Goal: Task Accomplishment & Management: Use online tool/utility

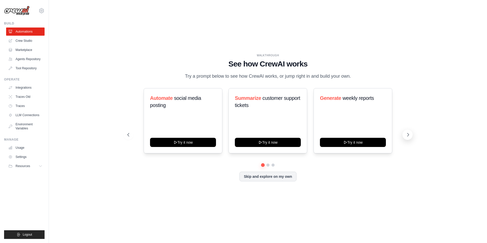
click at [408, 134] on icon at bounding box center [407, 134] width 5 height 5
click at [409, 134] on icon at bounding box center [407, 134] width 5 height 5
click at [410, 135] on icon at bounding box center [407, 134] width 5 height 5
click at [404, 134] on button at bounding box center [407, 135] width 10 height 10
click at [407, 136] on icon at bounding box center [407, 134] width 5 height 5
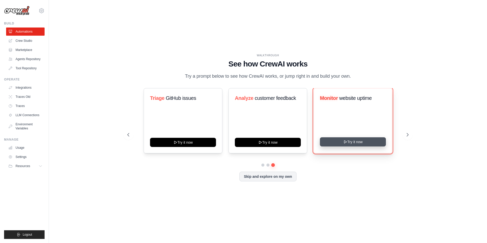
click at [353, 144] on button "Try it now" at bounding box center [353, 141] width 66 height 9
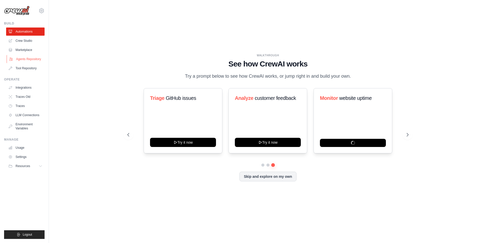
click at [24, 60] on link "Agents Repository" at bounding box center [26, 59] width 38 height 8
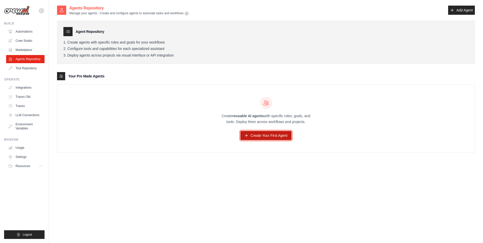
click at [270, 136] on link "Create Your First Agent" at bounding box center [265, 135] width 51 height 9
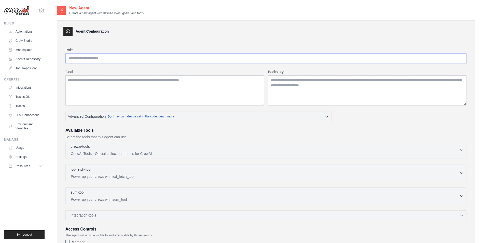
click at [148, 60] on input "Role" at bounding box center [265, 58] width 401 height 10
click at [20, 47] on link "Marketplace" at bounding box center [26, 50] width 38 height 8
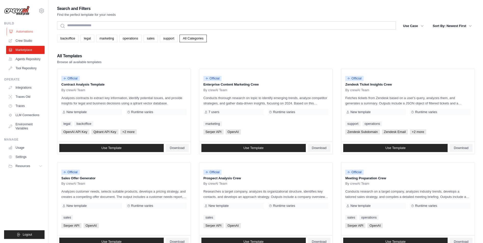
click at [24, 32] on link "Automations" at bounding box center [26, 31] width 38 height 8
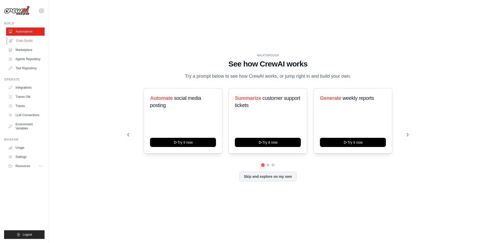
click at [24, 41] on link "Crew Studio" at bounding box center [26, 41] width 38 height 8
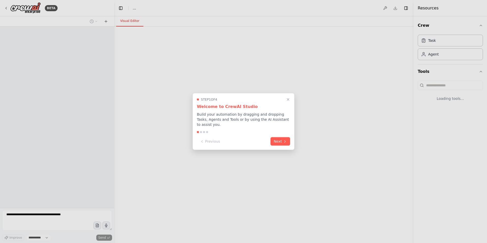
select select "****"
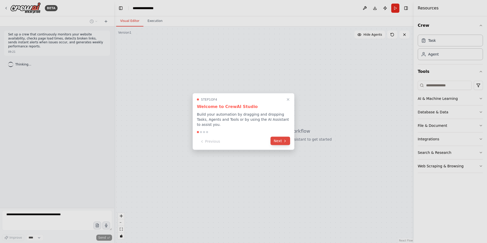
click at [279, 138] on button "Next" at bounding box center [280, 141] width 20 height 8
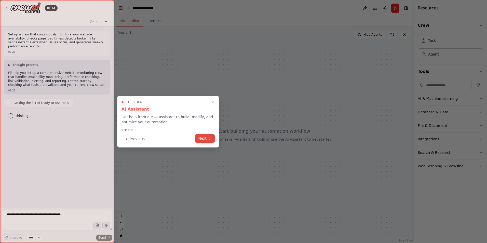
click at [205, 138] on button "Next" at bounding box center [205, 138] width 20 height 8
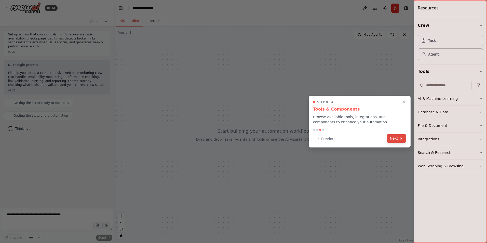
click at [395, 139] on button "Next" at bounding box center [396, 138] width 20 height 8
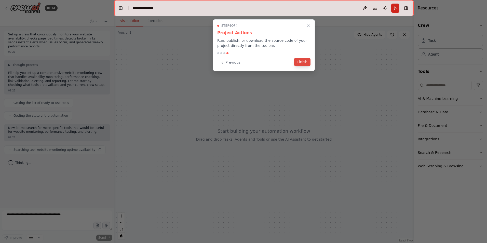
click at [299, 62] on button "Finish" at bounding box center [302, 62] width 16 height 8
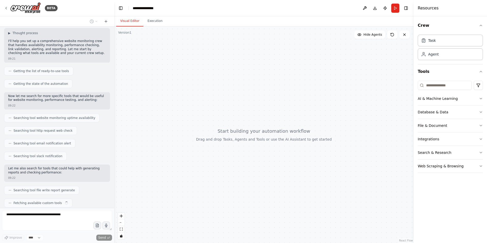
scroll to position [45, 0]
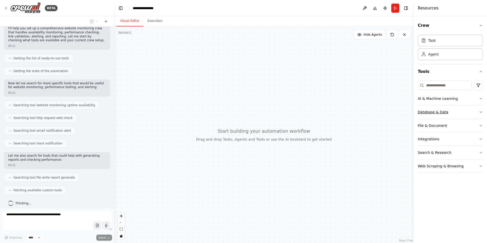
click at [479, 111] on icon "button" at bounding box center [480, 112] width 4 height 4
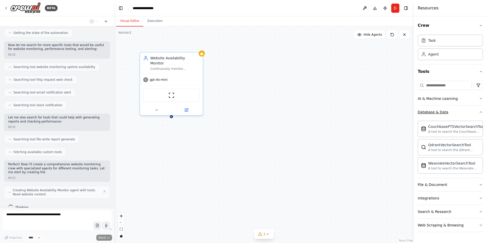
scroll to position [87, 0]
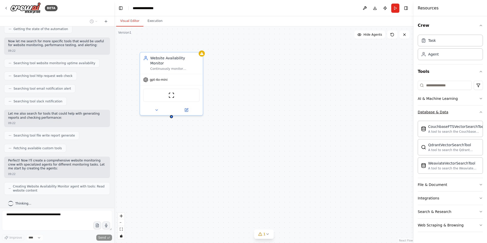
click at [479, 111] on icon "button" at bounding box center [480, 112] width 4 height 4
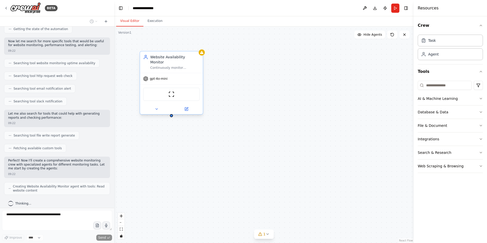
scroll to position [99, 0]
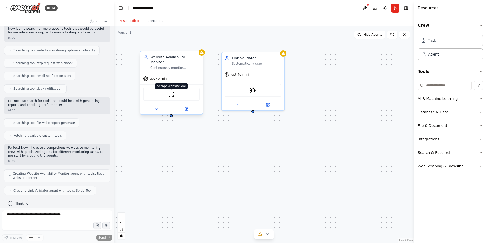
click at [171, 91] on img at bounding box center [171, 94] width 6 height 6
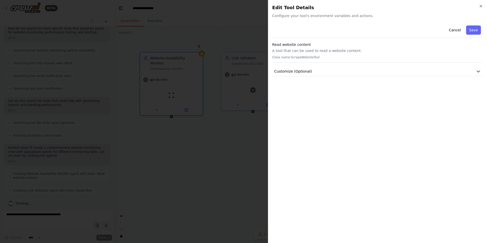
scroll to position [112, 0]
click at [306, 51] on p "A tool that can be used to read a website content." at bounding box center [377, 50] width 210 height 5
click at [303, 16] on span "Configure your tool's environment variables and actions." at bounding box center [377, 15] width 210 height 5
click at [478, 74] on icon "button" at bounding box center [477, 71] width 5 height 5
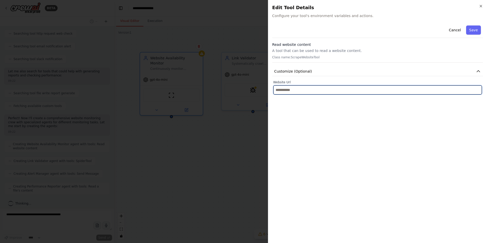
click at [303, 91] on input "text" at bounding box center [377, 89] width 208 height 9
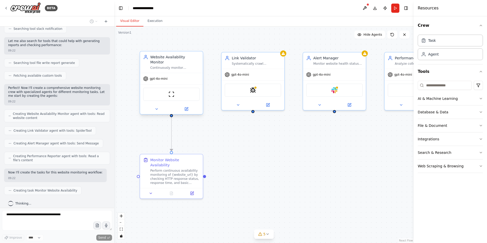
scroll to position [172, 0]
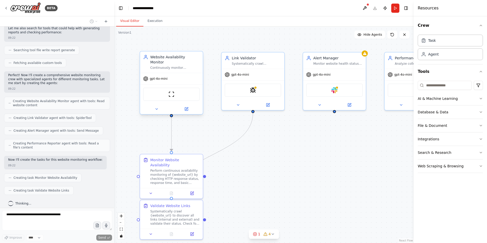
click at [184, 75] on div "gpt-4o-mini" at bounding box center [171, 78] width 63 height 11
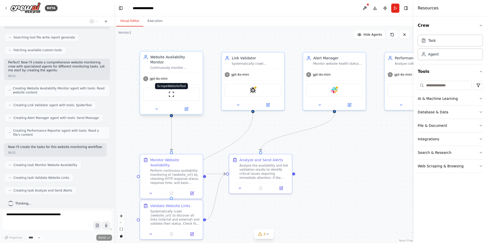
click at [170, 91] on img at bounding box center [171, 94] width 6 height 6
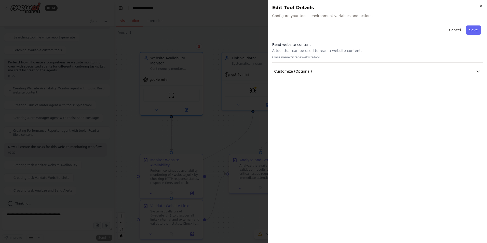
scroll to position [197, 0]
click at [292, 70] on span "Customize (Optional)" at bounding box center [293, 71] width 38 height 5
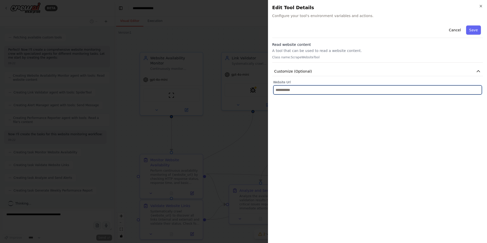
click at [307, 93] on input "text" at bounding box center [377, 89] width 208 height 9
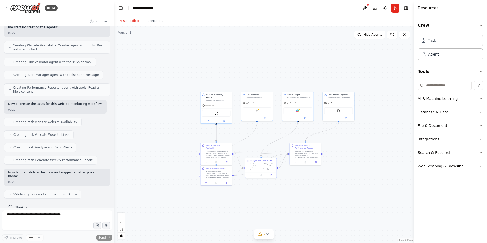
scroll to position [244, 0]
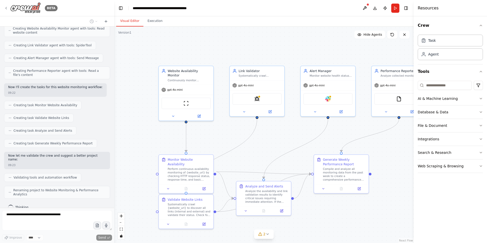
click at [6, 7] on icon at bounding box center [6, 8] width 4 height 4
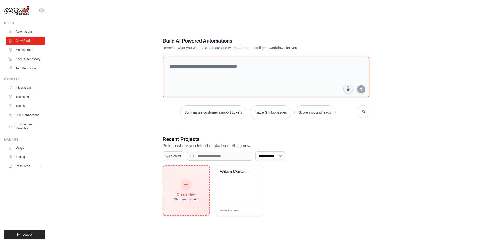
click at [186, 184] on icon at bounding box center [186, 185] width 6 height 6
click at [182, 193] on div "Create New" at bounding box center [186, 194] width 24 height 5
click at [189, 185] on div at bounding box center [185, 184] width 11 height 11
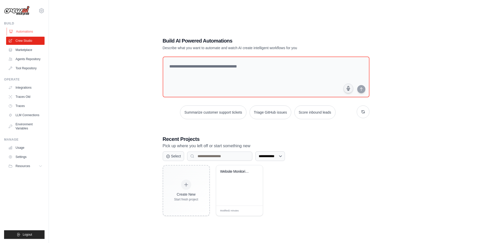
click at [29, 31] on link "Automations" at bounding box center [26, 31] width 38 height 8
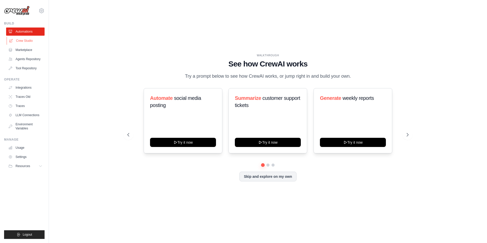
click at [26, 41] on link "Crew Studio" at bounding box center [26, 41] width 38 height 8
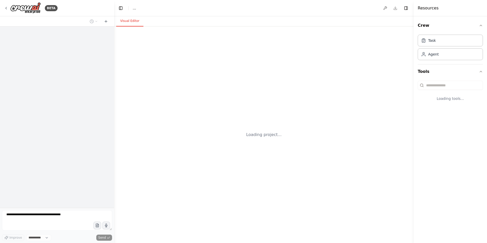
select select "****"
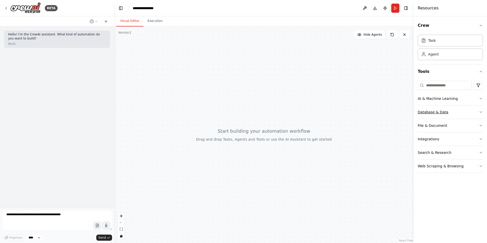
click at [457, 113] on button "Database & Data" at bounding box center [449, 111] width 65 height 13
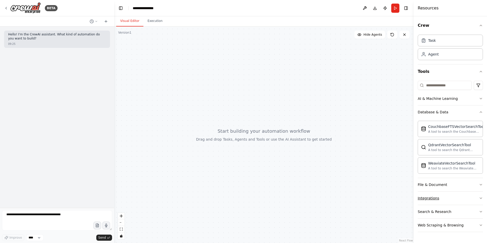
click at [434, 196] on div "Integrations" at bounding box center [427, 197] width 21 height 5
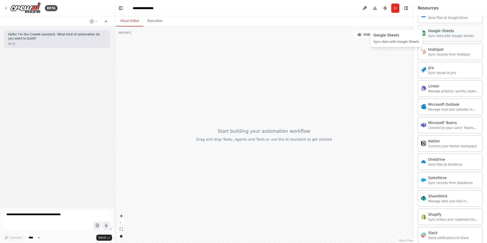
scroll to position [331, 0]
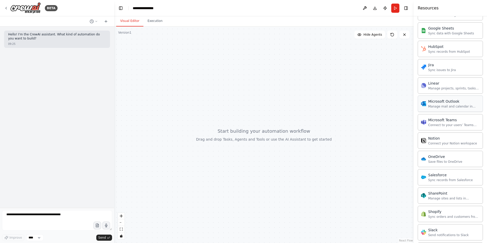
click at [440, 105] on div "Manage mail and calendar in Outlook" at bounding box center [453, 106] width 51 height 4
click at [461, 121] on div "Microsoft Teams" at bounding box center [453, 119] width 51 height 5
click at [27, 212] on textarea at bounding box center [57, 220] width 110 height 20
type textarea "*"
type textarea "**********"
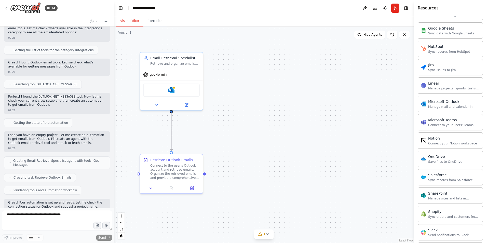
scroll to position [160, 0]
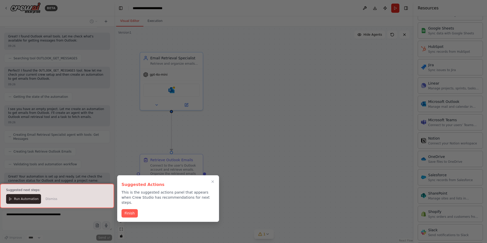
click at [12, 200] on div at bounding box center [57, 195] width 114 height 24
click at [130, 208] on button "Finish" at bounding box center [129, 212] width 16 height 8
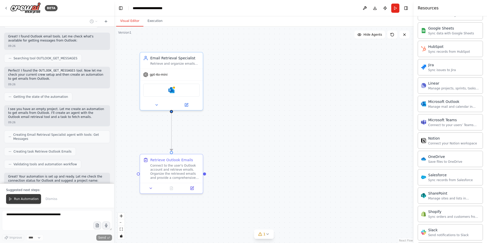
click at [13, 199] on button "Run Automation" at bounding box center [23, 199] width 35 height 10
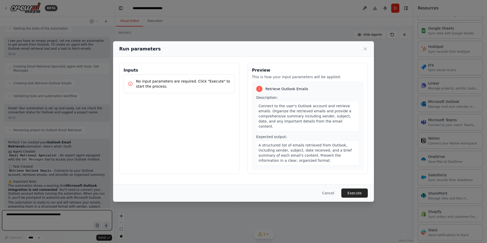
scroll to position [233, 0]
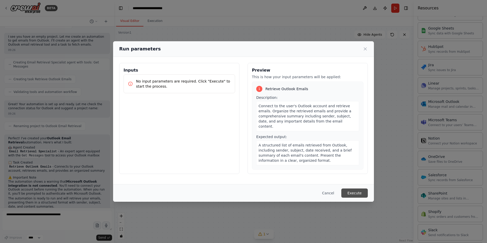
click at [353, 191] on button "Execute" at bounding box center [354, 192] width 26 height 9
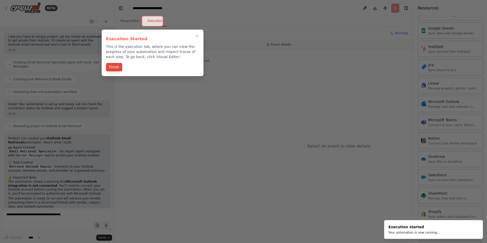
click at [114, 67] on button "Finish" at bounding box center [114, 67] width 16 height 8
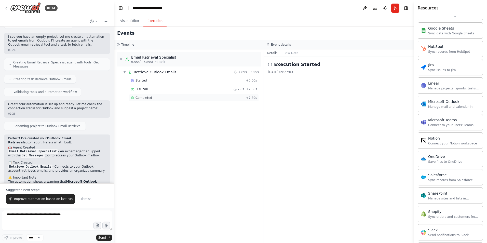
click at [153, 95] on div "Completed + 7.89s" at bounding box center [194, 98] width 130 height 8
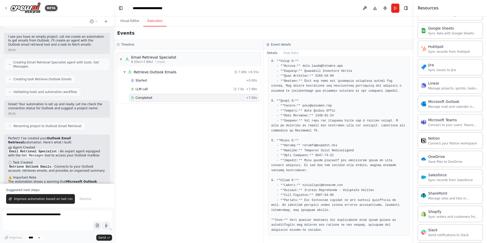
scroll to position [114, 0]
click at [130, 19] on button "Visual Editor" at bounding box center [129, 21] width 27 height 11
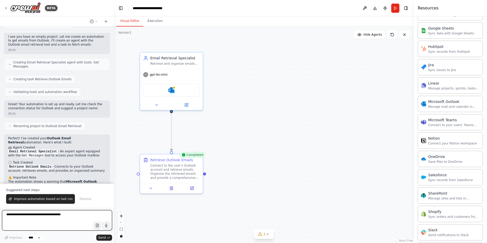
click at [37, 216] on textarea at bounding box center [57, 220] width 110 height 20
type textarea "*"
type textarea "**********"
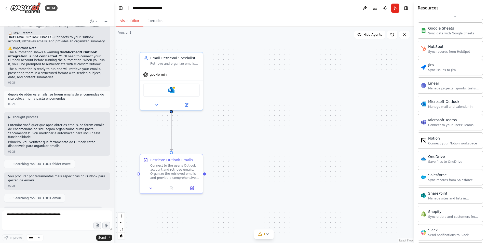
scroll to position [388, 0]
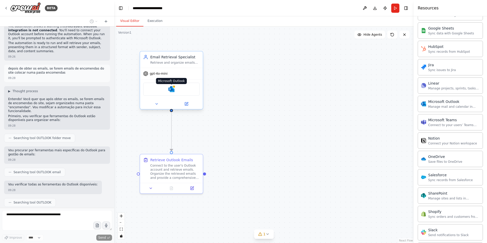
click at [171, 90] on img at bounding box center [171, 89] width 6 height 6
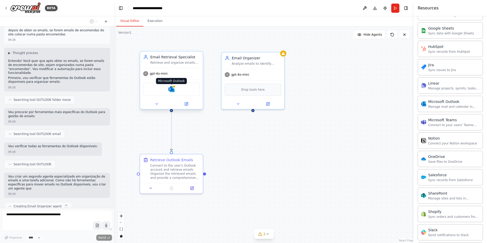
click at [171, 90] on img at bounding box center [171, 89] width 6 height 6
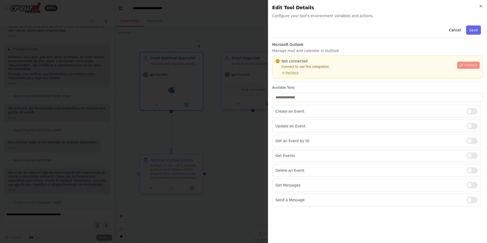
click at [472, 64] on span "Connect" at bounding box center [470, 65] width 13 height 4
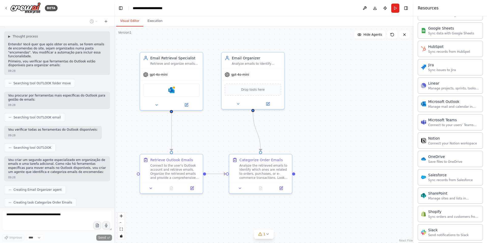
scroll to position [455, 0]
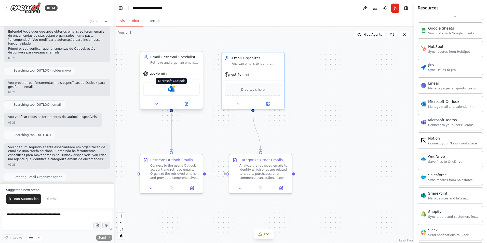
click at [171, 88] on img at bounding box center [171, 89] width 6 height 6
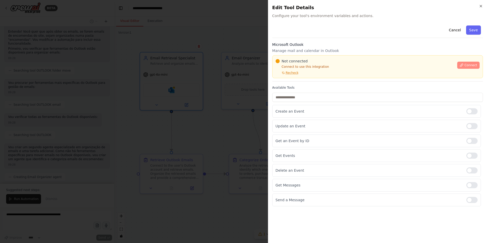
click at [473, 64] on span "Connect" at bounding box center [470, 65] width 13 height 4
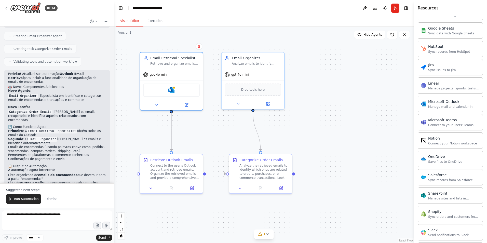
scroll to position [600, 0]
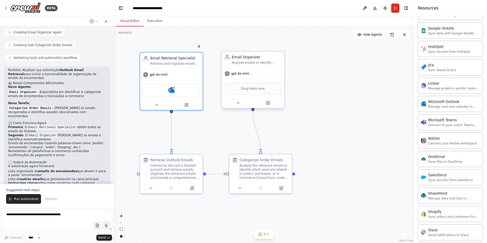
click at [277, 64] on div "Analyze emails to identify order-related messages and categorize them for prope…" at bounding box center [256, 63] width 49 height 4
click at [265, 174] on div "Analyze the retrieved emails to identify which ones are related to orders, purc…" at bounding box center [263, 170] width 49 height 16
click at [265, 170] on div "Analyze the retrieved emails to identify which ones are related to orders, purc…" at bounding box center [263, 170] width 49 height 16
click at [282, 188] on icon at bounding box center [280, 186] width 3 height 3
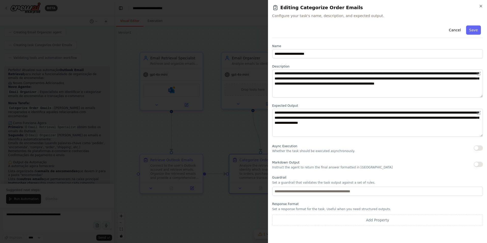
click at [483, 5] on div "**********" at bounding box center [377, 121] width 219 height 243
click at [481, 6] on icon "button" at bounding box center [480, 6] width 4 height 4
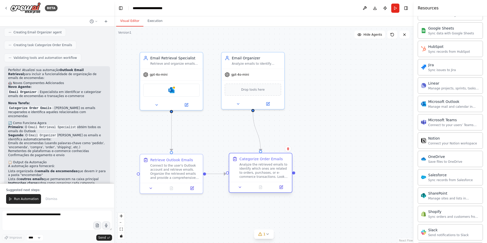
click at [261, 176] on div "Analyze the retrieved emails to identify which ones are related to orders, purc…" at bounding box center [263, 170] width 49 height 16
click at [245, 57] on div "Email Organizer" at bounding box center [256, 56] width 49 height 5
click at [249, 89] on span "Drop tools here" at bounding box center [253, 88] width 24 height 5
click at [269, 105] on button at bounding box center [267, 103] width 29 height 6
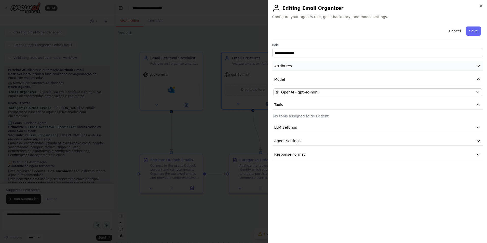
click at [294, 64] on button "Attributes" at bounding box center [377, 65] width 210 height 9
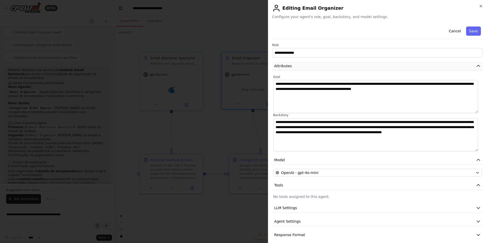
click at [294, 64] on button "Attributes" at bounding box center [377, 65] width 210 height 9
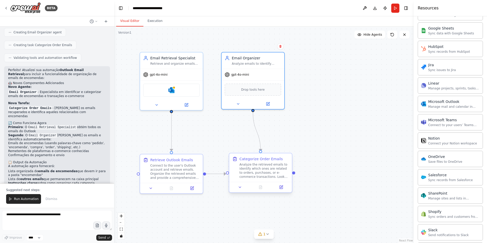
click at [253, 170] on div "Analyze the retrieved emails to identify which ones are related to orders, purc…" at bounding box center [263, 170] width 49 height 16
click at [258, 176] on div "Analyze the retrieved emails to identify which ones are related to orders, purc…" at bounding box center [263, 170] width 49 height 16
click at [282, 190] on div at bounding box center [260, 187] width 63 height 10
click at [284, 187] on button at bounding box center [281, 187] width 18 height 6
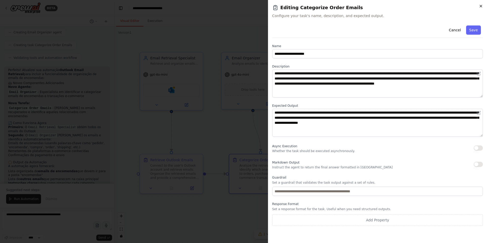
click at [480, 6] on icon "button" at bounding box center [480, 6] width 4 height 4
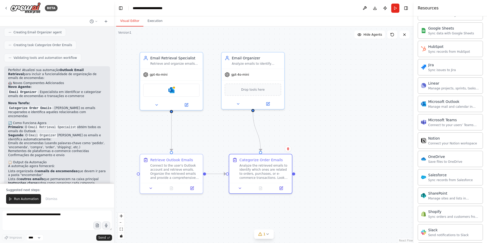
click at [330, 107] on div ".deletable-edge-delete-btn { width: 20px; height: 20px; border: 0px solid #ffff…" at bounding box center [263, 134] width 299 height 216
click at [325, 105] on div ".deletable-edge-delete-btn { width: 20px; height: 20px; border: 0px solid #ffff…" at bounding box center [263, 134] width 299 height 216
click at [267, 234] on icon at bounding box center [267, 233] width 2 height 1
click at [322, 210] on icon at bounding box center [324, 211] width 4 height 4
click at [330, 185] on div ".deletable-edge-delete-btn { width: 20px; height: 20px; border: 0px solid #ffff…" at bounding box center [263, 134] width 299 height 216
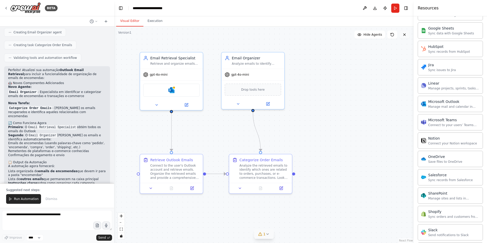
click at [405, 35] on icon at bounding box center [404, 35] width 4 height 4
click at [6, 7] on icon at bounding box center [6, 8] width 1 height 2
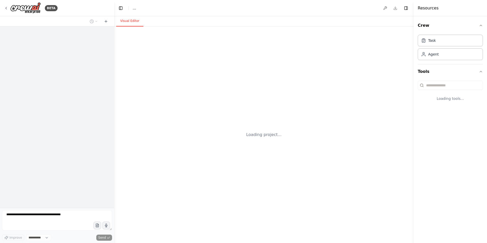
select select "****"
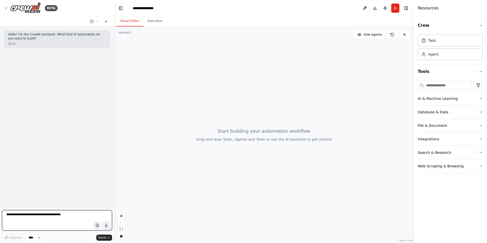
click at [23, 219] on textarea at bounding box center [57, 220] width 110 height 20
type textarea "**********"
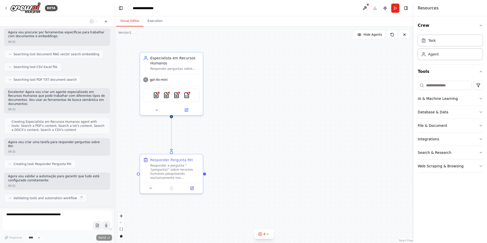
scroll to position [112, 0]
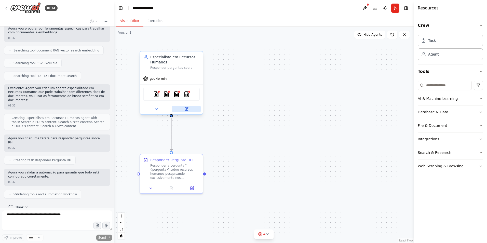
click at [187, 109] on icon at bounding box center [186, 108] width 2 height 2
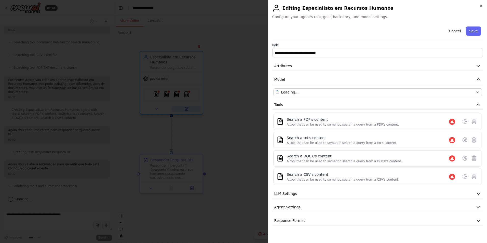
scroll to position [142, 0]
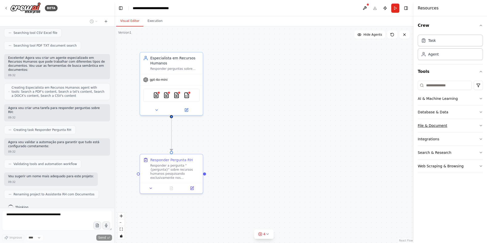
click at [438, 126] on div "File & Document" at bounding box center [432, 125] width 30 height 5
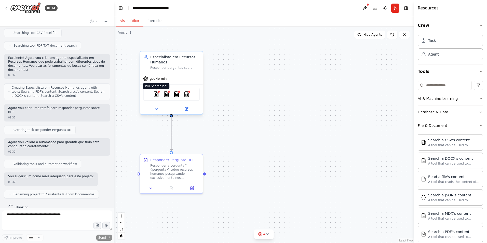
click at [157, 95] on img at bounding box center [156, 94] width 6 height 6
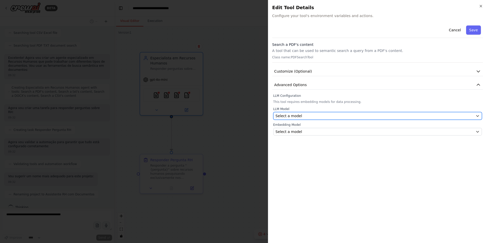
click at [297, 116] on span "Select a model" at bounding box center [288, 115] width 26 height 5
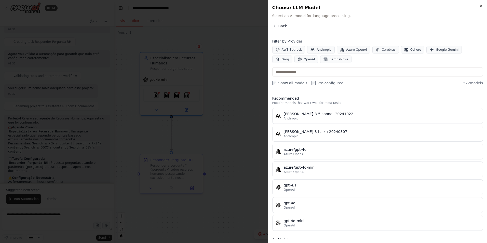
click at [274, 27] on icon "button" at bounding box center [274, 26] width 4 height 4
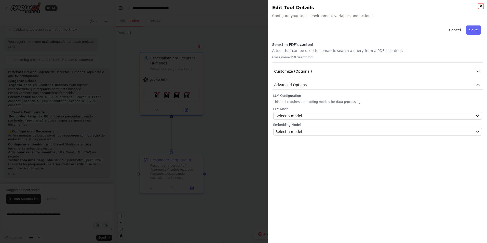
click at [480, 6] on icon "button" at bounding box center [480, 6] width 4 height 4
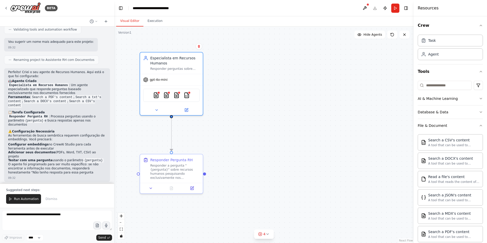
scroll to position [280, 0]
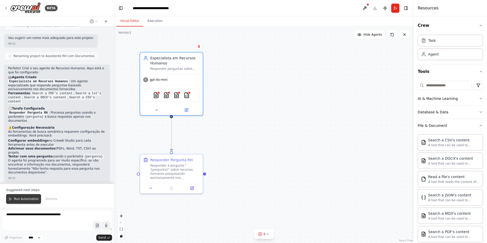
click at [12, 201] on button "Run Automation" at bounding box center [23, 199] width 35 height 10
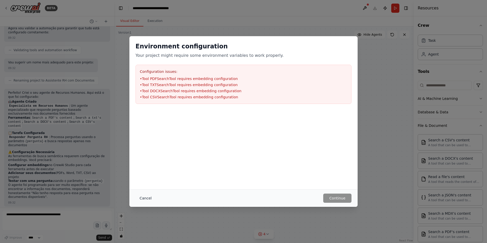
click at [144, 197] on button "Cancel" at bounding box center [145, 197] width 20 height 9
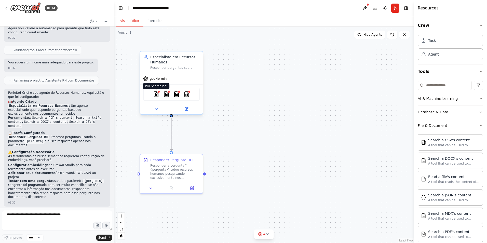
click at [157, 95] on img at bounding box center [156, 94] width 6 height 6
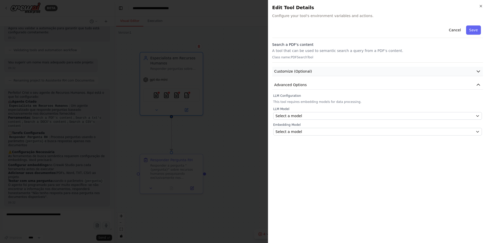
click at [297, 73] on span "Customize (Optional)" at bounding box center [293, 71] width 38 height 5
click at [296, 116] on span "Select a model" at bounding box center [288, 115] width 26 height 5
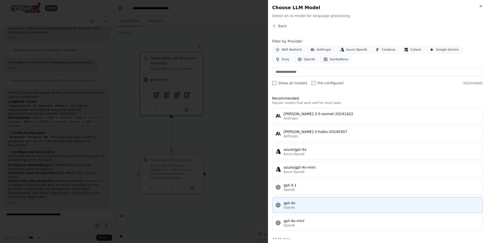
click at [299, 207] on div "OpenAI" at bounding box center [381, 207] width 196 height 4
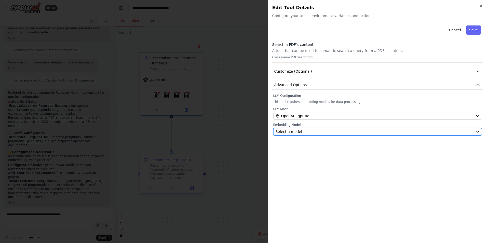
click at [300, 130] on div "Select a model" at bounding box center [374, 131] width 198 height 5
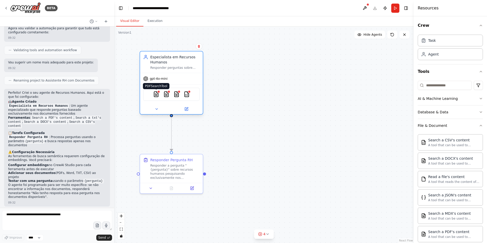
click at [156, 95] on img at bounding box center [156, 94] width 6 height 6
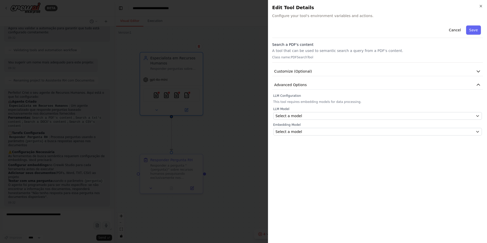
click at [307, 111] on div "LLM Model Select a model" at bounding box center [377, 113] width 208 height 13
click at [308, 117] on div "Select a model" at bounding box center [374, 115] width 198 height 5
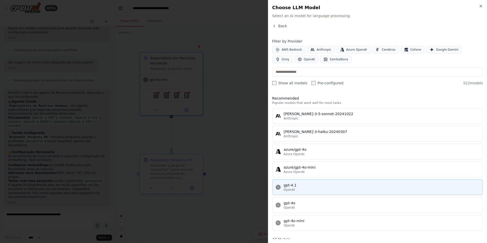
click at [304, 189] on div "OpenAI" at bounding box center [381, 190] width 196 height 4
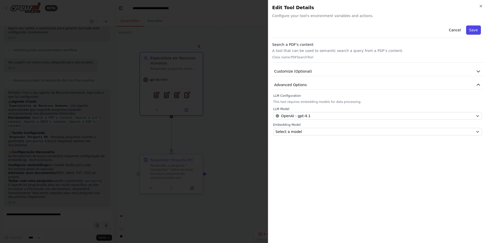
click at [474, 30] on button "Save" at bounding box center [473, 29] width 15 height 9
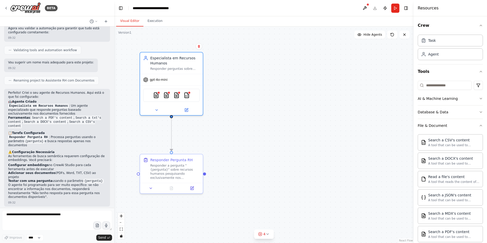
click at [277, 83] on div ".deletable-edge-delete-btn { width: 20px; height: 20px; border: 0px solid #ffff…" at bounding box center [263, 134] width 299 height 216
click at [154, 94] on img at bounding box center [156, 94] width 6 height 6
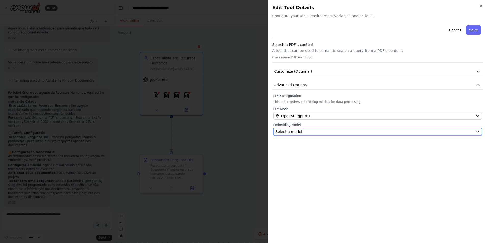
click at [311, 130] on div "Select a model" at bounding box center [374, 131] width 198 height 5
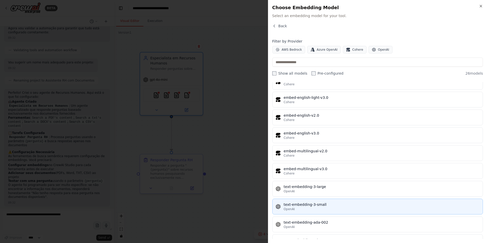
scroll to position [325, 0]
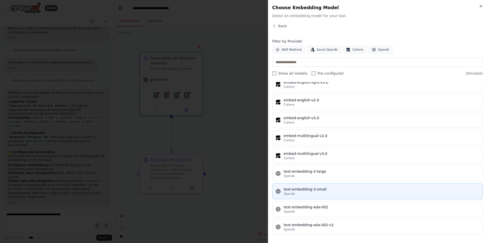
click at [326, 190] on div "text-embedding-3-small" at bounding box center [381, 189] width 196 height 5
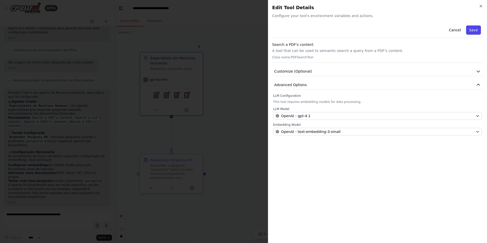
click at [469, 31] on button "Save" at bounding box center [473, 29] width 15 height 9
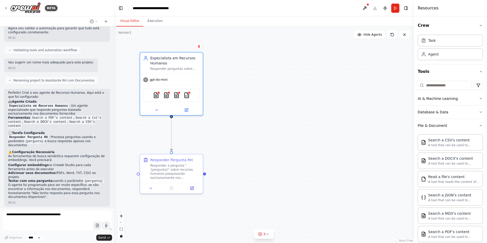
click at [261, 94] on div ".deletable-edge-delete-btn { width: 20px; height: 20px; border: 0px solid #ffff…" at bounding box center [263, 134] width 299 height 216
click at [268, 233] on icon at bounding box center [267, 234] width 4 height 4
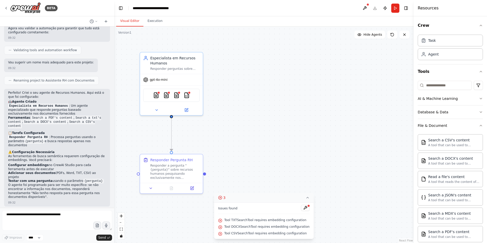
click at [242, 130] on div ".deletable-edge-delete-btn { width: 20px; height: 20px; border: 0px solid #ffff…" at bounding box center [263, 134] width 299 height 216
click at [48, 217] on textarea at bounding box center [57, 220] width 110 height 20
type textarea "**********"
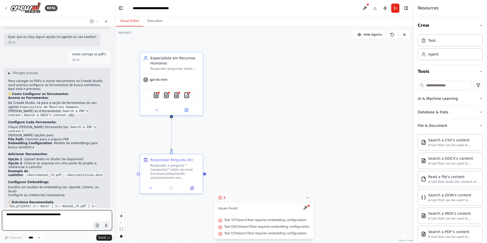
scroll to position [438, 0]
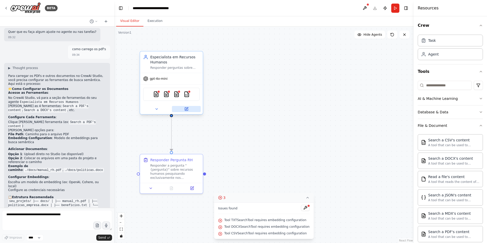
click at [185, 110] on icon at bounding box center [186, 108] width 3 height 3
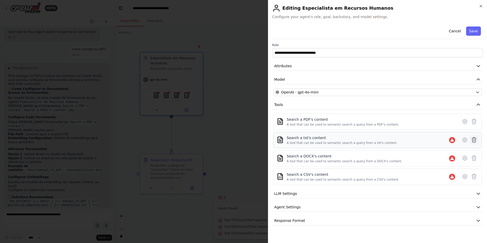
click at [476, 138] on icon at bounding box center [473, 140] width 6 height 6
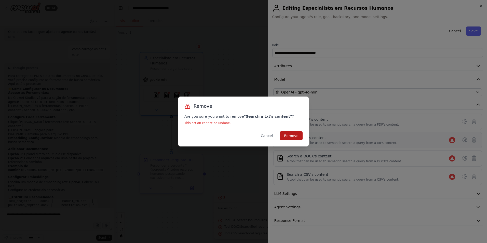
click at [294, 135] on button "Remove" at bounding box center [291, 135] width 23 height 9
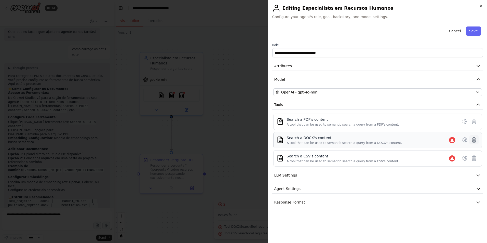
click at [477, 140] on button at bounding box center [473, 139] width 9 height 9
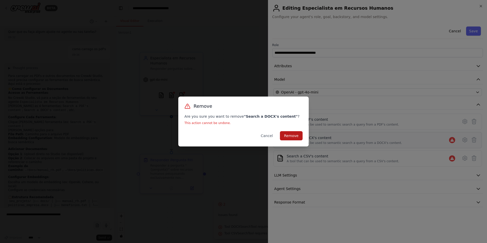
click at [295, 135] on button "Remove" at bounding box center [291, 135] width 23 height 9
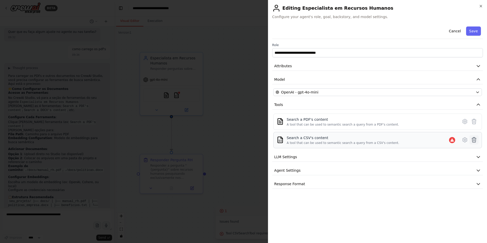
click at [475, 139] on icon at bounding box center [473, 140] width 6 height 6
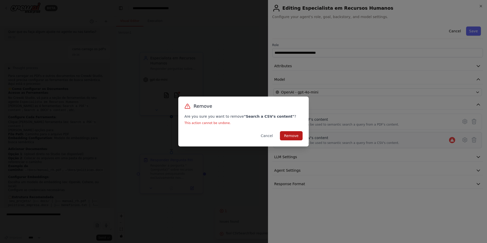
click at [291, 136] on button "Remove" at bounding box center [291, 135] width 23 height 9
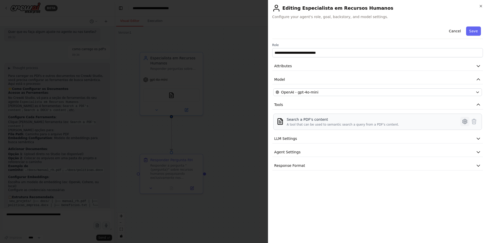
click at [463, 121] on icon at bounding box center [464, 121] width 6 height 6
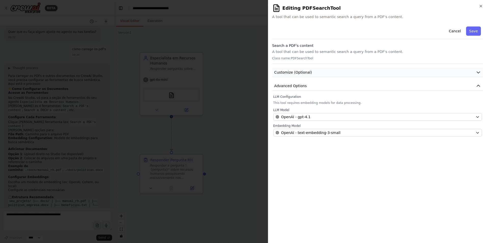
click at [296, 72] on span "Customize (Optional)" at bounding box center [293, 72] width 38 height 5
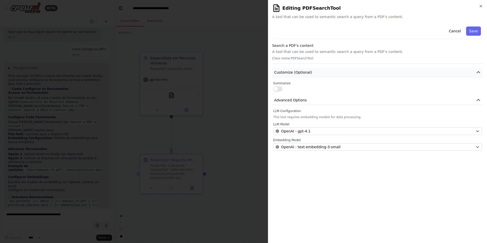
click at [296, 72] on span "Customize (Optional)" at bounding box center [293, 72] width 38 height 5
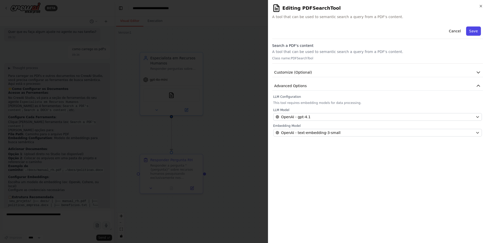
click at [474, 33] on button "Save" at bounding box center [473, 30] width 15 height 9
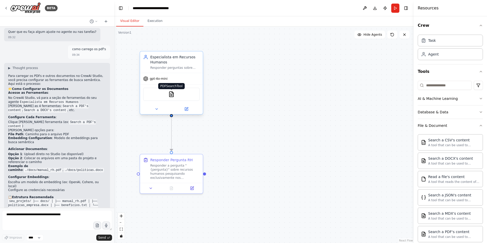
click at [171, 96] on img at bounding box center [171, 94] width 6 height 6
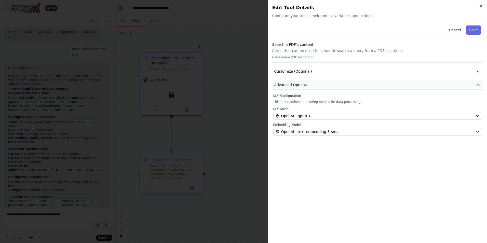
click at [297, 85] on span "Advanced Options" at bounding box center [290, 84] width 33 height 5
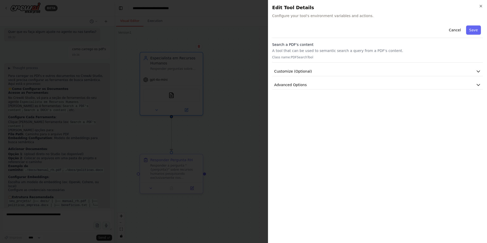
click at [298, 65] on div "Cancel Save Search a PDF's content A tool that can be used to semantic search a…" at bounding box center [377, 56] width 210 height 66
click at [298, 73] on span "Customize (Optional)" at bounding box center [293, 71] width 38 height 5
click at [287, 98] on span "Advanced Options" at bounding box center [290, 98] width 33 height 5
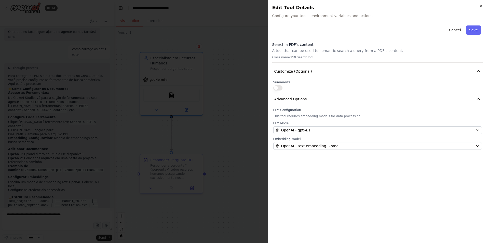
click at [281, 58] on p "Class name: PDFSearchTool" at bounding box center [377, 57] width 210 height 4
click at [475, 31] on button "Save" at bounding box center [473, 29] width 15 height 9
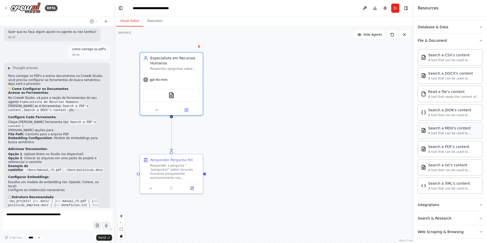
scroll to position [89, 0]
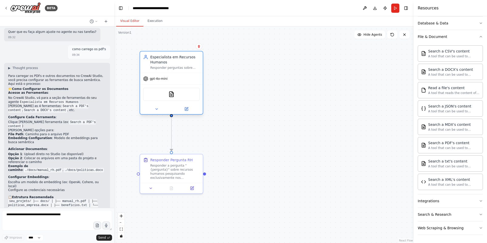
click at [174, 80] on div "gpt-4o-mini" at bounding box center [171, 78] width 63 height 11
click at [181, 56] on div "Especialista em Recursos Humanos" at bounding box center [174, 59] width 49 height 10
click at [156, 111] on icon at bounding box center [156, 109] width 4 height 4
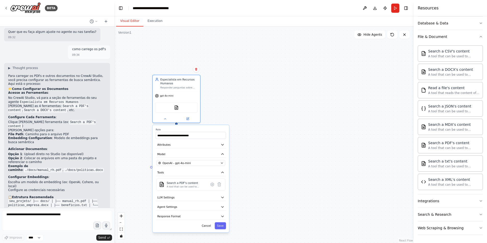
click at [280, 159] on div ".deletable-edge-delete-btn { width: 20px; height: 20px; border: 0px solid #ffff…" at bounding box center [263, 134] width 299 height 216
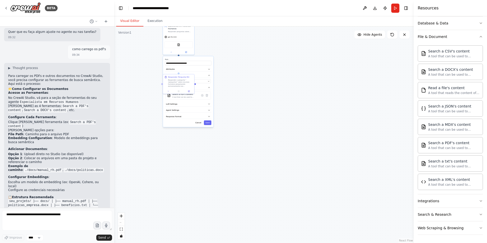
drag, startPoint x: 279, startPoint y: 163, endPoint x: 246, endPoint y: 83, distance: 86.7
click at [246, 83] on div ".deletable-edge-delete-btn { width: 20px; height: 20px; border: 0px solid #ffff…" at bounding box center [263, 134] width 299 height 216
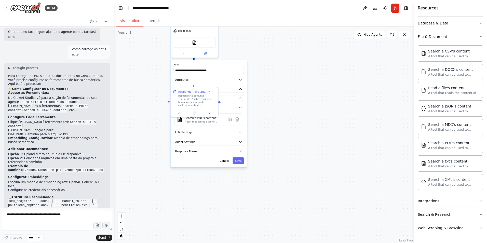
drag, startPoint x: 243, startPoint y: 93, endPoint x: 295, endPoint y: 118, distance: 57.8
click at [295, 118] on div ".deletable-edge-delete-btn { width: 20px; height: 20px; border: 0px solid #ffff…" at bounding box center [263, 134] width 299 height 216
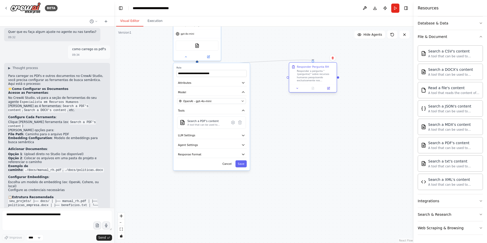
drag, startPoint x: 190, startPoint y: 102, endPoint x: 304, endPoint y: 74, distance: 117.4
click at [304, 74] on div "Responder a pergunta "{pergunta}" sobre recursos humanos pesquisando exclusivam…" at bounding box center [315, 75] width 37 height 12
click at [202, 154] on button "Response Format" at bounding box center [211, 154] width 70 height 7
click at [202, 153] on button "Response Format" at bounding box center [211, 154] width 70 height 7
click at [327, 87] on icon at bounding box center [328, 88] width 2 height 2
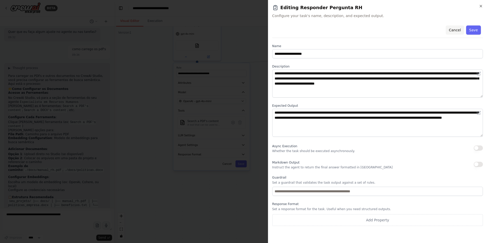
click at [458, 29] on button "Cancel" at bounding box center [454, 29] width 18 height 9
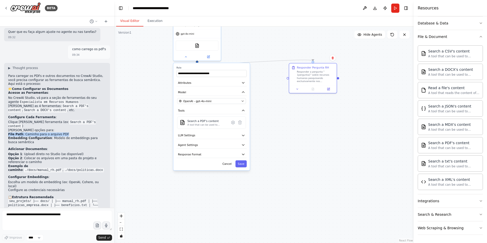
drag, startPoint x: 8, startPoint y: 110, endPoint x: 67, endPoint y: 109, distance: 58.8
click at [67, 132] on li "File Path : Caminho para o arquivo PDF" at bounding box center [57, 134] width 98 height 4
copy li "File Path : Caminho para o arquivo PDF"
click at [22, 216] on textarea at bounding box center [57, 220] width 110 height 20
paste textarea "**********"
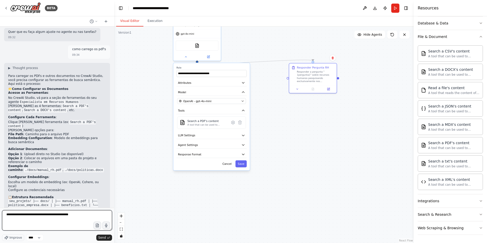
type textarea "**********"
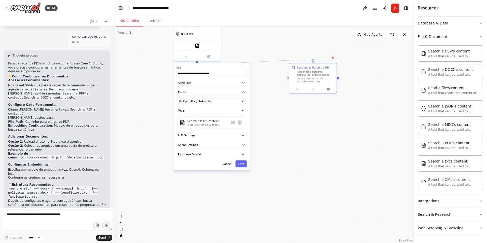
scroll to position [469, 0]
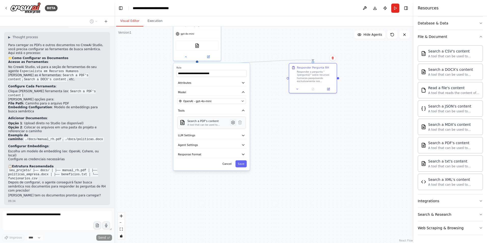
click at [233, 122] on icon at bounding box center [232, 122] width 1 height 1
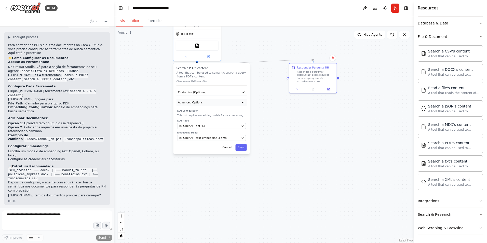
click at [194, 102] on span "Advanced Options" at bounding box center [190, 102] width 25 height 4
click at [195, 89] on button "Customize (Optional)" at bounding box center [211, 92] width 70 height 7
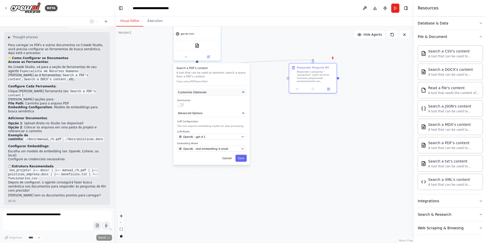
click at [195, 89] on button "Customize (Optional)" at bounding box center [211, 92] width 70 height 7
click at [280, 110] on div ".deletable-edge-delete-btn { width: 20px; height: 20px; border: 0px solid #ffff…" at bounding box center [263, 134] width 299 height 216
click at [240, 147] on button "Save" at bounding box center [240, 147] width 11 height 7
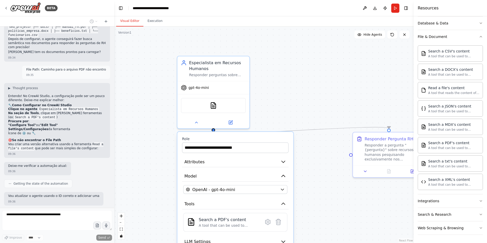
scroll to position [616, 0]
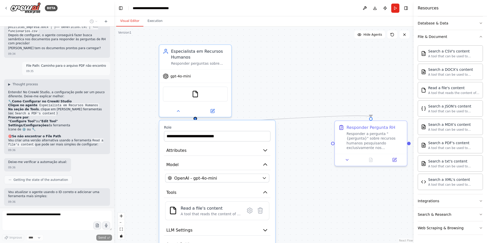
drag, startPoint x: 268, startPoint y: 98, endPoint x: 281, endPoint y: 172, distance: 75.3
click at [281, 172] on div ".deletable-edge-delete-btn { width: 20px; height: 20px; border: 0px solid #ffff…" at bounding box center [263, 134] width 299 height 216
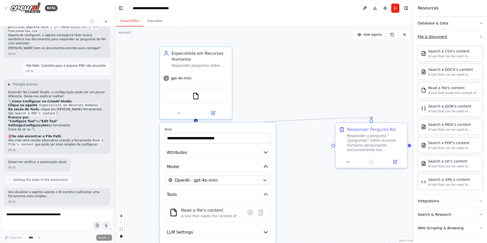
click at [478, 36] on icon "button" at bounding box center [480, 37] width 4 height 4
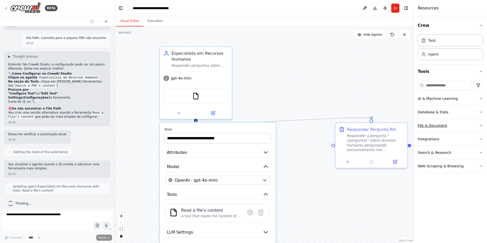
click at [440, 126] on div "File & Document" at bounding box center [432, 125] width 30 height 5
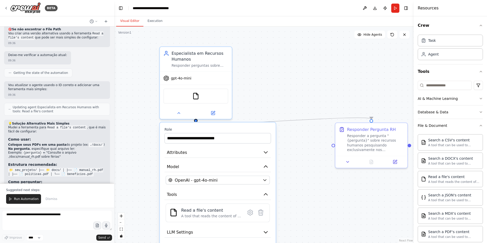
scroll to position [724, 0]
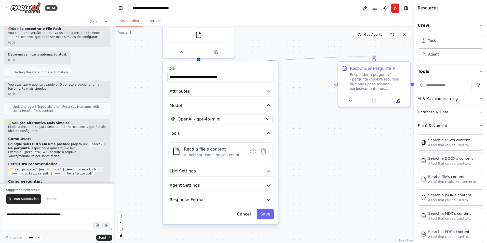
drag, startPoint x: 324, startPoint y: 150, endPoint x: 327, endPoint y: 89, distance: 61.1
click at [327, 89] on div ".deletable-edge-delete-btn { width: 20px; height: 20px; border: 0px solid #ffff…" at bounding box center [263, 134] width 299 height 216
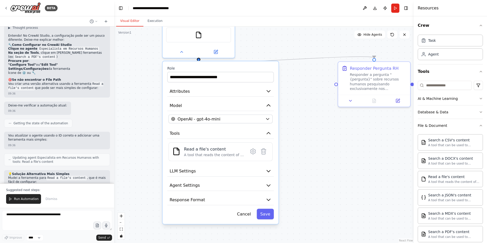
scroll to position [698, 0]
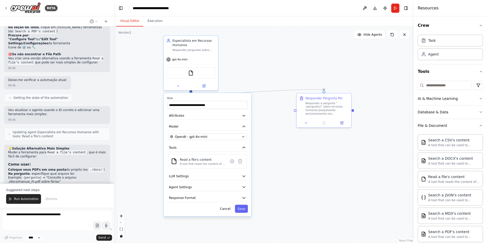
drag, startPoint x: 286, startPoint y: 89, endPoint x: 262, endPoint y: 108, distance: 30.4
click at [262, 108] on div ".deletable-edge-delete-btn { width: 20px; height: 20px; border: 0px solid #ffff…" at bounding box center [263, 134] width 299 height 216
click at [195, 44] on div "Especialista em Recursos Humanos" at bounding box center [193, 41] width 43 height 9
click at [191, 73] on img at bounding box center [190, 71] width 5 height 5
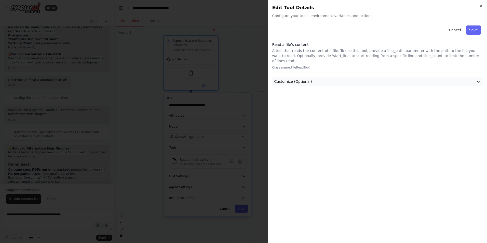
click at [303, 79] on span "Customize (Optional)" at bounding box center [293, 81] width 38 height 5
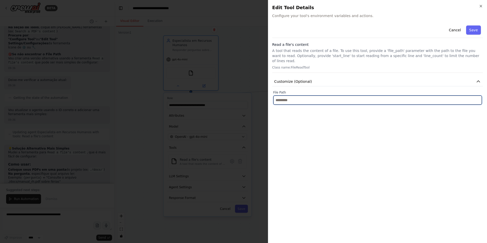
click at [306, 95] on input "text" at bounding box center [377, 99] width 208 height 9
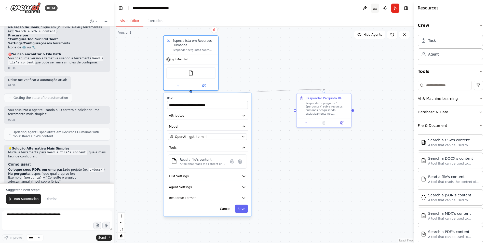
click at [374, 8] on button "Download" at bounding box center [374, 8] width 8 height 9
click at [365, 8] on button at bounding box center [364, 8] width 8 height 9
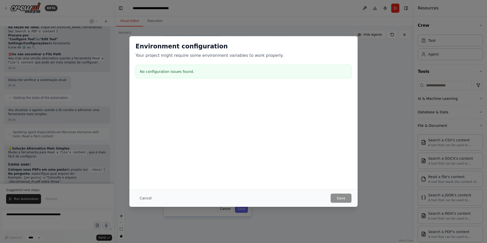
click at [377, 72] on div "Environment configuration Your project might require some environment variables…" at bounding box center [243, 121] width 487 height 243
click at [140, 194] on button "Cancel" at bounding box center [145, 197] width 20 height 9
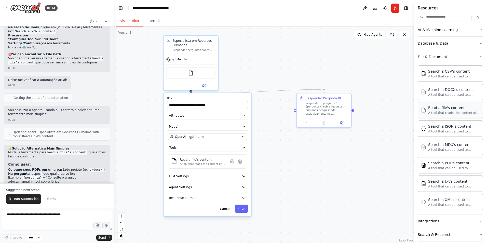
scroll to position [89, 0]
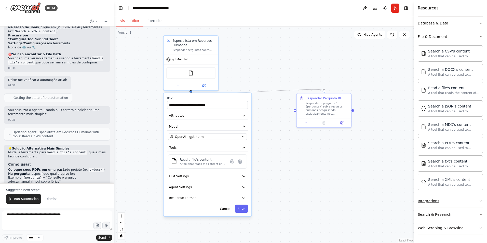
click at [454, 200] on button "Integrations" at bounding box center [449, 200] width 65 height 13
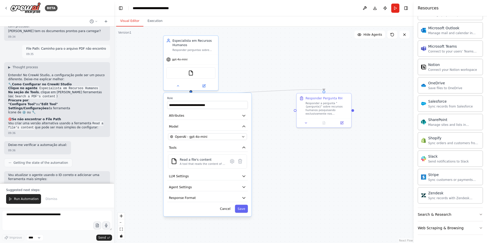
scroll to position [622, 0]
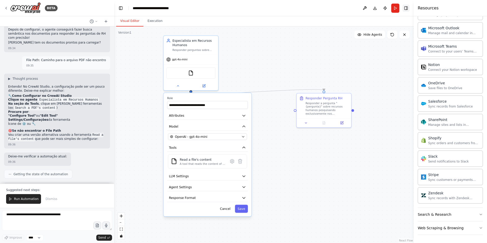
click at [408, 7] on button "Toggle Right Sidebar" at bounding box center [405, 8] width 7 height 7
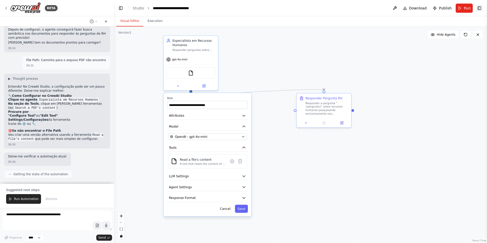
click at [478, 8] on button "Toggle Right Sidebar" at bounding box center [478, 8] width 7 height 7
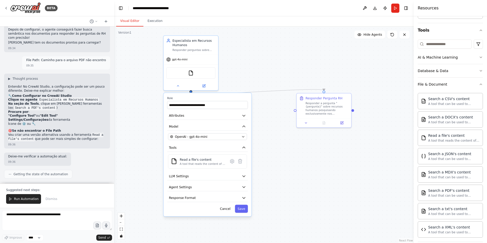
scroll to position [0, 0]
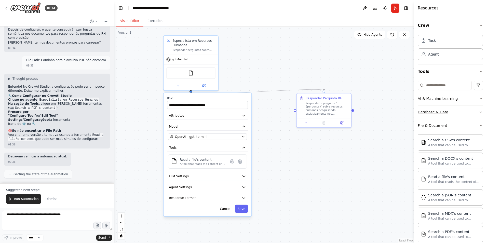
click at [475, 112] on button "Database & Data" at bounding box center [449, 111] width 65 height 13
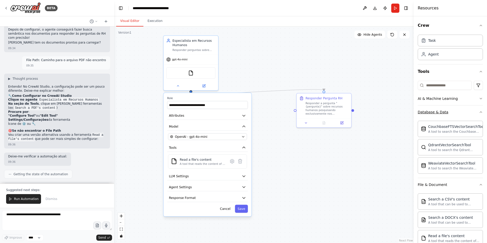
click at [478, 112] on icon "button" at bounding box center [480, 112] width 4 height 4
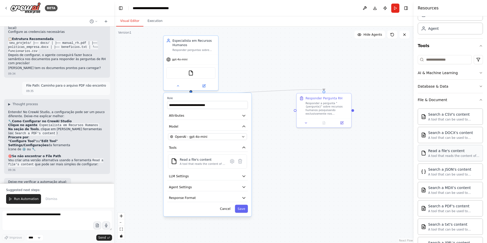
scroll to position [38, 0]
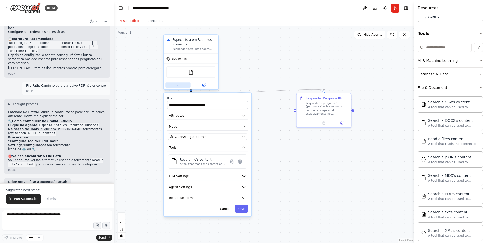
click at [179, 87] on button at bounding box center [177, 84] width 25 height 5
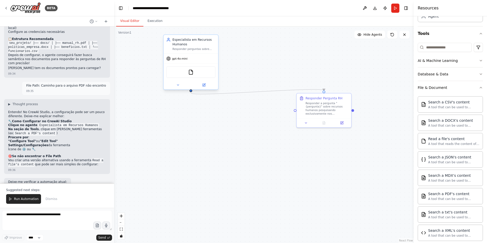
click at [197, 44] on div "Especialista em Recursos Humanos" at bounding box center [193, 41] width 43 height 9
click at [191, 73] on img at bounding box center [190, 71] width 5 height 5
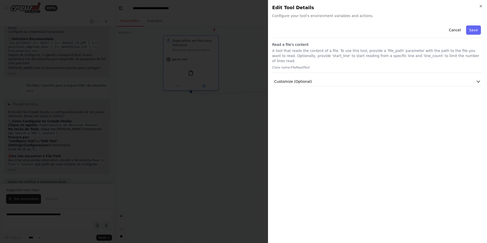
click at [296, 51] on p "A tool that reads the content of a file. To use this tool, provide a 'file_path…" at bounding box center [377, 55] width 210 height 15
drag, startPoint x: 296, startPoint y: 51, endPoint x: 331, endPoint y: 57, distance: 35.1
click at [331, 57] on p "A tool that reads the content of a file. To use this tool, provide a 'file_path…" at bounding box center [377, 55] width 210 height 15
click at [293, 79] on span "Customize (Optional)" at bounding box center [293, 81] width 38 height 5
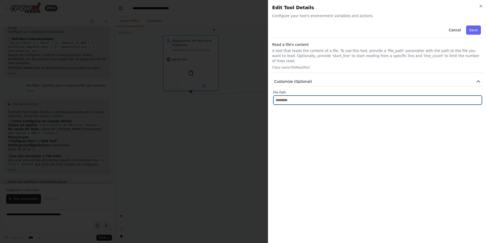
click at [341, 95] on input "text" at bounding box center [377, 99] width 208 height 9
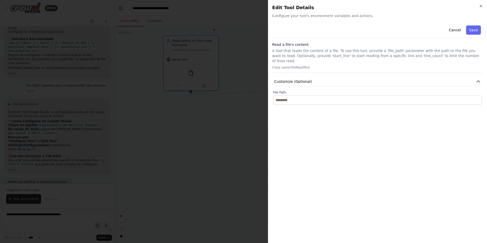
click at [482, 4] on div "Close Edit Tool Details Configure your tool's environment variables and actions…" at bounding box center [377, 121] width 219 height 243
click at [481, 6] on icon "button" at bounding box center [480, 6] width 4 height 4
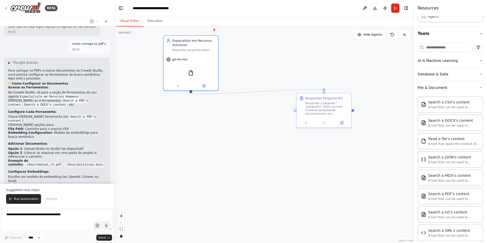
scroll to position [469, 0]
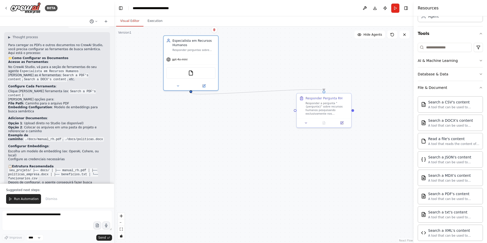
click at [97, 21] on icon at bounding box center [96, 21] width 2 height 1
click at [295, 166] on div ".deletable-edge-delete-btn { width: 20px; height: 20px; border: 0px solid #ffff…" at bounding box center [263, 134] width 299 height 216
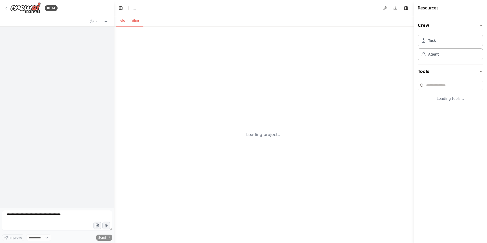
select select "****"
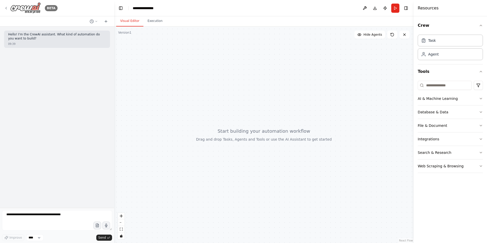
click at [7, 7] on icon at bounding box center [6, 8] width 4 height 4
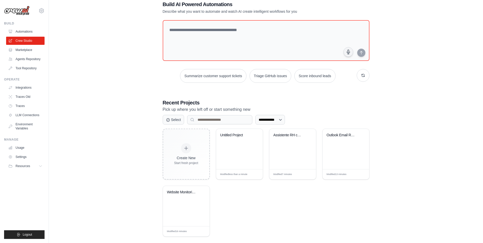
scroll to position [19, 0]
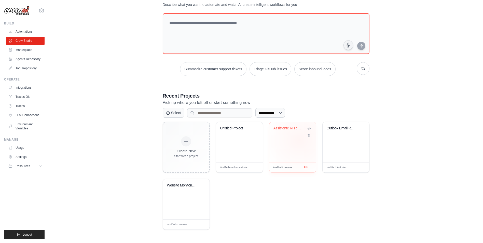
click at [299, 140] on div "Assistente RH com Documentos" at bounding box center [292, 142] width 47 height 40
click at [41, 167] on icon at bounding box center [41, 166] width 4 height 4
click at [21, 68] on link "Tool Repository" at bounding box center [26, 68] width 38 height 8
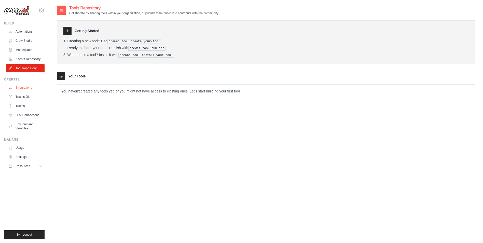
click at [24, 88] on link "Integrations" at bounding box center [26, 87] width 38 height 8
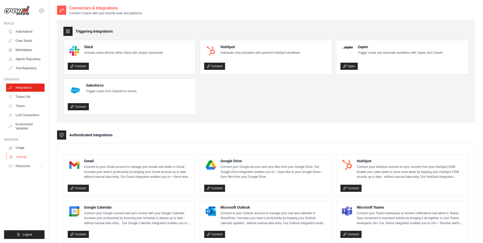
click at [22, 156] on link "Settings" at bounding box center [26, 157] width 38 height 8
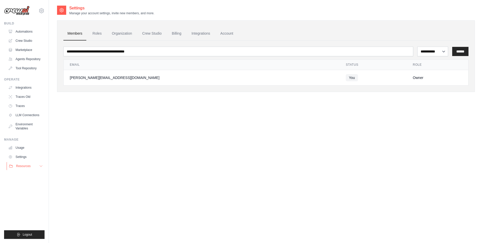
click at [41, 165] on icon at bounding box center [41, 166] width 4 height 4
click at [31, 172] on link "Documentation" at bounding box center [27, 174] width 35 height 7
click at [43, 11] on icon at bounding box center [41, 11] width 6 height 6
click at [55, 33] on span "Settings" at bounding box center [63, 31] width 40 height 5
click at [21, 40] on link "Crew Studio" at bounding box center [26, 41] width 38 height 8
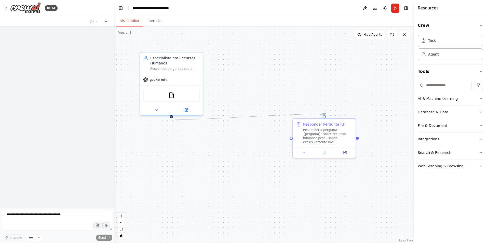
scroll to position [699, 0]
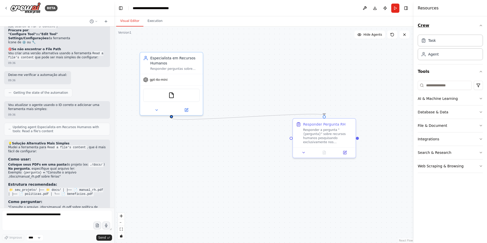
click at [480, 25] on icon "button" at bounding box center [480, 25] width 4 height 4
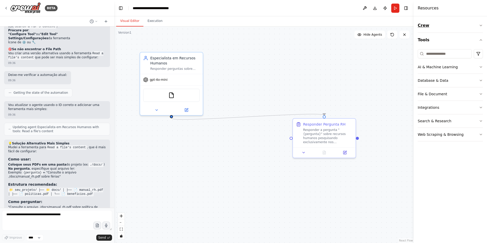
click at [480, 25] on icon "button" at bounding box center [480, 25] width 4 height 4
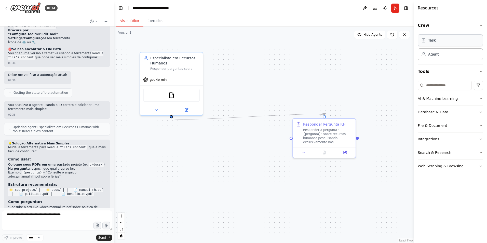
click at [452, 37] on div "Task" at bounding box center [449, 40] width 65 height 12
click at [452, 40] on div "Task" at bounding box center [449, 40] width 65 height 12
click at [444, 113] on div "Database & Data" at bounding box center [432, 111] width 31 height 5
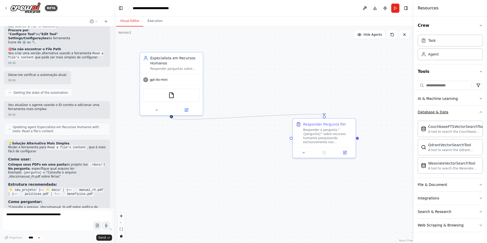
click at [444, 113] on div "Database & Data" at bounding box center [432, 111] width 31 height 5
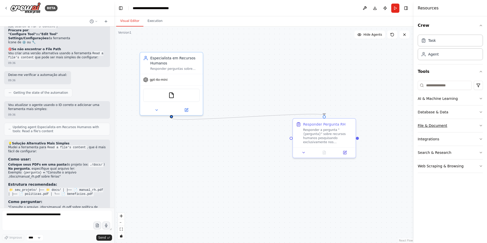
click at [445, 128] on button "File & Document" at bounding box center [449, 125] width 65 height 13
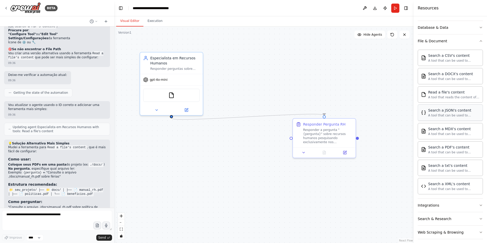
scroll to position [89, 0]
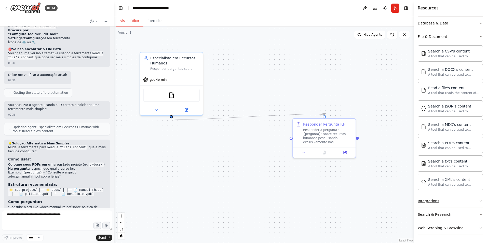
click at [454, 198] on button "Integrations" at bounding box center [449, 200] width 65 height 13
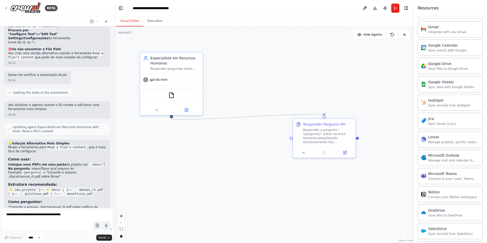
scroll to position [496, 0]
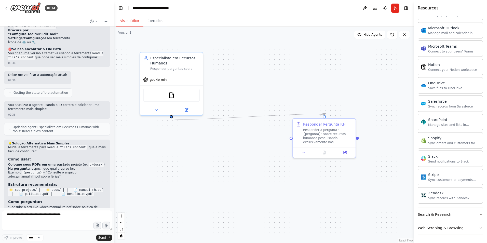
click at [455, 216] on button "Search & Research" at bounding box center [449, 214] width 65 height 13
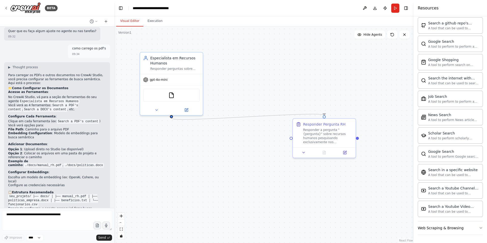
scroll to position [419, 0]
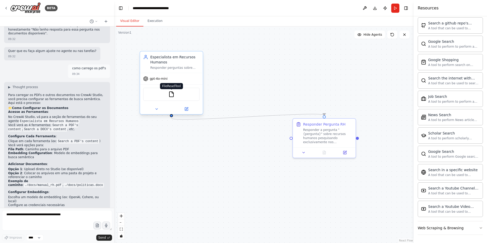
click at [172, 95] on img at bounding box center [171, 94] width 6 height 6
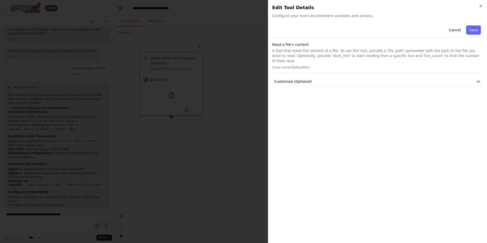
click at [310, 49] on p "A tool that reads the content of a file. To use this tool, provide a 'file_path…" at bounding box center [377, 55] width 210 height 15
click at [302, 65] on p "Class name: FileReadTool" at bounding box center [377, 67] width 210 height 4
click at [300, 68] on div "Cancel Save Read a file's content A tool that reads the content of a file. To u…" at bounding box center [377, 54] width 210 height 63
click at [302, 79] on span "Customize (Optional)" at bounding box center [293, 81] width 38 height 5
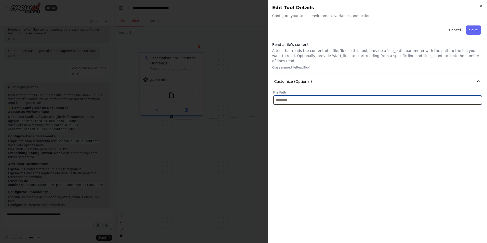
click at [295, 97] on input "text" at bounding box center [377, 99] width 208 height 9
type input "******"
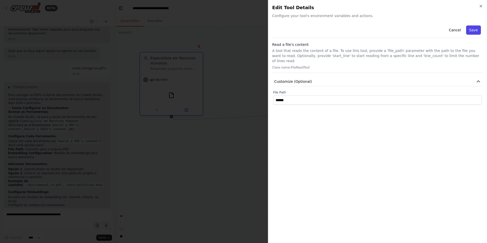
click at [476, 31] on button "Save" at bounding box center [473, 29] width 15 height 9
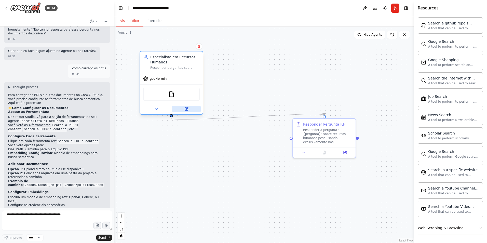
click at [184, 109] on icon at bounding box center [186, 109] width 4 height 4
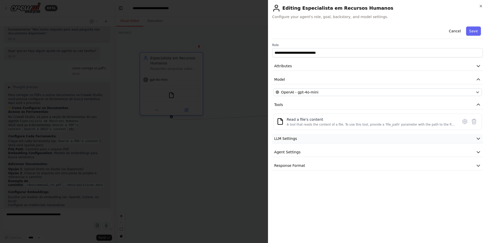
click at [304, 138] on button "LLM Settings" at bounding box center [377, 138] width 210 height 9
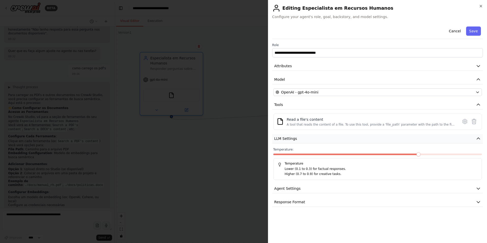
click at [304, 138] on button "LLM Settings" at bounding box center [377, 138] width 210 height 9
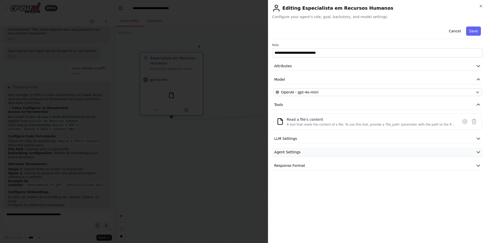
click at [304, 151] on button "Agent Settings" at bounding box center [377, 151] width 210 height 9
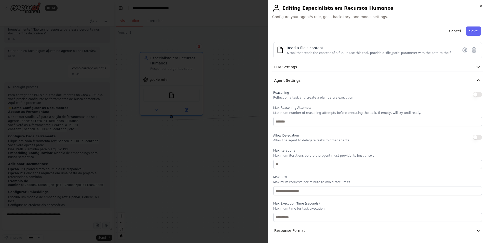
scroll to position [72, 0]
click at [316, 231] on button "Response Format" at bounding box center [377, 229] width 210 height 9
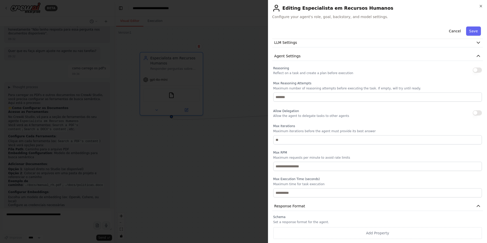
scroll to position [0, 0]
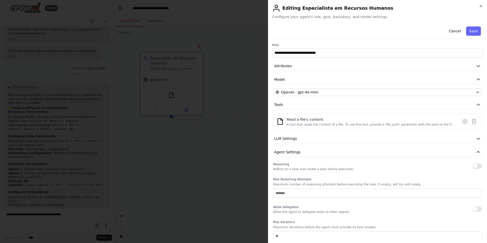
click at [455, 72] on div "**********" at bounding box center [377, 179] width 210 height 310
click at [456, 67] on button "Attributes" at bounding box center [377, 65] width 210 height 9
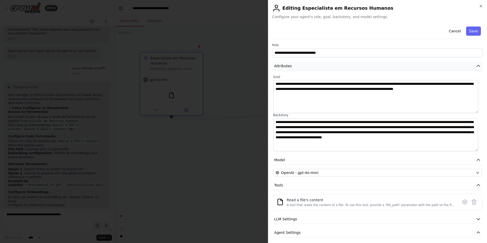
click at [457, 66] on button "Attributes" at bounding box center [377, 65] width 210 height 9
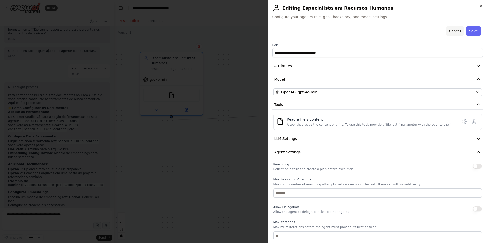
click at [454, 31] on button "Cancel" at bounding box center [454, 30] width 18 height 9
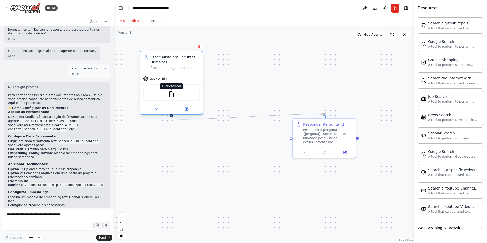
click at [172, 94] on img at bounding box center [171, 94] width 6 height 6
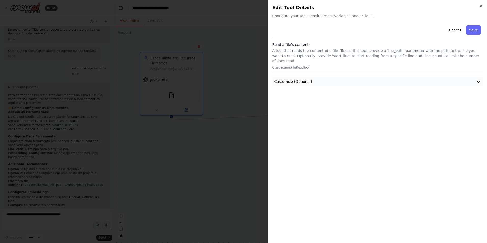
click at [303, 79] on span "Customize (Optional)" at bounding box center [293, 81] width 38 height 5
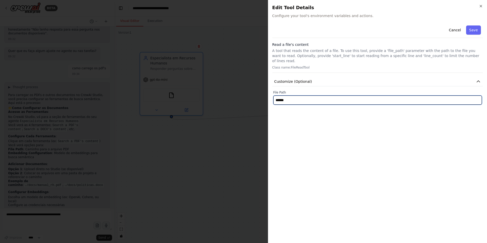
click at [278, 96] on input "******" at bounding box center [377, 99] width 208 height 9
type input "******"
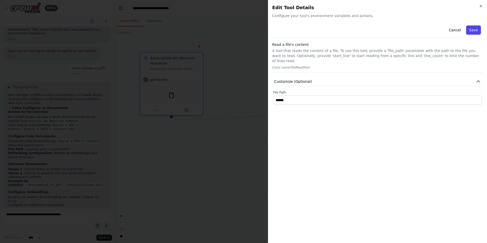
click at [475, 30] on button "Save" at bounding box center [473, 29] width 15 height 9
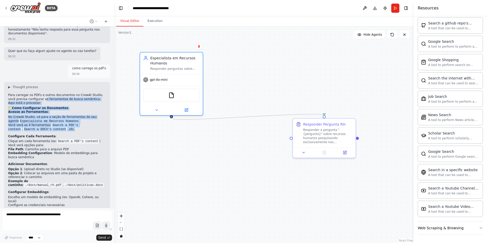
drag, startPoint x: 35, startPoint y: 80, endPoint x: 47, endPoint y: 108, distance: 30.6
click at [47, 108] on div "Para carregar os PDFs e outros documentos no CrewAI Studio, você precisa config…" at bounding box center [57, 168] width 98 height 151
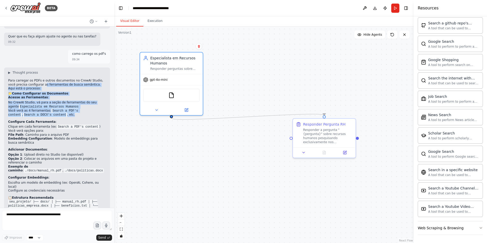
scroll to position [445, 0]
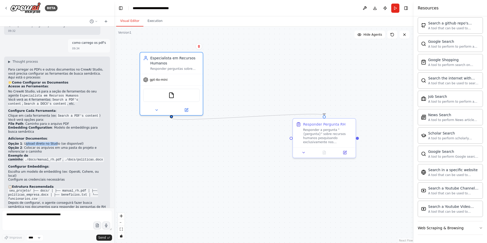
drag, startPoint x: 24, startPoint y: 125, endPoint x: 51, endPoint y: 124, distance: 27.5
click at [51, 142] on li "Opção 1 : Upload direto no Studio (se disponível)" at bounding box center [57, 144] width 98 height 4
drag, startPoint x: 51, startPoint y: 124, endPoint x: 41, endPoint y: 127, distance: 10.6
click at [41, 146] on li "Opção 2 : Colocar os arquivos em uma pasta do projeto e referenciar o caminho" at bounding box center [57, 150] width 98 height 8
drag, startPoint x: 41, startPoint y: 127, endPoint x: 72, endPoint y: 124, distance: 31.1
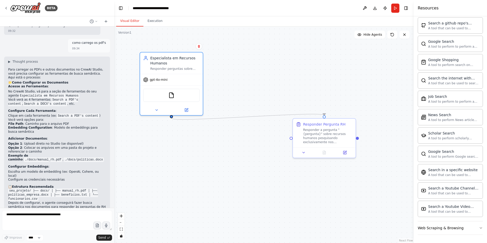
click at [72, 142] on li "Opção 1 : Upload direto no Studio (se disponível)" at bounding box center [57, 144] width 98 height 4
drag, startPoint x: 74, startPoint y: 124, endPoint x: 22, endPoint y: 124, distance: 52.2
click at [22, 142] on li "Opção 1 : Upload direto no Studio (se disponível)" at bounding box center [57, 144] width 98 height 4
copy li "Upload direto no Studio (se disponível)"
click at [51, 220] on textarea at bounding box center [57, 220] width 110 height 20
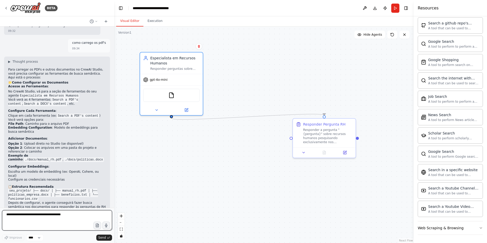
paste textarea "**********"
type textarea "**********"
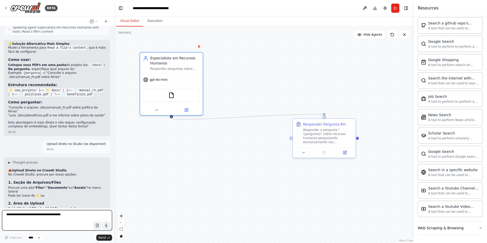
scroll to position [811, 0]
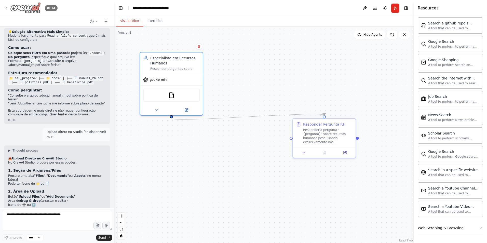
click at [8, 9] on div "BETA" at bounding box center [30, 7] width 53 height 11
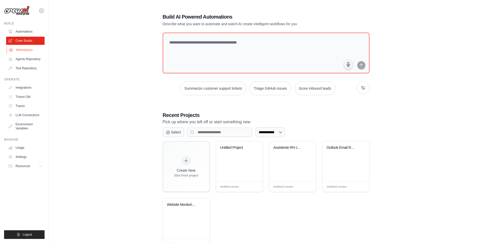
click at [22, 48] on link "Marketplace" at bounding box center [26, 50] width 38 height 8
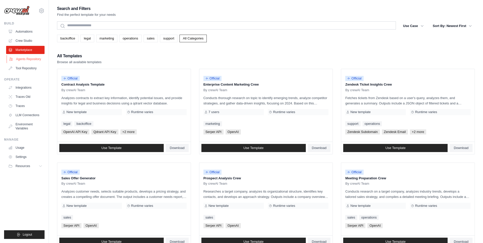
click at [25, 58] on link "Agents Repository" at bounding box center [26, 59] width 38 height 8
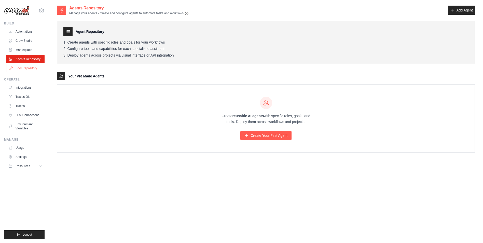
click at [24, 68] on link "Tool Repository" at bounding box center [26, 68] width 38 height 8
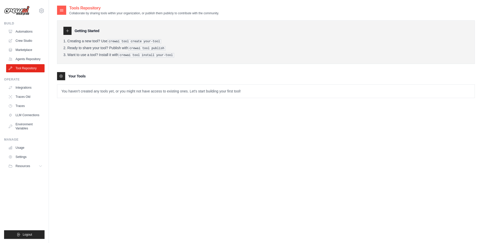
click at [100, 92] on p "You haven't created any tools yet, or you might not have access to existing one…" at bounding box center [265, 90] width 417 height 13
click at [38, 166] on button "Resources" at bounding box center [26, 166] width 38 height 8
click at [20, 146] on link "Usage" at bounding box center [26, 148] width 38 height 8
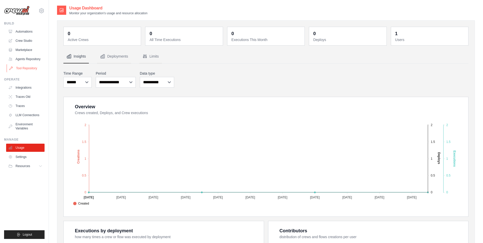
click at [22, 68] on link "Tool Repository" at bounding box center [26, 68] width 38 height 8
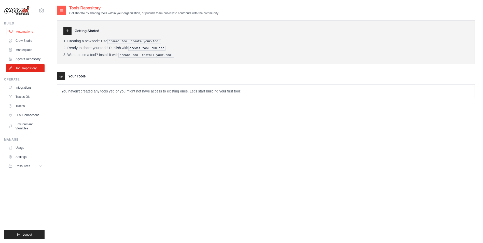
click at [21, 29] on link "Automations" at bounding box center [26, 31] width 38 height 8
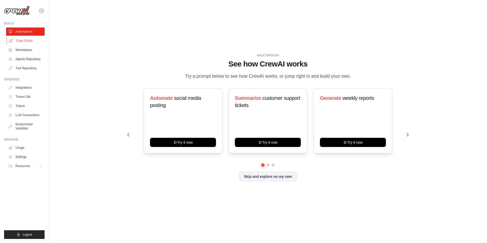
click at [23, 41] on link "Crew Studio" at bounding box center [26, 41] width 38 height 8
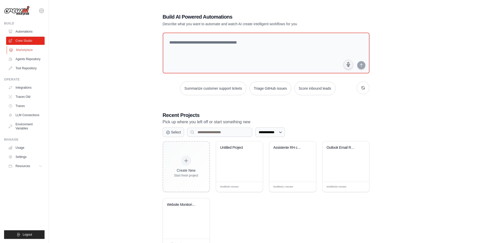
click at [24, 48] on link "Marketplace" at bounding box center [26, 50] width 38 height 8
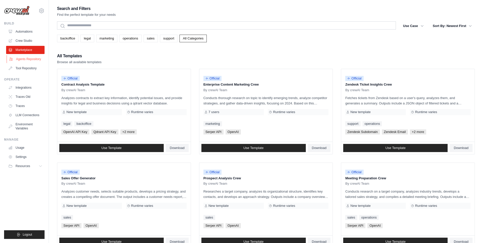
click at [23, 58] on link "Agents Repository" at bounding box center [26, 59] width 38 height 8
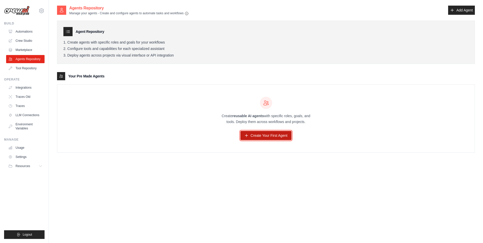
click at [278, 134] on link "Create Your First Agent" at bounding box center [265, 135] width 51 height 9
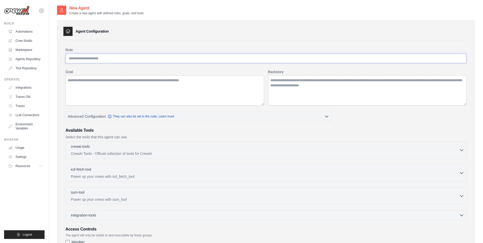
click at [92, 59] on input "Role" at bounding box center [265, 58] width 401 height 10
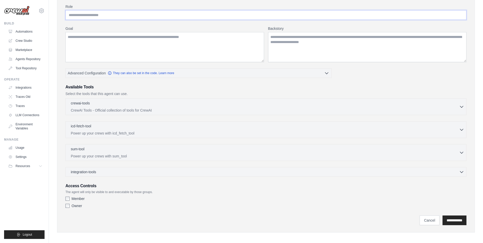
scroll to position [46, 0]
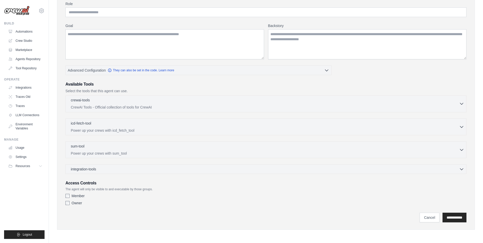
click at [94, 107] on p "CrewAI Tools - Official collection of tools for CrewAI" at bounding box center [265, 107] width 388 height 5
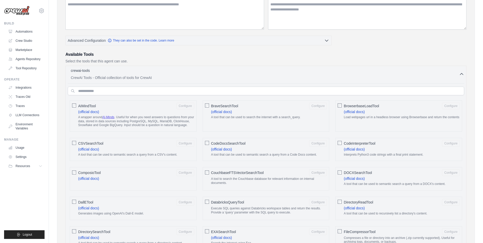
scroll to position [51, 0]
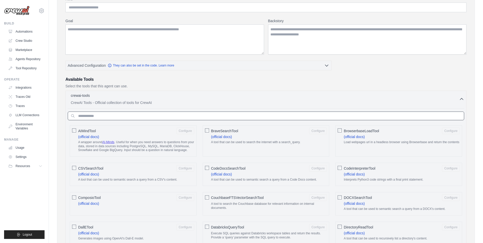
click at [127, 112] on input "text" at bounding box center [266, 115] width 396 height 9
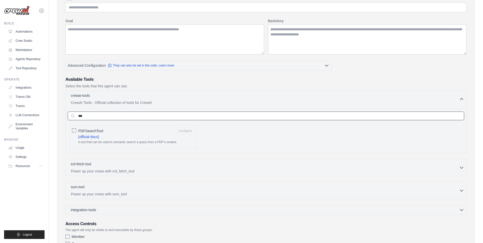
type input "***"
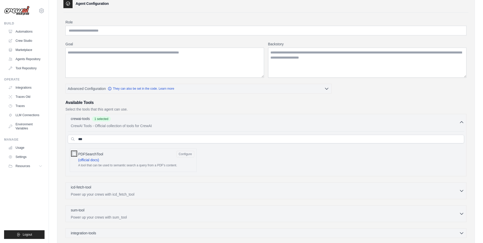
scroll to position [0, 0]
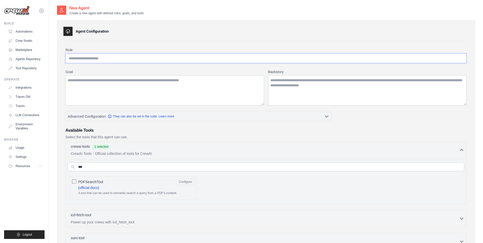
click at [101, 57] on input "Role" at bounding box center [265, 58] width 401 height 10
type input "**********"
click at [110, 81] on textarea "Goal" at bounding box center [164, 90] width 198 height 30
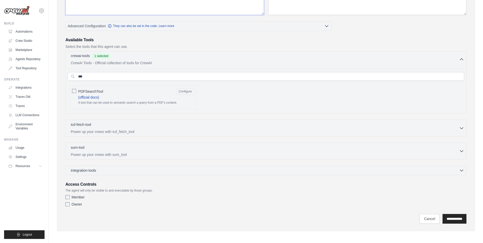
scroll to position [92, 0]
click at [186, 90] on button "Configure" at bounding box center [185, 90] width 18 height 7
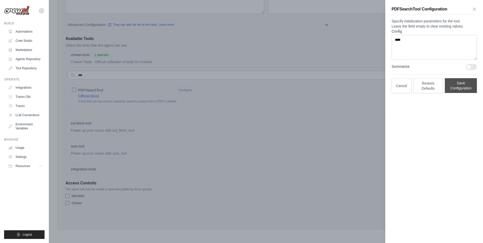
click at [468, 93] on button "Save Configuration" at bounding box center [461, 85] width 32 height 15
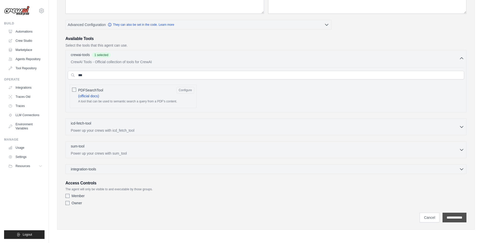
click at [458, 217] on input "**********" at bounding box center [454, 217] width 24 height 10
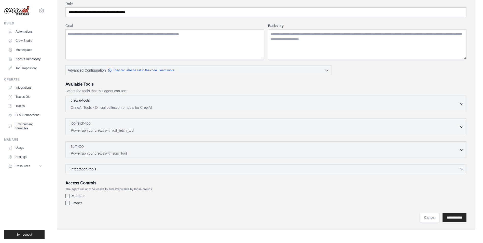
scroll to position [0, 0]
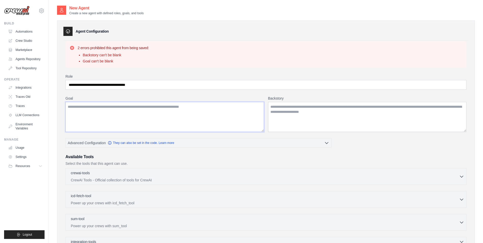
click at [113, 112] on textarea "Goal" at bounding box center [164, 117] width 198 height 30
click at [106, 106] on textarea "Goal" at bounding box center [164, 117] width 198 height 30
click at [95, 107] on textarea "Goal" at bounding box center [164, 117] width 198 height 30
click at [70, 98] on label "Goal" at bounding box center [164, 98] width 198 height 5
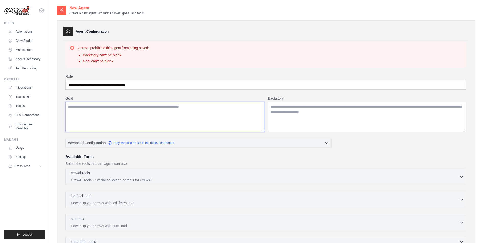
click at [70, 102] on textarea "Goal" at bounding box center [164, 117] width 198 height 30
click at [70, 98] on label "Goal" at bounding box center [164, 98] width 198 height 5
click at [70, 102] on textarea "Goal" at bounding box center [164, 117] width 198 height 30
click at [70, 98] on label "Goal" at bounding box center [164, 98] width 198 height 5
click at [70, 102] on textarea "Goal" at bounding box center [164, 117] width 198 height 30
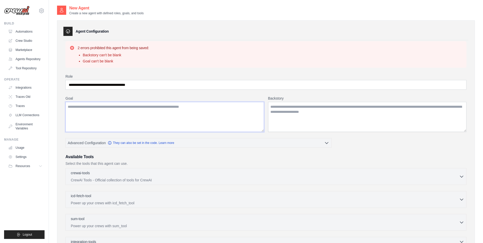
drag, startPoint x: 70, startPoint y: 98, endPoint x: 98, endPoint y: 113, distance: 32.1
click at [99, 114] on textarea "Goal" at bounding box center [164, 117] width 198 height 30
click at [96, 109] on textarea "Goal" at bounding box center [164, 117] width 198 height 30
click at [316, 110] on textarea "Backstory" at bounding box center [367, 117] width 198 height 30
click at [100, 109] on textarea "Goal" at bounding box center [164, 117] width 198 height 30
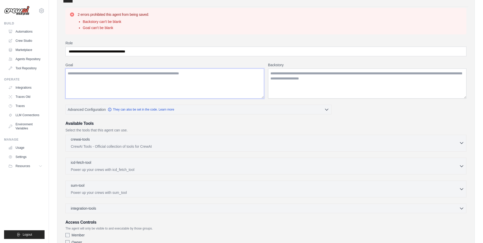
scroll to position [22, 0]
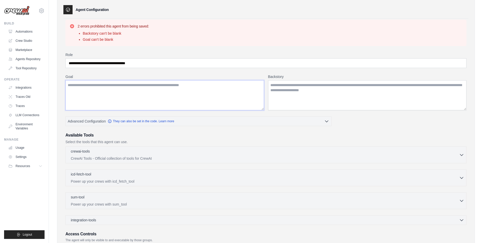
click at [166, 94] on textarea "Goal" at bounding box center [164, 95] width 198 height 30
drag, startPoint x: 216, startPoint y: 87, endPoint x: 132, endPoint y: 86, distance: 83.5
click at [132, 86] on textarea "Goal" at bounding box center [164, 95] width 198 height 30
drag, startPoint x: 95, startPoint y: 85, endPoint x: 136, endPoint y: 85, distance: 41.2
click at [136, 85] on textarea "Goal" at bounding box center [164, 95] width 198 height 30
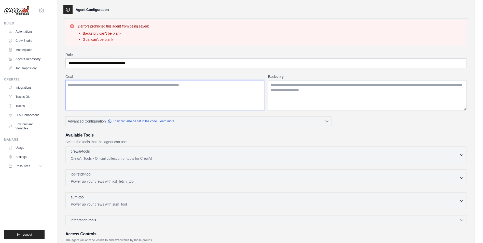
click at [136, 85] on textarea "Goal" at bounding box center [164, 95] width 198 height 30
drag, startPoint x: 159, startPoint y: 66, endPoint x: 35, endPoint y: 58, distance: 124.2
click at [35, 58] on div "[PERSON_NAME][EMAIL_ADDRESS][DOMAIN_NAME] Settings Build Automations" at bounding box center [241, 135] width 483 height 315
drag, startPoint x: 111, startPoint y: 102, endPoint x: 115, endPoint y: 99, distance: 4.1
click at [111, 102] on textarea "Goal" at bounding box center [164, 95] width 198 height 30
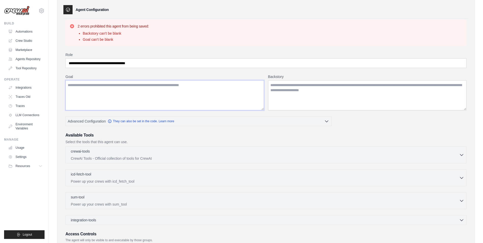
paste textarea "**********"
type textarea "**********"
click at [327, 89] on textarea "Backstory" at bounding box center [367, 95] width 198 height 30
paste textarea "**********"
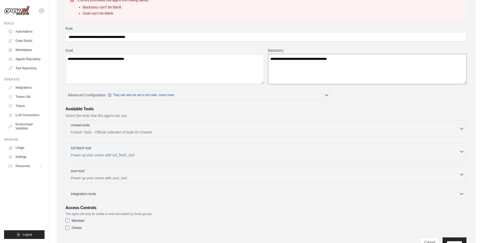
scroll to position [73, 0]
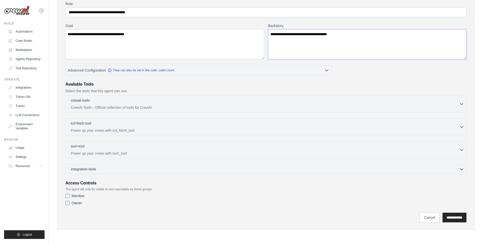
type textarea "**********"
click at [469, 216] on div "**********" at bounding box center [266, 89] width 418 height 282
click at [461, 216] on input "**********" at bounding box center [454, 217] width 24 height 10
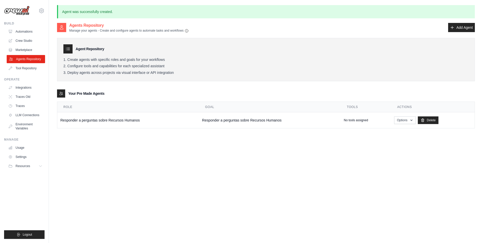
click at [23, 59] on link "Agents Repository" at bounding box center [26, 59] width 38 height 8
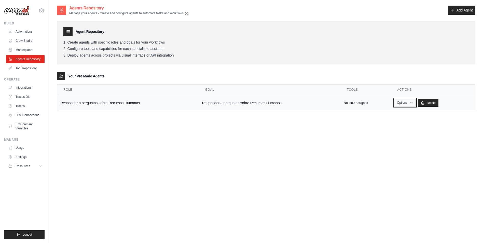
click at [406, 104] on button "Options" at bounding box center [405, 103] width 22 height 8
click at [388, 115] on link "Show" at bounding box center [397, 114] width 37 height 9
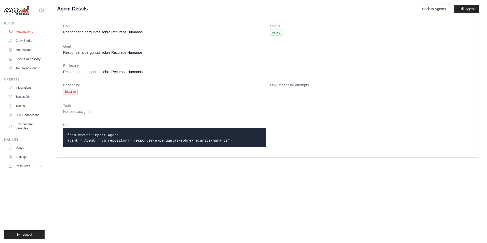
click at [21, 31] on link "Automations" at bounding box center [26, 31] width 38 height 8
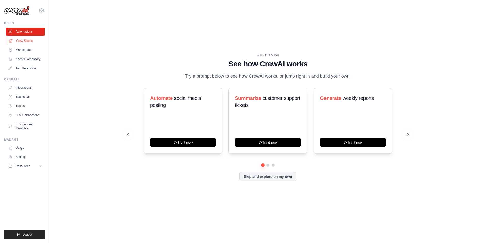
click at [23, 41] on link "Crew Studio" at bounding box center [26, 41] width 38 height 8
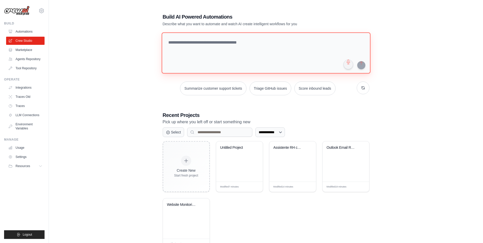
click at [177, 43] on textarea at bounding box center [265, 52] width 209 height 41
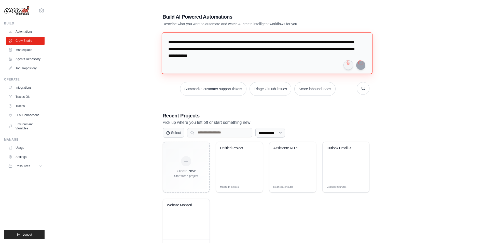
type textarea "**********"
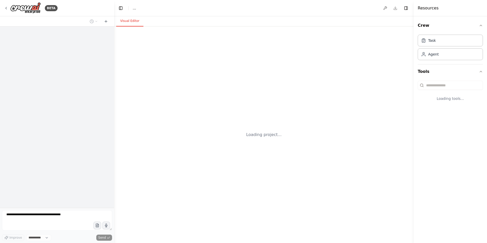
select select "****"
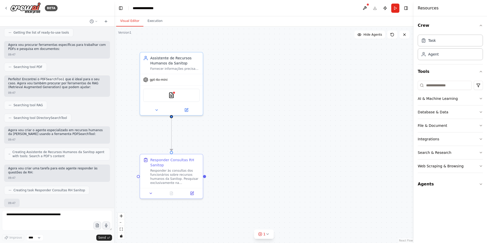
scroll to position [118, 0]
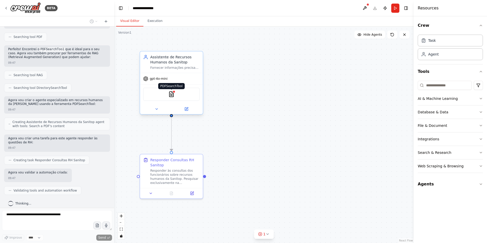
click at [172, 96] on img at bounding box center [171, 94] width 6 height 6
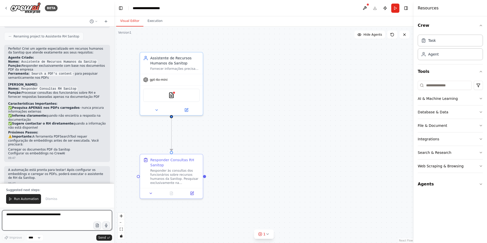
scroll to position [314, 0]
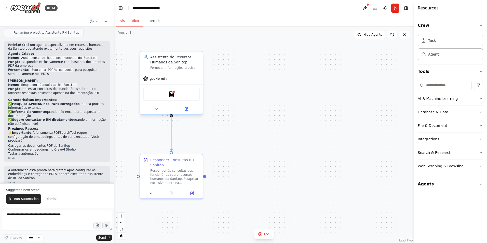
click at [174, 95] on div "PDFSearchTool" at bounding box center [171, 94] width 56 height 13
click at [171, 97] on img at bounding box center [171, 94] width 6 height 6
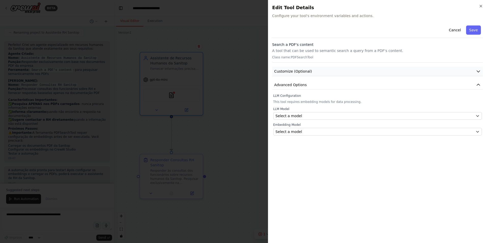
click at [293, 68] on button "Customize (Optional)" at bounding box center [377, 71] width 210 height 9
click at [279, 88] on button "button" at bounding box center [277, 87] width 9 height 5
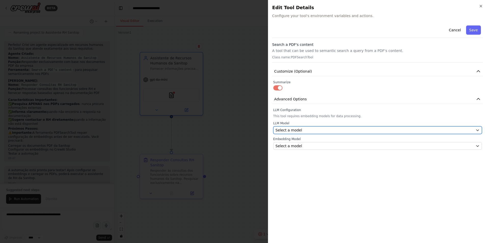
click at [288, 130] on span "Select a model" at bounding box center [288, 129] width 26 height 5
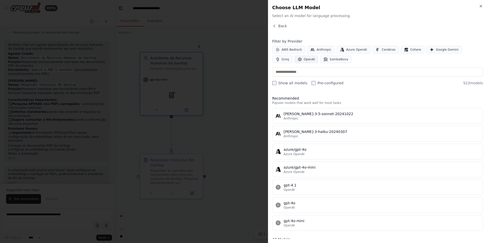
click at [297, 59] on icon "button" at bounding box center [299, 60] width 4 height 4
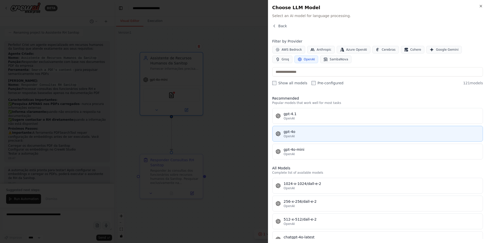
click at [299, 135] on div "OpenAI" at bounding box center [381, 136] width 196 height 4
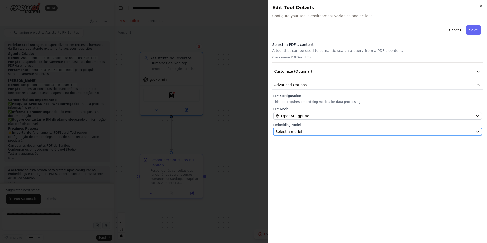
click at [308, 130] on div "Select a model" at bounding box center [374, 131] width 198 height 5
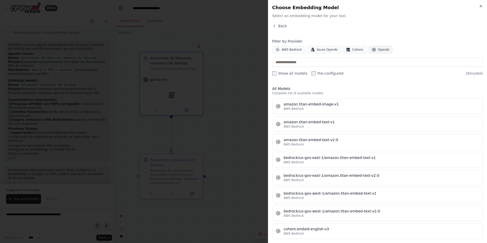
click at [378, 50] on span "OpenAI" at bounding box center [383, 50] width 11 height 4
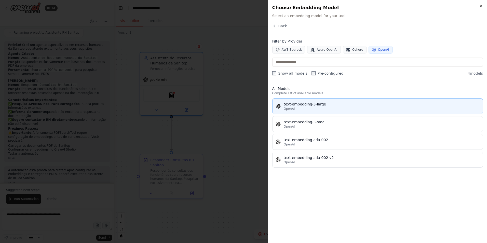
click at [307, 106] on div "text-embedding-3-large" at bounding box center [381, 104] width 196 height 5
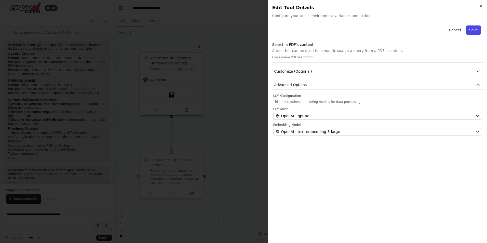
click at [475, 30] on button "Save" at bounding box center [473, 29] width 15 height 9
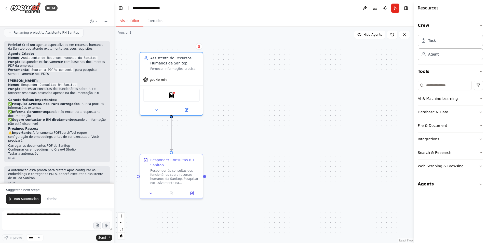
click at [310, 98] on div ".deletable-edge-delete-btn { width: 20px; height: 20px; border: 0px solid #ffff…" at bounding box center [263, 134] width 299 height 216
click at [26, 199] on span "Run Automation" at bounding box center [26, 199] width 25 height 4
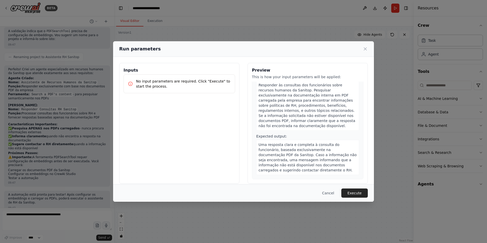
scroll to position [0, 0]
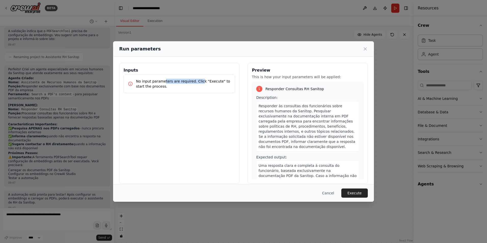
drag, startPoint x: 163, startPoint y: 82, endPoint x: 197, endPoint y: 82, distance: 33.8
click at [197, 82] on p "No input parameters are required. Click "Execute" to start the process." at bounding box center [183, 84] width 95 height 10
click at [352, 194] on button "Execute" at bounding box center [354, 192] width 26 height 9
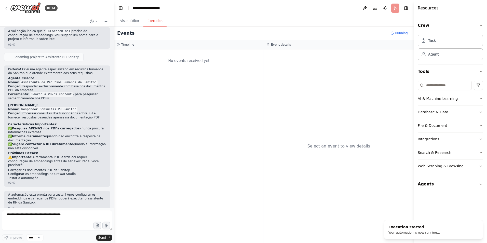
click at [184, 62] on div "No events received yet" at bounding box center [189, 60] width 144 height 17
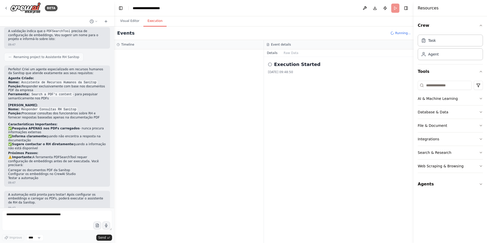
click at [269, 64] on icon at bounding box center [270, 64] width 4 height 4
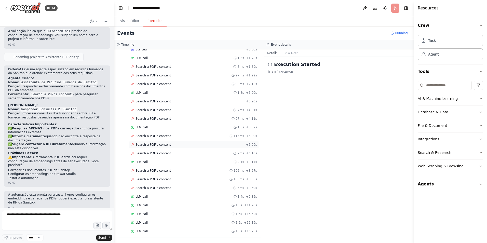
scroll to position [314, 0]
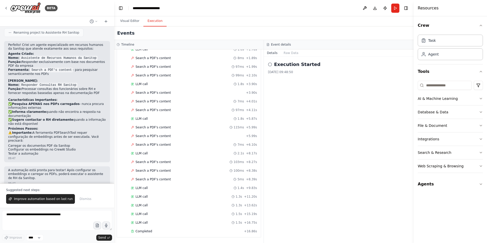
click at [322, 111] on div "Execution Started [DATE] 09:48:50" at bounding box center [339, 150] width 150 height 186
click at [269, 64] on icon at bounding box center [270, 64] width 4 height 4
click at [308, 66] on h2 "Execution Started" at bounding box center [297, 64] width 46 height 7
click at [29, 221] on textarea at bounding box center [57, 220] width 110 height 20
click at [126, 21] on button "Visual Editor" at bounding box center [129, 21] width 27 height 11
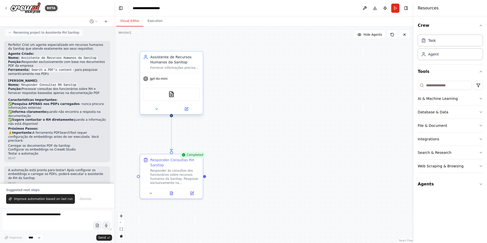
click at [184, 66] on div "Fornecer informações precisas e úteis sobre políticas, procedimentos e recursos…" at bounding box center [174, 68] width 49 height 4
drag, startPoint x: 46, startPoint y: 129, endPoint x: 45, endPoint y: 132, distance: 3.6
click at [45, 132] on p "⚠️ Importante: A ferramenta PDFSearchTool requer configuração de embeddings ant…" at bounding box center [57, 137] width 98 height 12
drag, startPoint x: 45, startPoint y: 132, endPoint x: 77, endPoint y: 133, distance: 32.3
click at [77, 133] on p "⚠️ Importante: A ferramenta PDFSearchTool requer configuração de embeddings ant…" at bounding box center [57, 137] width 98 height 12
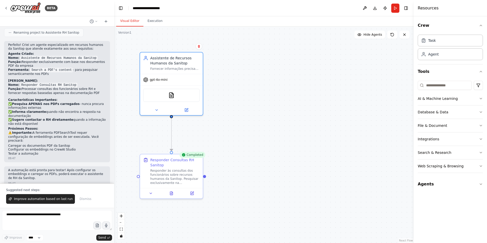
drag, startPoint x: 79, startPoint y: 132, endPoint x: 32, endPoint y: 130, distance: 47.9
click at [32, 131] on p "⚠️ Importante: A ferramenta PDFSearchTool requer configuração de embeddings ant…" at bounding box center [57, 137] width 98 height 12
copy p "A ferramenta PDFSearchTool requer configuração de embeddings antes de ser execu…"
click at [38, 219] on textarea at bounding box center [57, 220] width 110 height 20
paste textarea "**********"
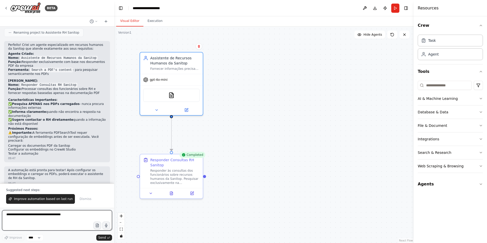
type textarea "**********"
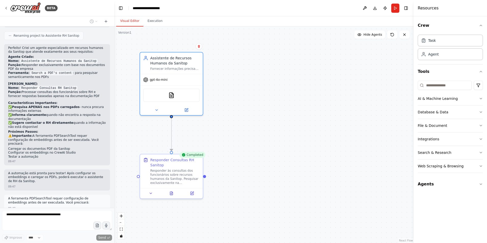
scroll to position [324, 0]
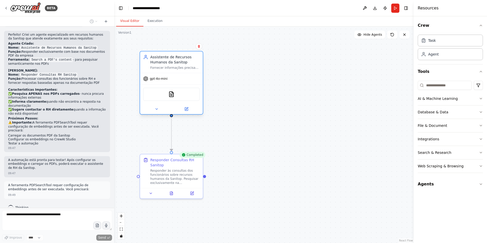
click at [185, 69] on div "Fornecer informações precisas e úteis sobre políticas, procedimentos e recursos…" at bounding box center [174, 68] width 49 height 4
click at [177, 64] on div "Assistente de Recursos Humanos da Sanitop" at bounding box center [174, 59] width 49 height 10
click at [156, 108] on icon at bounding box center [156, 108] width 2 height 1
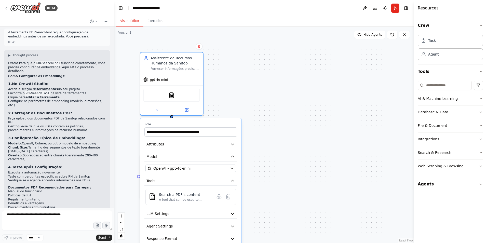
click at [249, 85] on div ".deletable-edge-delete-btn { width: 20px; height: 20px; border: 0px solid #ffff…" at bounding box center [263, 134] width 299 height 216
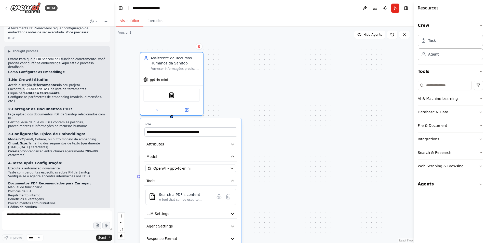
scroll to position [484, 0]
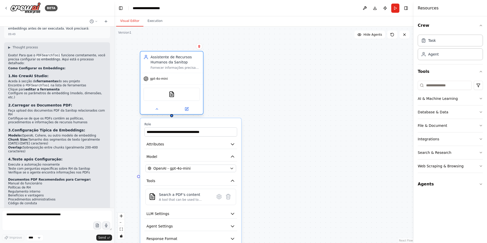
click at [154, 58] on div "Assistente de Recursos Humanos da Sanitop" at bounding box center [174, 59] width 49 height 10
click at [297, 95] on div ".deletable-edge-delete-btn { width: 20px; height: 20px; border: 0px solid #ffff…" at bounding box center [263, 134] width 299 height 216
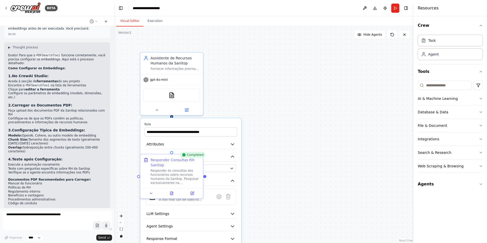
click at [282, 89] on div ".deletable-edge-delete-btn { width: 20px; height: 20px; border: 0px solid #ffff…" at bounding box center [263, 134] width 299 height 216
click at [122, 135] on div ".deletable-edge-delete-btn { width: 20px; height: 20px; border: 0px solid #ffff…" at bounding box center [263, 134] width 299 height 216
click at [158, 108] on icon at bounding box center [157, 109] width 4 height 4
click at [445, 124] on button "File & Document" at bounding box center [449, 125] width 65 height 13
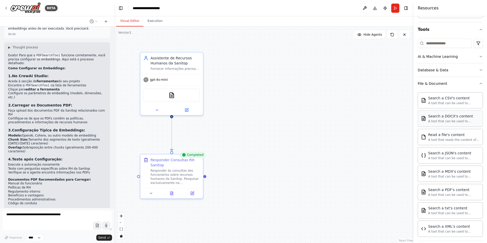
scroll to position [51, 0]
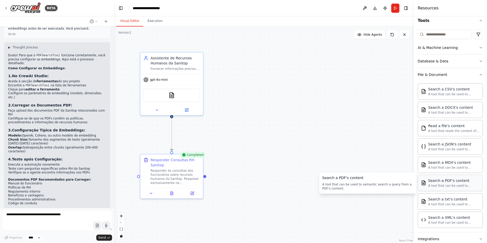
click at [453, 182] on div "Search a PDF's content" at bounding box center [453, 180] width 51 height 5
drag, startPoint x: 452, startPoint y: 184, endPoint x: 449, endPoint y: 185, distance: 3.5
click at [449, 185] on div "A tool that can be used to semantic search a query from a PDF's content." at bounding box center [453, 185] width 51 height 4
click at [422, 185] on img at bounding box center [423, 182] width 5 height 5
click at [430, 184] on div "A tool that can be used to semantic search a query from a PDF's content." at bounding box center [453, 185] width 51 height 4
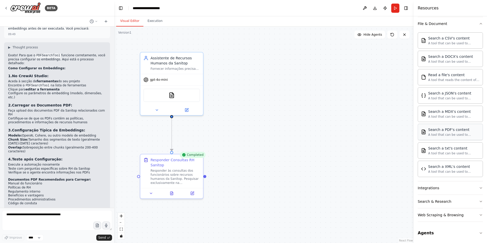
scroll to position [103, 0]
click at [478, 230] on icon "button" at bounding box center [480, 232] width 4 height 4
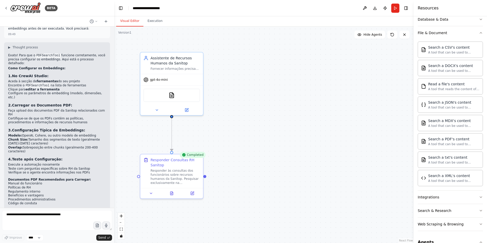
scroll to position [62, 0]
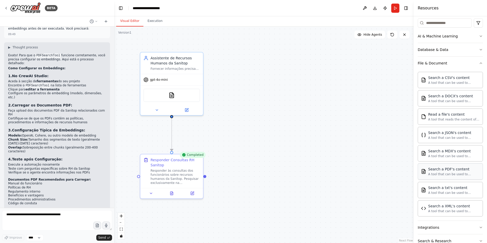
click at [444, 172] on div "A tool that can be used to semantic search a query from a PDF's content." at bounding box center [453, 174] width 51 height 4
click at [437, 171] on div "Search a PDF's content" at bounding box center [453, 168] width 51 height 5
click at [159, 93] on div "PDFSearchTool" at bounding box center [171, 94] width 56 height 13
click at [172, 96] on img at bounding box center [171, 94] width 6 height 6
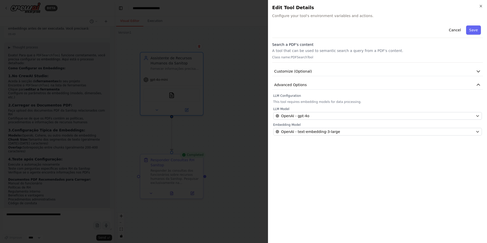
click at [288, 52] on p "A tool that can be used to semantic search a query from a PDF's content." at bounding box center [377, 50] width 210 height 5
drag, startPoint x: 288, startPoint y: 56, endPoint x: 312, endPoint y: 56, distance: 24.4
click at [312, 56] on p "Class name: PDFSearchTool" at bounding box center [377, 57] width 210 height 4
drag, startPoint x: 312, startPoint y: 56, endPoint x: 296, endPoint y: 46, distance: 19.0
click at [296, 46] on h3 "Search a PDF's content" at bounding box center [377, 44] width 210 height 5
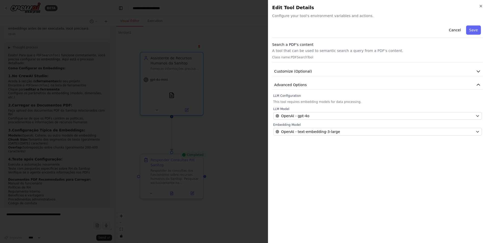
click at [360, 49] on p "A tool that can be used to semantic search a query from a PDF's content." at bounding box center [377, 50] width 210 height 5
click at [329, 70] on button "Customize (Optional)" at bounding box center [377, 71] width 210 height 9
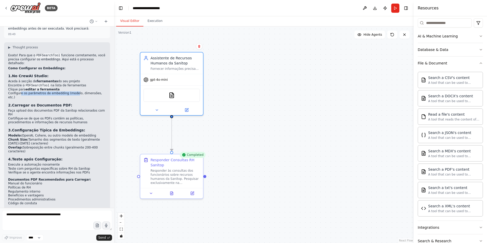
drag, startPoint x: 20, startPoint y: 82, endPoint x: 71, endPoint y: 83, distance: 50.9
click at [71, 91] on li "Configure os parâmetros de embedding (modelo, dimensões, etc.)" at bounding box center [57, 95] width 98 height 8
drag, startPoint x: 24, startPoint y: 94, endPoint x: 51, endPoint y: 99, distance: 27.6
click at [51, 109] on ul "Faça upload dos documentos PDF da Sanitop relacionados com RH Certifique-se de …" at bounding box center [57, 117] width 98 height 16
drag, startPoint x: 51, startPoint y: 99, endPoint x: 50, endPoint y: 104, distance: 4.9
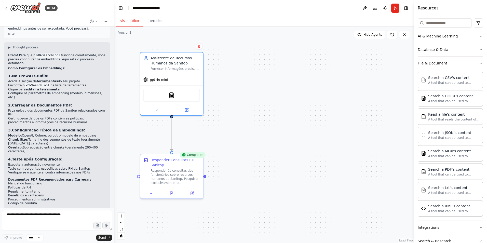
click at [51, 117] on li "Certifique-se de que os PDFs contêm as políticas, procedimentos e informações d…" at bounding box center [57, 121] width 98 height 8
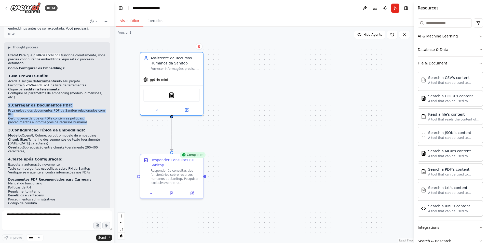
drag, startPoint x: 61, startPoint y: 102, endPoint x: 5, endPoint y: 90, distance: 57.8
click at [5, 90] on div "▶ Thought process Exato! Para que o PDFSearchTool funcione corretamente, você p…" at bounding box center [57, 134] width 106 height 185
copy div "2. Carregar os Documentos PDF: Faça upload dos documentos PDF da Sanitop relaci…"
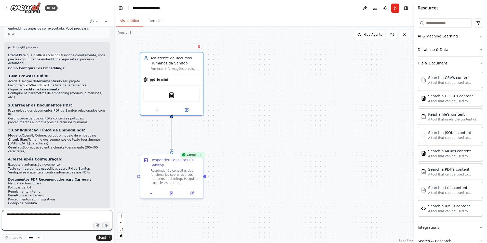
click at [47, 218] on textarea at bounding box center [57, 220] width 110 height 20
paste textarea "**********"
type textarea "**********"
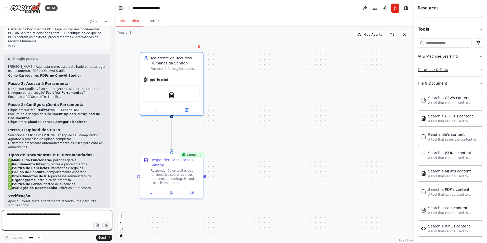
scroll to position [0, 0]
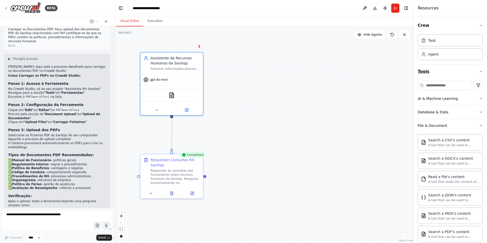
click at [478, 72] on icon "button" at bounding box center [480, 71] width 4 height 4
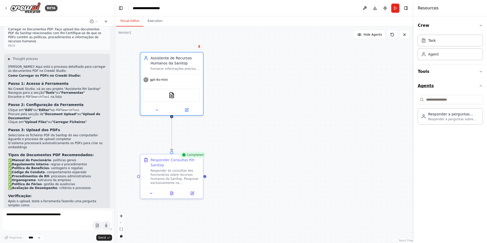
click at [480, 85] on icon "button" at bounding box center [480, 86] width 4 height 4
click at [481, 71] on icon "button" at bounding box center [480, 71] width 4 height 4
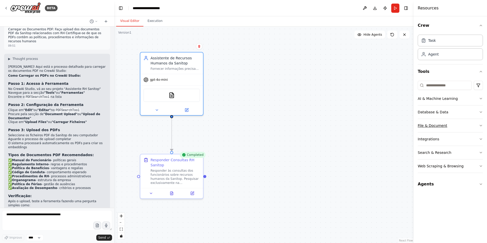
click at [434, 125] on div "File & Document" at bounding box center [432, 125] width 30 height 5
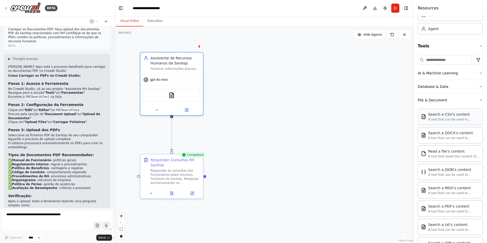
scroll to position [51, 0]
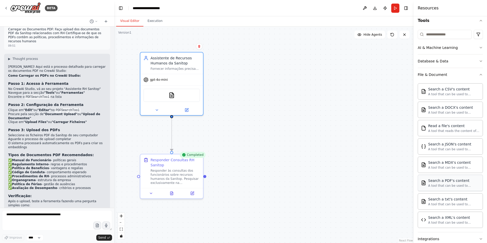
click at [461, 182] on div "Search a PDF's content" at bounding box center [453, 180] width 51 height 5
click at [177, 95] on img at bounding box center [177, 94] width 6 height 6
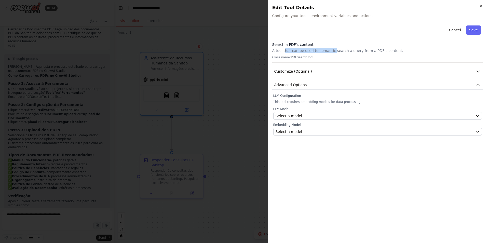
drag, startPoint x: 283, startPoint y: 49, endPoint x: 329, endPoint y: 51, distance: 46.1
click at [329, 51] on p "A tool that can be used to semantic search a query from a PDF's content." at bounding box center [377, 50] width 210 height 5
click at [452, 31] on button "Cancel" at bounding box center [454, 29] width 18 height 9
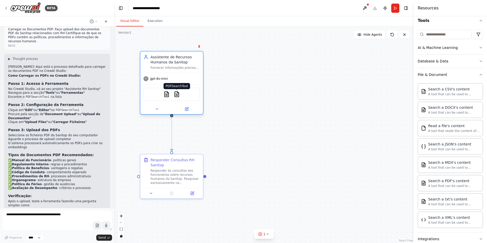
click at [177, 95] on img at bounding box center [177, 94] width 6 height 6
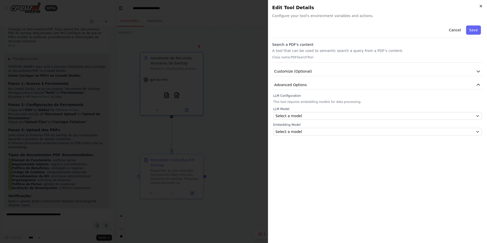
click at [481, 6] on icon "button" at bounding box center [480, 6] width 4 height 4
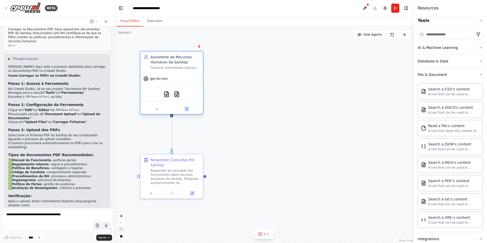
click at [185, 77] on div "gpt-4o-mini" at bounding box center [171, 78] width 63 height 11
click at [191, 63] on div "Assistente de Recursos Humanos da Sanitop" at bounding box center [174, 59] width 49 height 10
click at [174, 60] on div "Assistente de Recursos Humanos da Sanitop" at bounding box center [174, 59] width 49 height 10
click at [157, 109] on icon at bounding box center [157, 109] width 4 height 4
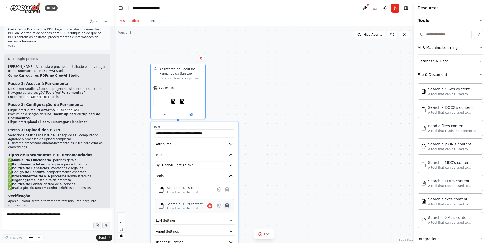
click at [228, 206] on icon at bounding box center [227, 205] width 4 height 4
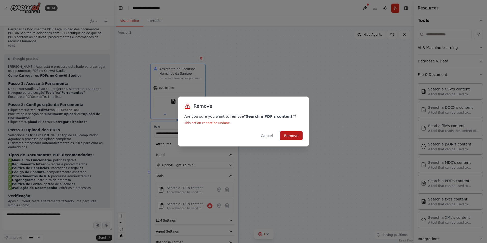
click at [294, 135] on button "Remove" at bounding box center [291, 135] width 23 height 9
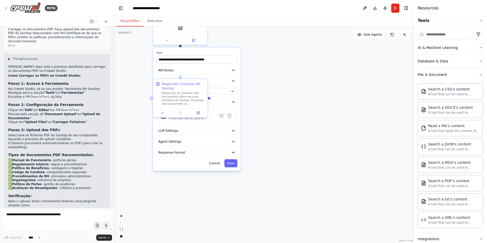
drag, startPoint x: 269, startPoint y: 184, endPoint x: 272, endPoint y: 108, distance: 75.6
click at [272, 108] on div ".deletable-edge-delete-btn { width: 20px; height: 20px; border: 0px solid #ffff…" at bounding box center [263, 134] width 299 height 216
click at [264, 123] on div ".deletable-edge-delete-btn { width: 20px; height: 20px; border: 0px solid #ffff…" at bounding box center [263, 134] width 299 height 216
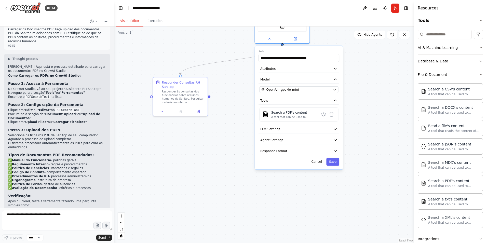
drag, startPoint x: 215, startPoint y: 49, endPoint x: 317, endPoint y: 50, distance: 102.5
click at [317, 50] on label "Role" at bounding box center [298, 51] width 81 height 4
click at [276, 68] on button "Attributes" at bounding box center [298, 69] width 81 height 8
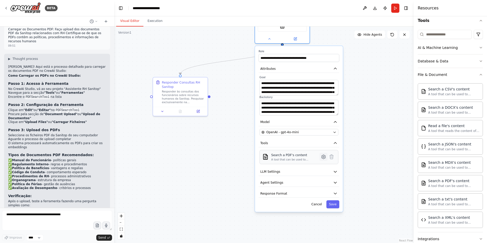
click at [322, 157] on icon at bounding box center [323, 157] width 4 height 4
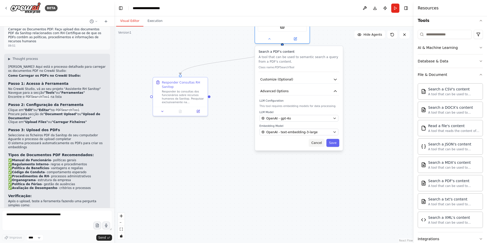
click at [320, 146] on button "Cancel" at bounding box center [316, 143] width 16 height 8
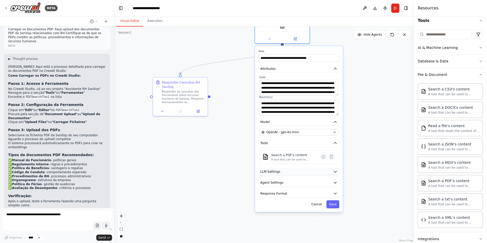
click at [285, 171] on button "LLM Settings" at bounding box center [298, 171] width 81 height 8
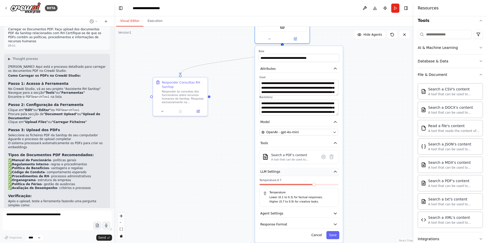
click at [285, 171] on button "LLM Settings" at bounding box center [298, 171] width 81 height 8
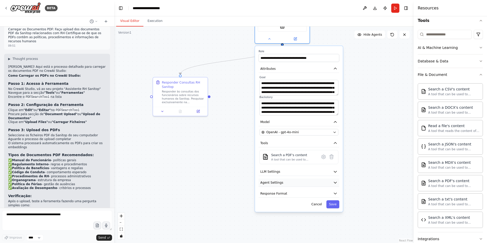
click at [281, 182] on button "Agent Settings" at bounding box center [298, 182] width 81 height 8
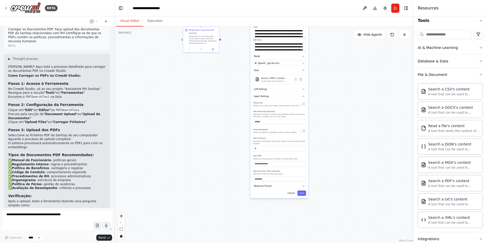
drag, startPoint x: 319, startPoint y: 190, endPoint x: 311, endPoint y: 102, distance: 88.1
click at [311, 102] on div ".deletable-edge-delete-btn { width: 20px; height: 20px; border: 0px solid #ffff…" at bounding box center [263, 134] width 299 height 216
click at [273, 183] on button "Response Format" at bounding box center [278, 184] width 53 height 5
click at [264, 95] on span "Agent Settings" at bounding box center [261, 95] width 15 height 3
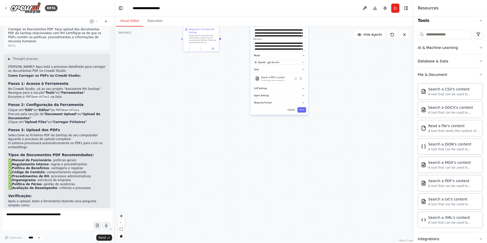
click at [194, 119] on div ".deletable-edge-delete-btn { width: 20px; height: 20px; border: 0px solid #ffff…" at bounding box center [263, 134] width 299 height 216
click at [231, 135] on div ".deletable-edge-delete-btn { width: 20px; height: 20px; border: 0px solid #ffff…" at bounding box center [263, 134] width 299 height 216
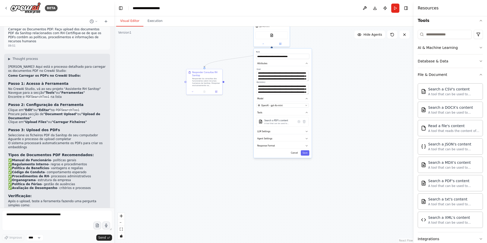
drag, startPoint x: 243, startPoint y: 129, endPoint x: 246, endPoint y: 172, distance: 43.1
click at [246, 172] on div ".deletable-edge-delete-btn { width: 20px; height: 20px; border: 0px solid #ffff…" at bounding box center [263, 134] width 299 height 216
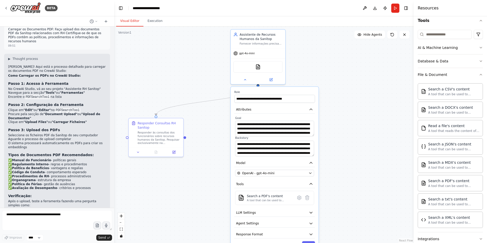
drag, startPoint x: 245, startPoint y: 108, endPoint x: 217, endPoint y: 188, distance: 85.1
click at [217, 188] on div ".deletable-edge-delete-btn { width: 20px; height: 20px; border: 0px solid #ffff…" at bounding box center [263, 134] width 299 height 216
click at [270, 79] on icon at bounding box center [270, 78] width 3 height 3
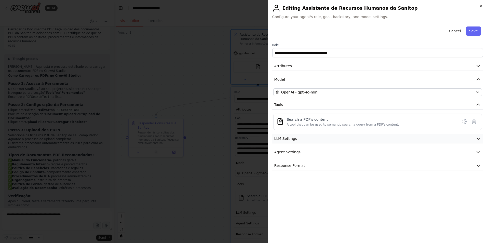
click at [296, 140] on button "LLM Settings" at bounding box center [377, 138] width 210 height 9
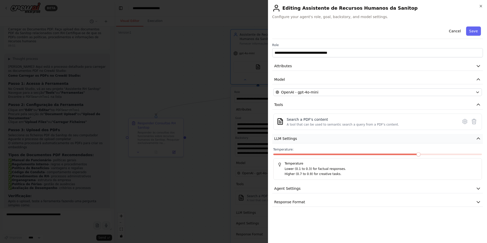
click at [296, 140] on button "LLM Settings" at bounding box center [377, 138] width 210 height 9
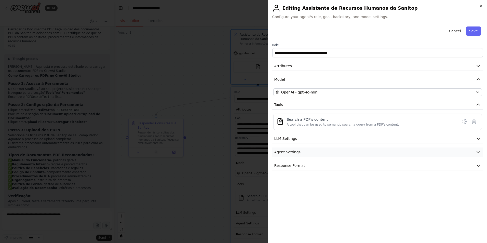
click at [296, 153] on span "Agent Settings" at bounding box center [287, 151] width 26 height 5
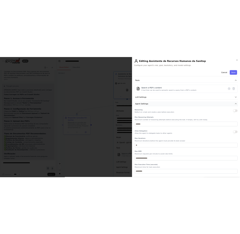
scroll to position [72, 0]
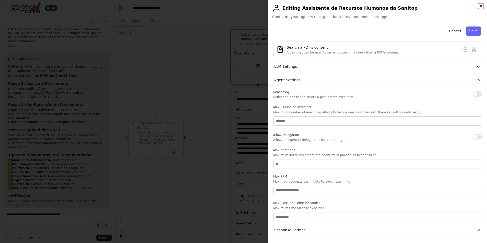
click at [480, 5] on icon "button" at bounding box center [480, 6] width 4 height 4
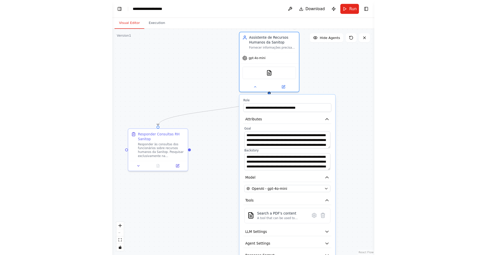
scroll to position [686, 0]
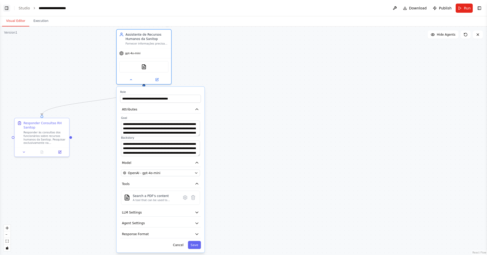
click at [6, 8] on button "Toggle Left Sidebar" at bounding box center [6, 8] width 7 height 7
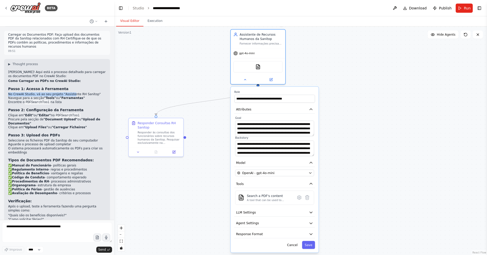
drag, startPoint x: 8, startPoint y: 67, endPoint x: 68, endPoint y: 66, distance: 60.8
click at [68, 66] on div "▶ Thought process [PERSON_NAME]! Aqui está o processo detalhado para carregar o…" at bounding box center [57, 151] width 106 height 185
click at [479, 7] on button "Toggle Right Sidebar" at bounding box center [478, 8] width 7 height 7
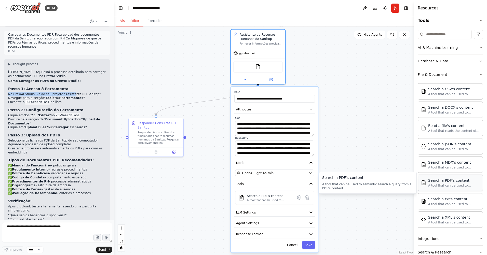
click at [450, 185] on div "A tool that can be used to semantic search a query from a PDF's content." at bounding box center [453, 185] width 51 height 4
click at [450, 183] on div "Search a PDF's content A tool that can be used to semantic search a query from …" at bounding box center [453, 183] width 51 height 10
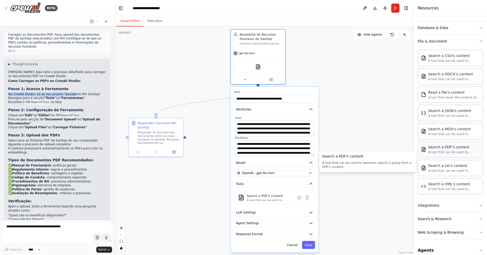
scroll to position [91, 0]
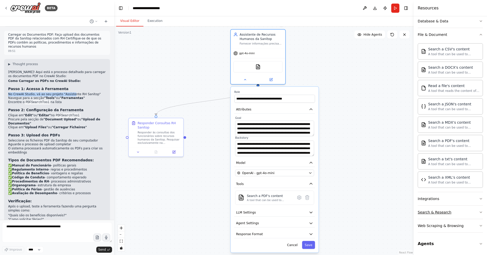
click at [448, 213] on button "Search & Research" at bounding box center [449, 212] width 65 height 13
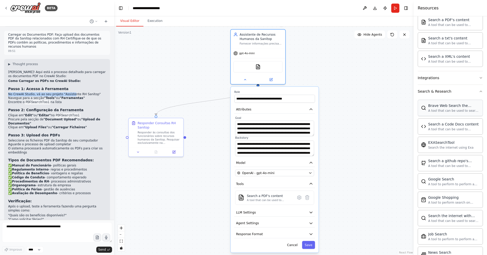
scroll to position [218, 0]
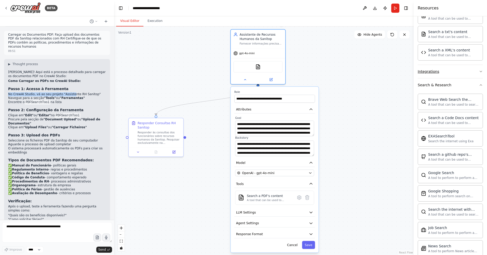
click at [478, 70] on icon "button" at bounding box center [480, 71] width 4 height 4
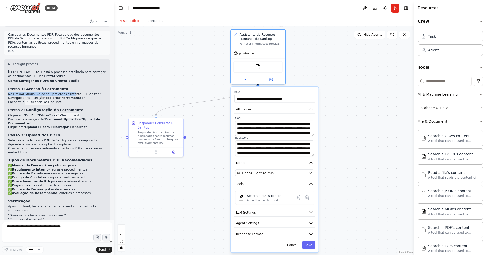
scroll to position [0, 0]
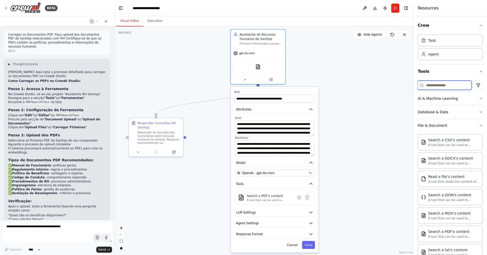
click at [444, 85] on input at bounding box center [444, 85] width 54 height 9
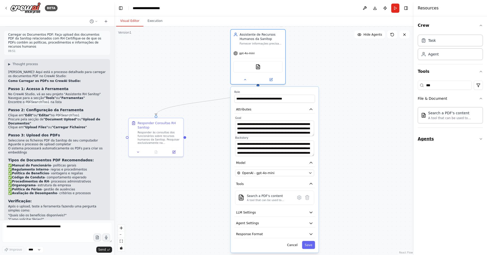
click at [481, 141] on button "Agents" at bounding box center [449, 139] width 65 height 14
drag, startPoint x: 434, startPoint y: 84, endPoint x: 413, endPoint y: 84, distance: 20.1
click at [413, 84] on div "Resources Crew Task Agent Tools *** File & Document Search a PDF's content A to…" at bounding box center [449, 127] width 73 height 255
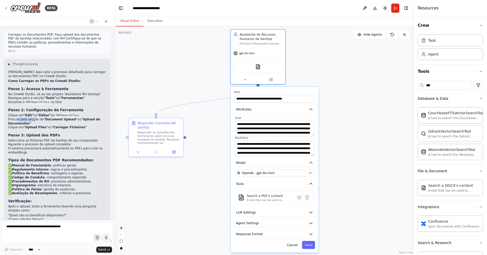
drag, startPoint x: 17, startPoint y: 92, endPoint x: 32, endPoint y: 92, distance: 14.8
click at [32, 118] on li "Procure pela secção de "Document Upload" ou "Upload de Documentos"" at bounding box center [57, 122] width 98 height 8
drag, startPoint x: 32, startPoint y: 92, endPoint x: 74, endPoint y: 98, distance: 43.2
click at [74, 125] on strong ""Carregar Ficheiros"" at bounding box center [69, 127] width 35 height 4
click at [256, 67] on img at bounding box center [257, 65] width 5 height 5
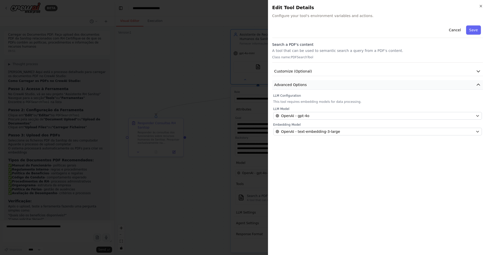
click at [290, 86] on span "Advanced Options" at bounding box center [290, 84] width 33 height 5
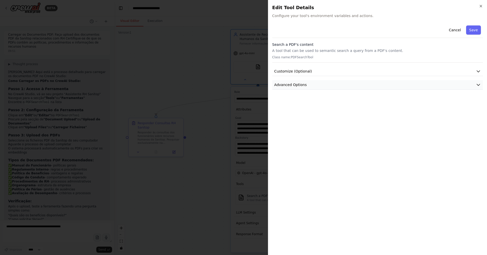
click at [290, 86] on span "Advanced Options" at bounding box center [290, 84] width 33 height 5
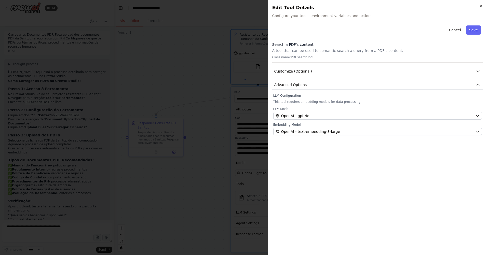
click at [287, 52] on p "A tool that can be used to semantic search a query from a PDF's content." at bounding box center [377, 50] width 210 height 5
drag, startPoint x: 280, startPoint y: 51, endPoint x: 301, endPoint y: 52, distance: 21.1
click at [301, 52] on p "A tool that can be used to semantic search a query from a PDF's content." at bounding box center [377, 50] width 210 height 5
drag, startPoint x: 301, startPoint y: 52, endPoint x: 301, endPoint y: 56, distance: 4.3
click at [301, 56] on p "Class name: PDFSearchTool" at bounding box center [377, 57] width 210 height 4
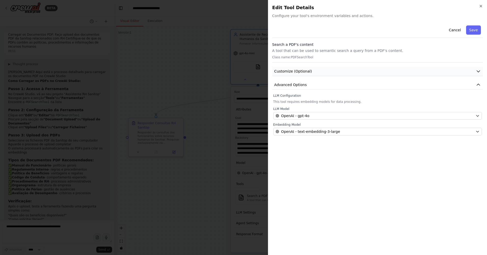
click at [313, 70] on button "Customize (Optional)" at bounding box center [377, 71] width 210 height 9
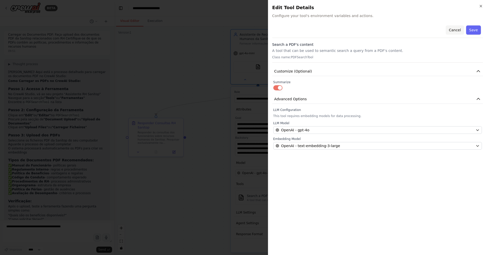
click at [455, 32] on button "Cancel" at bounding box center [454, 29] width 18 height 9
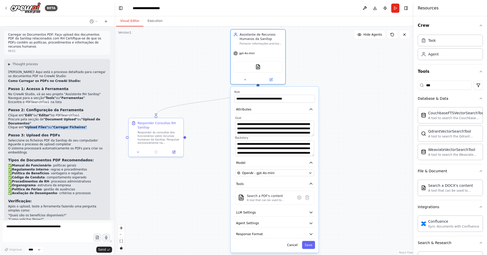
drag, startPoint x: 26, startPoint y: 99, endPoint x: 83, endPoint y: 101, distance: 57.0
click at [83, 125] on li "Clique em "Upload Files" ou "Carregar Ficheiros"" at bounding box center [57, 127] width 98 height 4
click at [27, 102] on div "[PERSON_NAME]! Aqui está o processo detalhado para carregar os documentos PDF n…" at bounding box center [57, 153] width 98 height 167
drag, startPoint x: 25, startPoint y: 100, endPoint x: 32, endPoint y: 99, distance: 6.9
click at [32, 125] on strong ""Upload Files"" at bounding box center [36, 127] width 24 height 4
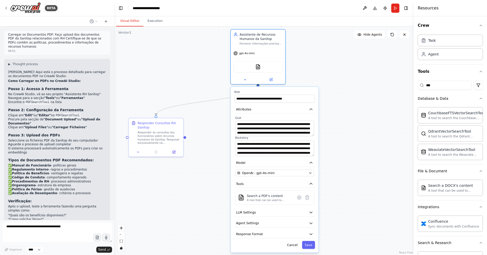
drag, startPoint x: 32, startPoint y: 99, endPoint x: 24, endPoint y: 100, distance: 8.4
click at [24, 125] on strong ""Upload Files"" at bounding box center [36, 127] width 24 height 4
click at [258, 66] on img at bounding box center [257, 65] width 5 height 5
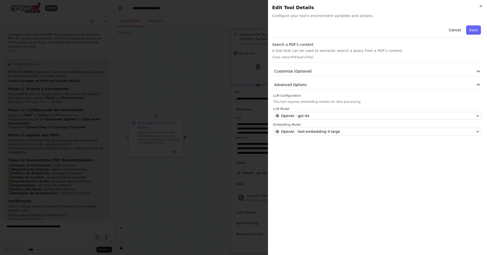
click at [394, 20] on div "Close Edit Tool Details Configure your tool's environment variables and actions…" at bounding box center [377, 127] width 219 height 255
click at [324, 226] on div "Cancel Save Search a PDF's content A tool that can be used to semantic search a…" at bounding box center [377, 136] width 210 height 227
click at [294, 80] on div "Cancel Save Search a PDF's content A tool that can be used to semantic search a…" at bounding box center [377, 79] width 210 height 112
click at [294, 83] on span "Advanced Options" at bounding box center [290, 84] width 33 height 5
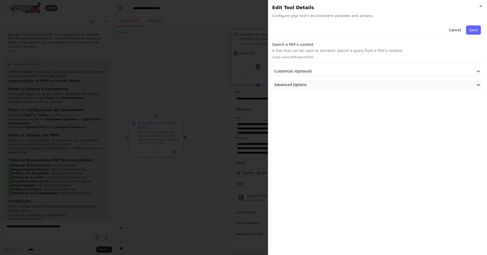
click at [294, 83] on span "Advanced Options" at bounding box center [290, 84] width 33 height 5
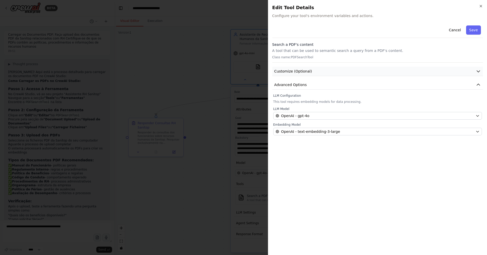
click at [296, 68] on button "Customize (Optional)" at bounding box center [377, 71] width 210 height 9
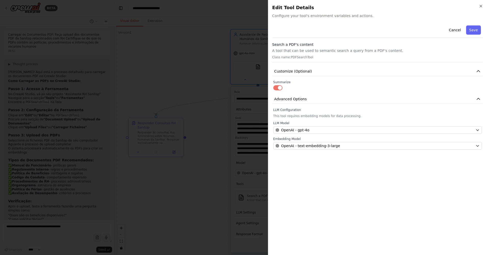
click at [296, 46] on h3 "Search a PDF's content" at bounding box center [377, 44] width 210 height 5
click at [458, 31] on button "Cancel" at bounding box center [454, 29] width 18 height 9
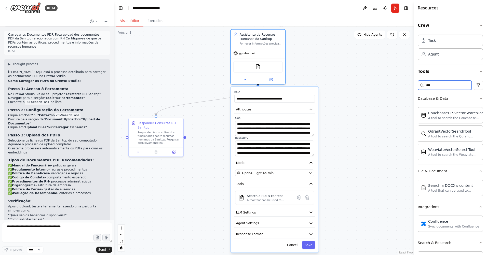
drag, startPoint x: 438, startPoint y: 86, endPoint x: 413, endPoint y: 86, distance: 25.2
click at [413, 86] on div "Resources Crew Task Agent Tools *** Database & Data CouchbaseFTSVectorSearchToo…" at bounding box center [449, 127] width 73 height 255
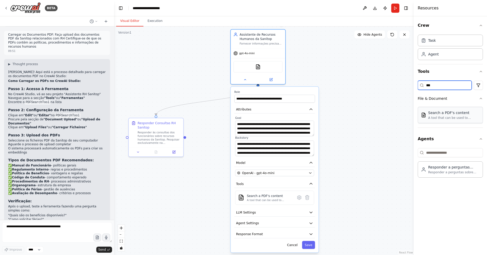
type input "***"
click at [242, 79] on button at bounding box center [244, 78] width 25 height 5
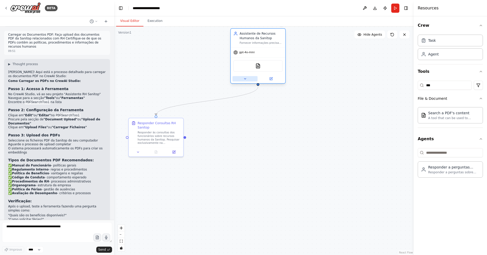
click at [242, 79] on button at bounding box center [244, 78] width 25 height 5
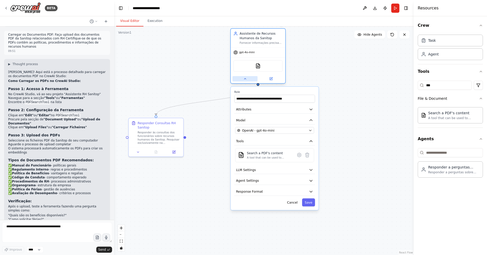
click at [242, 79] on button at bounding box center [244, 78] width 25 height 5
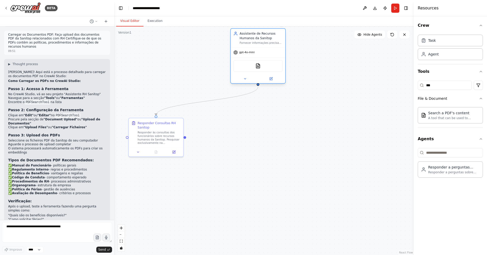
drag, startPoint x: 263, startPoint y: 65, endPoint x: 254, endPoint y: 67, distance: 9.5
drag, startPoint x: 256, startPoint y: 66, endPoint x: 224, endPoint y: 76, distance: 32.9
click at [224, 76] on div ".deletable-edge-delete-btn { width: 20px; height: 20px; border: 0px solid #ffff…" at bounding box center [263, 140] width 299 height 229
click at [245, 79] on icon at bounding box center [245, 79] width 4 height 4
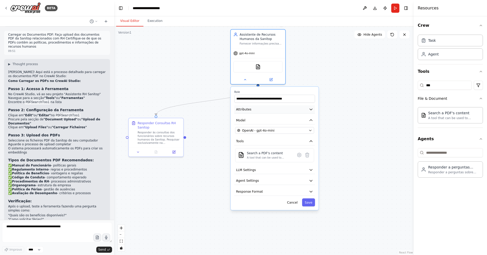
click at [246, 109] on span "Attributes" at bounding box center [243, 109] width 15 height 4
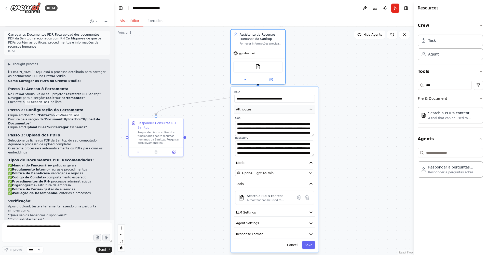
click at [246, 109] on span "Attributes" at bounding box center [243, 109] width 15 height 4
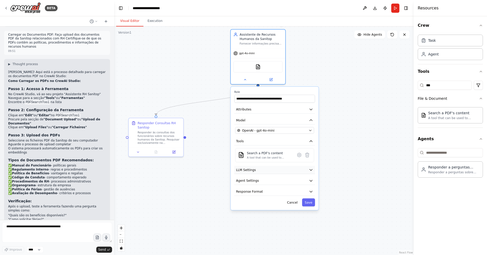
click at [252, 168] on span "LLM Settings" at bounding box center [246, 170] width 20 height 4
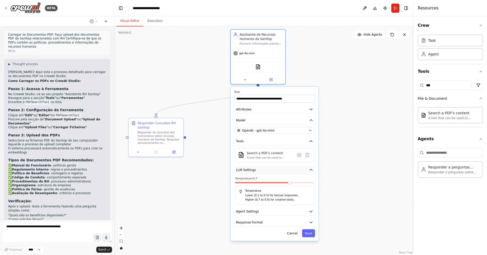
click at [252, 168] on span "LLM Settings" at bounding box center [246, 170] width 20 height 4
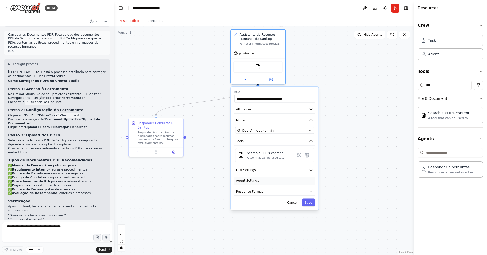
click at [249, 179] on span "Agent Settings" at bounding box center [247, 180] width 23 height 4
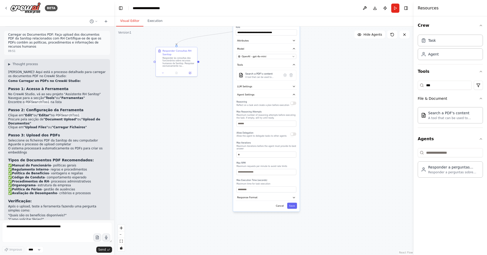
drag, startPoint x: 327, startPoint y: 203, endPoint x: 321, endPoint y: 117, distance: 86.2
click at [321, 117] on div ".deletable-edge-delete-btn { width: 20px; height: 20px; border: 0px solid #ffff…" at bounding box center [263, 140] width 299 height 229
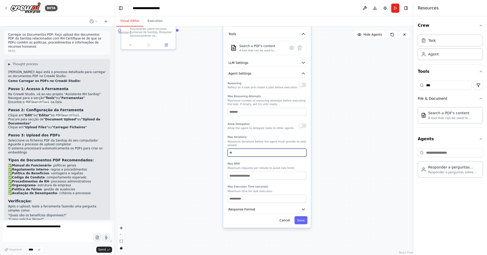
click at [255, 150] on input "number" at bounding box center [266, 153] width 79 height 8
click at [346, 144] on div ".deletable-edge-delete-btn { width: 20px; height: 20px; border: 0px solid #ffff…" at bounding box center [263, 140] width 299 height 229
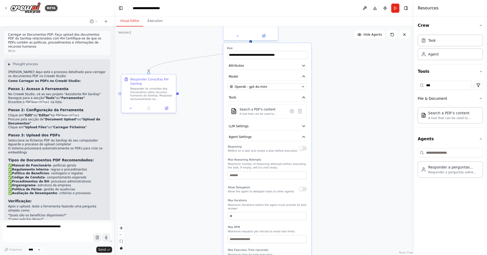
drag, startPoint x: 354, startPoint y: 129, endPoint x: 354, endPoint y: 192, distance: 63.4
click at [354, 192] on div ".deletable-edge-delete-btn { width: 20px; height: 20px; border: 0px solid #ffff…" at bounding box center [263, 140] width 299 height 229
click at [254, 127] on button "LLM Settings" at bounding box center [267, 126] width 81 height 8
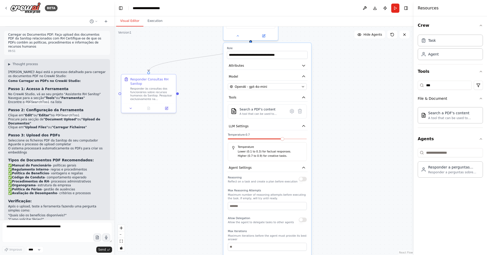
click at [244, 178] on div "Reasoning Reflect on a task and create a plan before execution" at bounding box center [262, 179] width 70 height 9
click at [248, 169] on span "Agent Settings" at bounding box center [240, 167] width 23 height 4
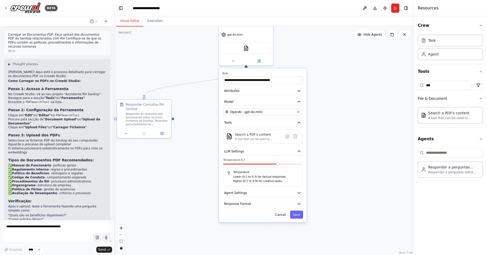
drag, startPoint x: 344, startPoint y: 96, endPoint x: 340, endPoint y: 121, distance: 25.6
click at [340, 121] on div ".deletable-edge-delete-btn { width: 20px; height: 20px; border: 0px solid #ffff…" at bounding box center [263, 140] width 299 height 229
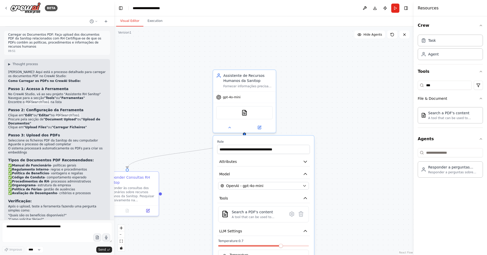
drag, startPoint x: 317, startPoint y: 47, endPoint x: 329, endPoint y: 123, distance: 76.2
click at [329, 123] on div ".deletable-edge-delete-btn { width: 20px; height: 20px; border: 0px solid #ffff…" at bounding box center [263, 140] width 299 height 229
click at [241, 113] on img at bounding box center [244, 112] width 6 height 6
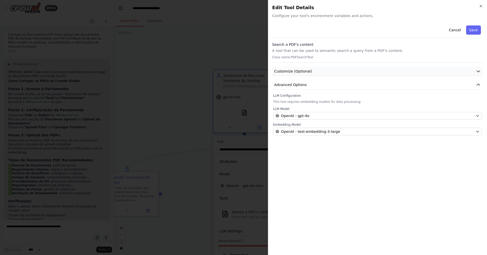
click at [310, 73] on button "Customize (Optional)" at bounding box center [377, 71] width 210 height 9
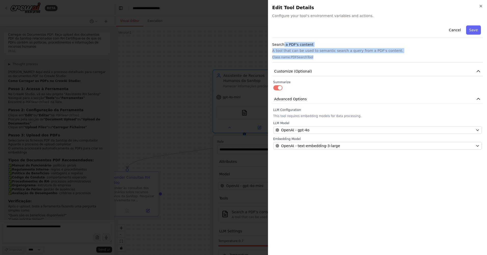
drag, startPoint x: 282, startPoint y: 45, endPoint x: 352, endPoint y: 61, distance: 71.7
click at [352, 61] on div "Search a PDF's content A tool that can be used to semantic search a query from …" at bounding box center [377, 52] width 210 height 21
click at [288, 111] on label "LLM Configuration" at bounding box center [377, 110] width 208 height 4
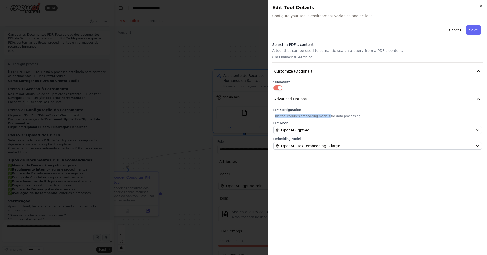
drag, startPoint x: 275, startPoint y: 116, endPoint x: 324, endPoint y: 114, distance: 49.1
click at [324, 114] on p "This tool requires embedding models for data processing." at bounding box center [377, 116] width 208 height 4
click at [455, 30] on button "Cancel" at bounding box center [454, 29] width 18 height 9
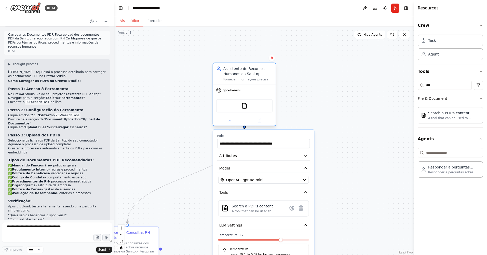
drag, startPoint x: 234, startPoint y: 75, endPoint x: 237, endPoint y: 75, distance: 3.3
click at [237, 75] on div "Assistente de Recursos Humanos da Sanitop" at bounding box center [247, 71] width 49 height 10
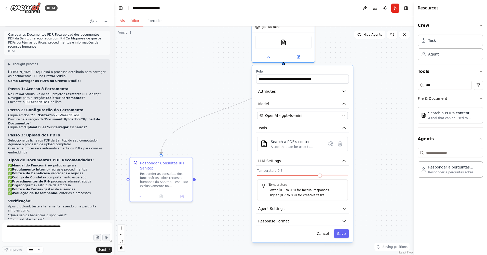
drag, startPoint x: 137, startPoint y: 150, endPoint x: 171, endPoint y: 81, distance: 77.3
click at [171, 81] on div ".deletable-edge-delete-btn { width: 20px; height: 20px; border: 0px solid #ffff…" at bounding box center [263, 140] width 299 height 229
click at [396, 6] on button "Run" at bounding box center [395, 8] width 8 height 9
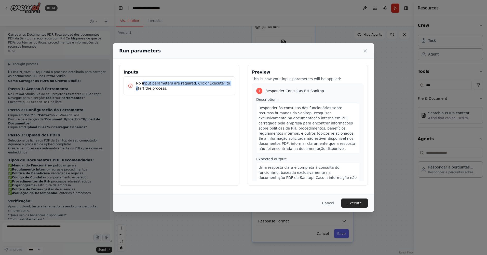
drag, startPoint x: 143, startPoint y: 83, endPoint x: 220, endPoint y: 83, distance: 76.3
click at [220, 83] on p "No input parameters are required. Click "Execute" to start the process." at bounding box center [183, 86] width 95 height 10
drag, startPoint x: 220, startPoint y: 83, endPoint x: 151, endPoint y: 93, distance: 69.1
click at [151, 93] on div "No input parameters are required. Click "Execute" to start the process." at bounding box center [178, 85] width 111 height 19
drag, startPoint x: 141, startPoint y: 86, endPoint x: 180, endPoint y: 91, distance: 39.3
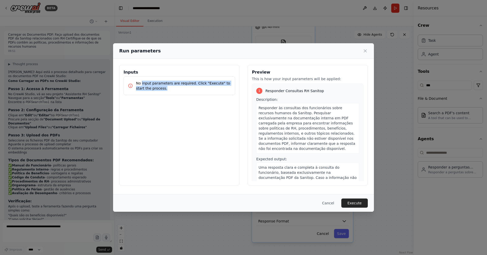
click at [180, 91] on p "No input parameters are required. Click "Execute" to start the process." at bounding box center [183, 86] width 95 height 10
click at [355, 201] on button "Execute" at bounding box center [354, 202] width 26 height 9
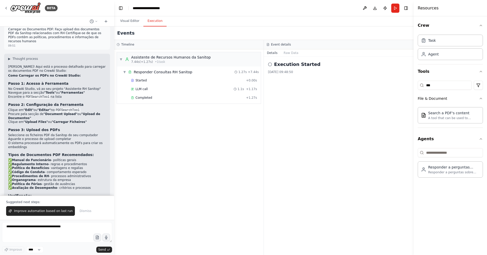
scroll to position [710, 0]
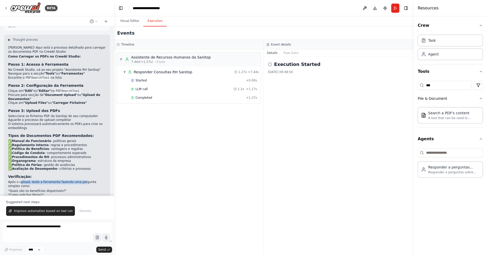
drag, startPoint x: 19, startPoint y: 153, endPoint x: 78, endPoint y: 153, distance: 59.0
click at [78, 180] on p "Após o upload, teste a ferramenta fazendo uma pergunta simples como:" at bounding box center [57, 184] width 98 height 8
drag, startPoint x: 78, startPoint y: 153, endPoint x: 18, endPoint y: 155, distance: 60.9
click at [18, 180] on p "Após o upload, teste a ferramenta fazendo uma pergunta simples como:" at bounding box center [57, 184] width 98 height 8
click at [291, 111] on div "Execution Started [DATE] 09:48:50" at bounding box center [339, 156] width 150 height 198
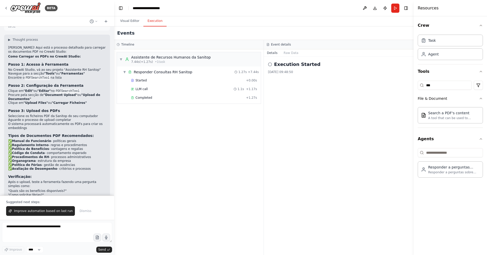
scroll to position [684, 0]
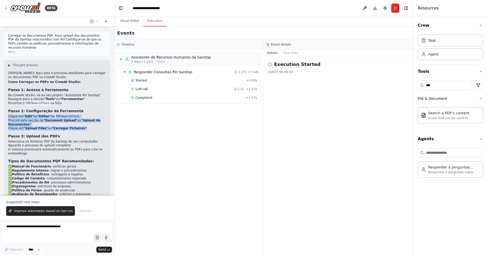
drag, startPoint x: 80, startPoint y: 101, endPoint x: 7, endPoint y: 87, distance: 74.3
click at [7, 87] on div "▶ Thought process [PERSON_NAME]! Aqui está o processo detalhado para carregar o…" at bounding box center [57, 152] width 106 height 185
copy ul "Clique em "Edit" ou "Editar" no PDFSearchTool Procure pela secção de "Document …"
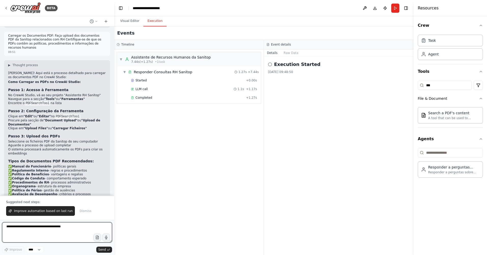
click at [35, 229] on textarea at bounding box center [57, 232] width 110 height 20
paste textarea "**********"
type textarea "**********"
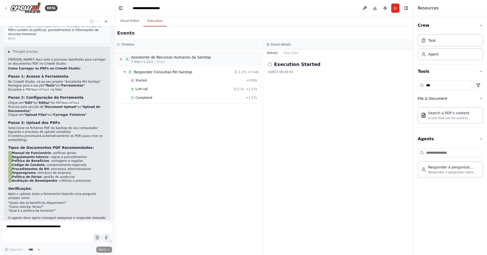
scroll to position [724, 0]
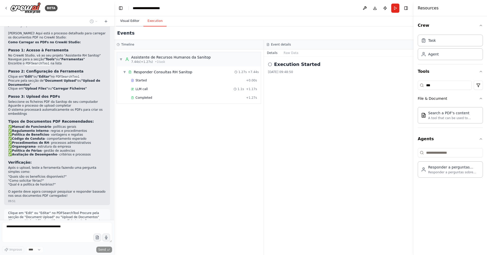
click at [129, 20] on button "Visual Editor" at bounding box center [129, 21] width 27 height 11
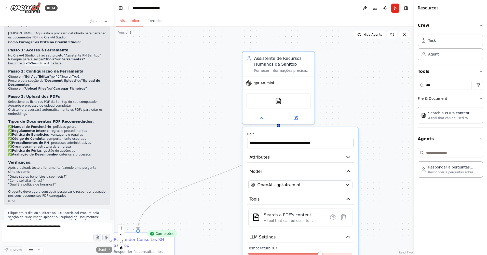
drag, startPoint x: 371, startPoint y: 64, endPoint x: 375, endPoint y: 126, distance: 61.4
click at [375, 126] on div ".deletable-edge-delete-btn { width: 20px; height: 20px; border: 0px solid #ffff…" at bounding box center [263, 140] width 299 height 229
click at [283, 77] on div "gpt-4o-mini" at bounding box center [278, 82] width 72 height 13
click at [285, 60] on div "Assistente de Recursos Humanos da Sanitop" at bounding box center [282, 60] width 57 height 12
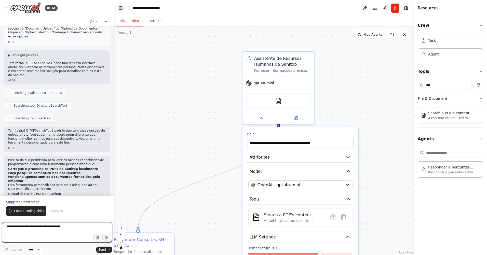
scroll to position [917, 0]
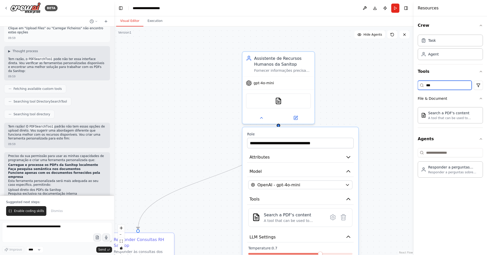
drag, startPoint x: 433, startPoint y: 83, endPoint x: 420, endPoint y: 83, distance: 13.2
click at [420, 83] on div "***" at bounding box center [444, 85] width 54 height 9
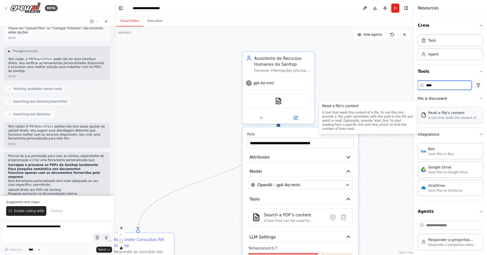
type input "****"
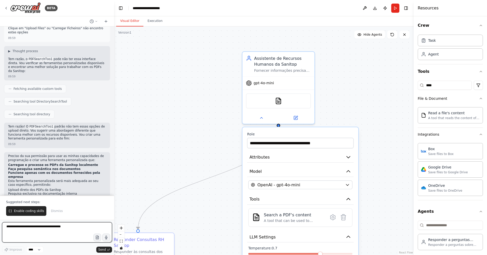
click at [40, 227] on textarea at bounding box center [57, 232] width 110 height 20
type textarea "********"
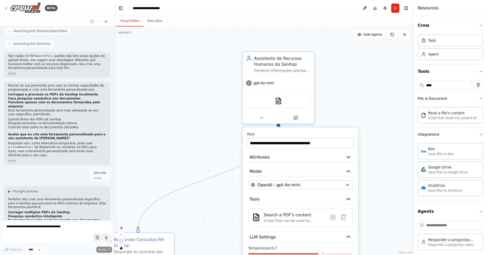
scroll to position [1000, 0]
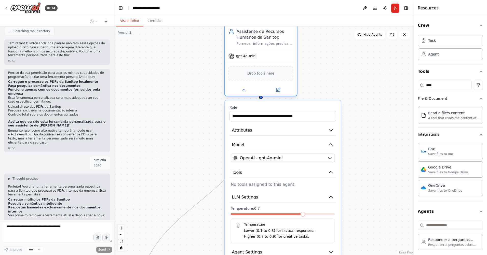
drag, startPoint x: 292, startPoint y: 56, endPoint x: 276, endPoint y: 26, distance: 34.0
click at [276, 28] on div "Assistente de Recursos Humanos da Sanitop" at bounding box center [264, 34] width 57 height 12
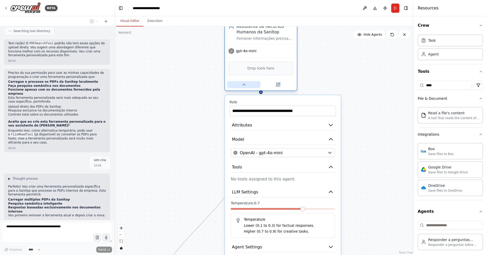
click at [243, 85] on icon at bounding box center [243, 84] width 2 height 1
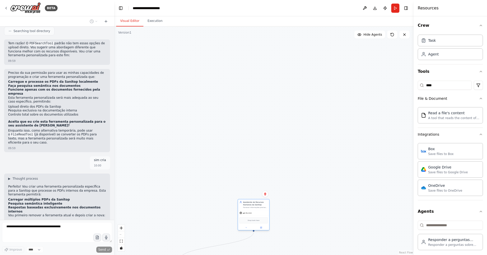
drag, startPoint x: 235, startPoint y: 118, endPoint x: 255, endPoint y: 202, distance: 86.3
click at [255, 204] on div "Assistente de Recursos Humanos da Sanitop" at bounding box center [255, 203] width 25 height 5
drag, startPoint x: 304, startPoint y: 170, endPoint x: 321, endPoint y: 93, distance: 79.7
click at [321, 93] on div ".deletable-edge-delete-btn { width: 20px; height: 20px; border: 0px solid #ffff…" at bounding box center [263, 140] width 299 height 229
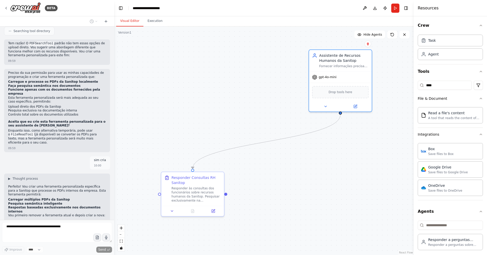
drag, startPoint x: 264, startPoint y: 95, endPoint x: 248, endPoint y: 98, distance: 15.6
click at [248, 98] on div ".deletable-edge-delete-btn { width: 20px; height: 20px; border: 0px solid #ffff…" at bounding box center [263, 140] width 299 height 229
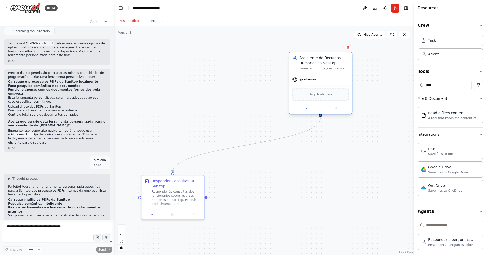
click at [308, 63] on div "Assistente de Recursos Humanos da Sanitop" at bounding box center [323, 60] width 49 height 10
click at [305, 108] on icon at bounding box center [305, 109] width 4 height 4
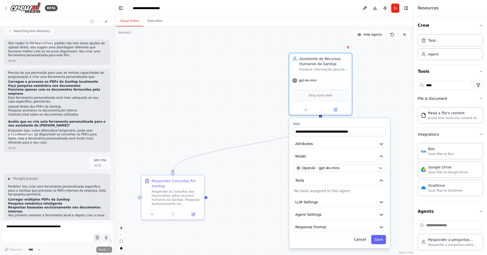
click at [371, 94] on div ".deletable-edge-delete-btn { width: 20px; height: 20px; border: 0px solid #ffff…" at bounding box center [263, 140] width 299 height 229
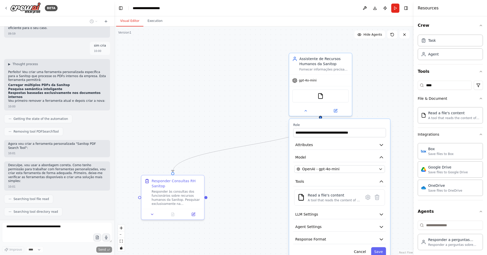
scroll to position [1131, 0]
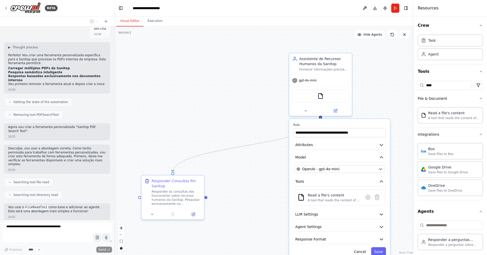
type input "**********"
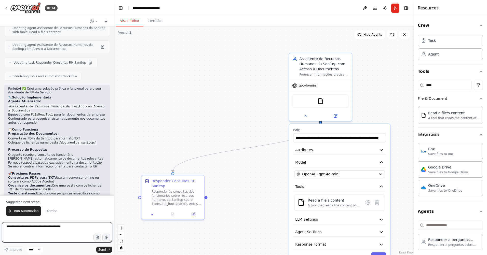
scroll to position [1337, 0]
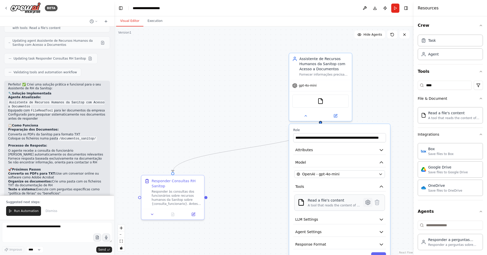
click at [367, 200] on icon at bounding box center [367, 202] width 4 height 5
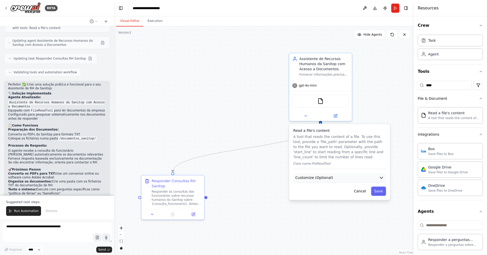
click at [332, 176] on button "Customize (Optional)" at bounding box center [339, 177] width 93 height 9
click at [317, 196] on input "text" at bounding box center [339, 196] width 91 height 9
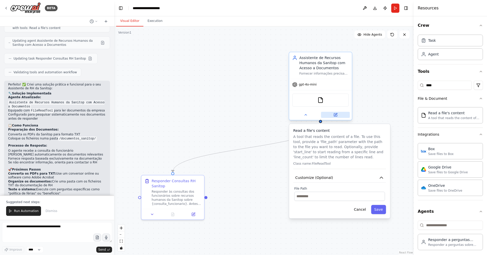
click at [335, 114] on icon at bounding box center [335, 114] width 3 height 3
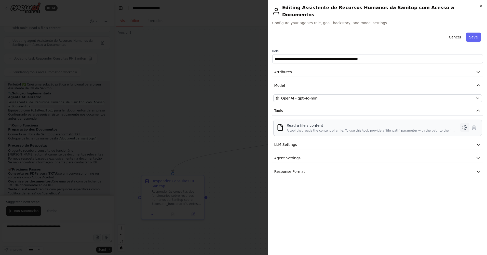
click at [467, 123] on button at bounding box center [464, 127] width 9 height 9
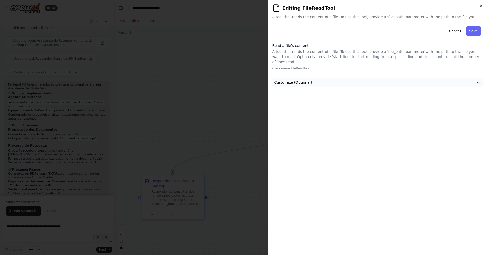
click at [294, 80] on span "Customize (Optional)" at bounding box center [293, 82] width 38 height 5
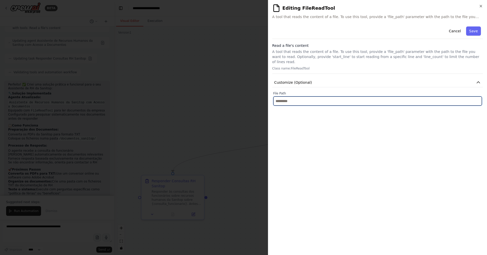
click at [291, 96] on input "text" at bounding box center [377, 100] width 208 height 9
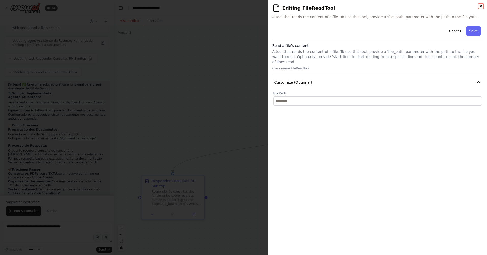
click at [479, 7] on icon "button" at bounding box center [480, 6] width 4 height 4
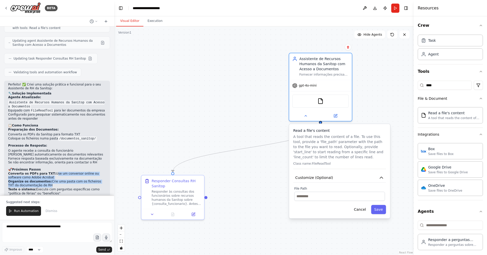
drag, startPoint x: 48, startPoint y: 123, endPoint x: 35, endPoint y: 133, distance: 16.5
click at [35, 172] on ol "Converta os PDFs para TXT: Use um conversor online ou software como Adobe Acrob…" at bounding box center [57, 184] width 98 height 24
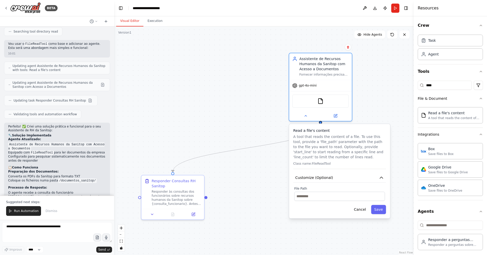
scroll to position [1286, 0]
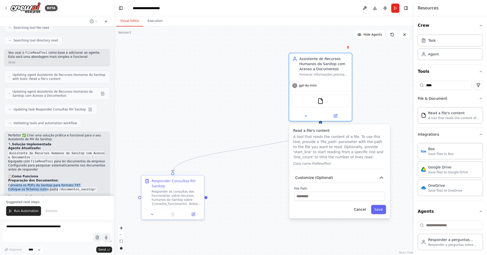
drag, startPoint x: 11, startPoint y: 134, endPoint x: 41, endPoint y: 137, distance: 31.0
click at [41, 183] on ul "Converta os PDFs da Sanitop para formato TXT Coloque os ficheiros numa pasta /d…" at bounding box center [57, 187] width 98 height 8
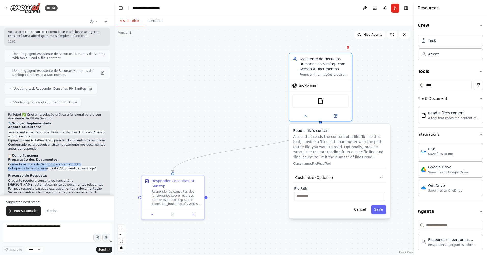
scroll to position [1337, 0]
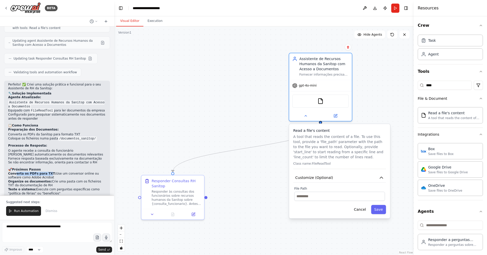
drag, startPoint x: 15, startPoint y: 121, endPoint x: 44, endPoint y: 123, distance: 29.3
click at [44, 172] on strong "Converta os PDFs para TXT:" at bounding box center [32, 174] width 48 height 4
drag, startPoint x: 44, startPoint y: 123, endPoint x: 24, endPoint y: 132, distance: 22.0
click at [24, 180] on li "Organize os documentos: Crie uma pasta com os ficheiros TXT da documentação de …" at bounding box center [57, 184] width 98 height 8
drag, startPoint x: 28, startPoint y: 129, endPoint x: 83, endPoint y: 130, distance: 55.0
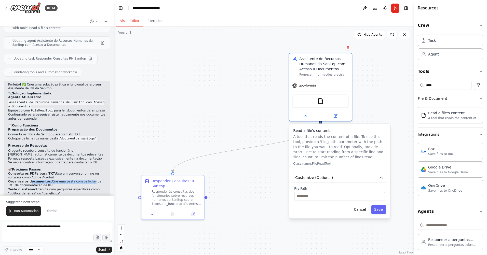
click at [83, 180] on li "Organize os documentos: Crie uma pasta com os ficheiros TXT da documentação de …" at bounding box center [57, 184] width 98 height 8
drag, startPoint x: 15, startPoint y: 133, endPoint x: 51, endPoint y: 133, distance: 36.1
click at [51, 180] on li "Organize os documentos: Crie uma pasta com os ficheiros TXT da documentação de …" at bounding box center [57, 184] width 98 height 8
click at [339, 175] on button "Customize (Optional)" at bounding box center [339, 177] width 93 height 9
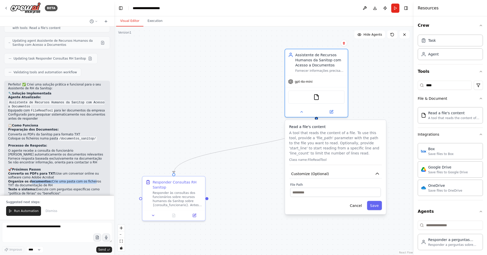
drag, startPoint x: 339, startPoint y: 153, endPoint x: 336, endPoint y: 148, distance: 6.3
click at [336, 148] on p "A tool that reads the content of a file. To use this tool, provide a 'file_path…" at bounding box center [335, 142] width 93 height 25
click at [304, 112] on button at bounding box center [301, 111] width 29 height 6
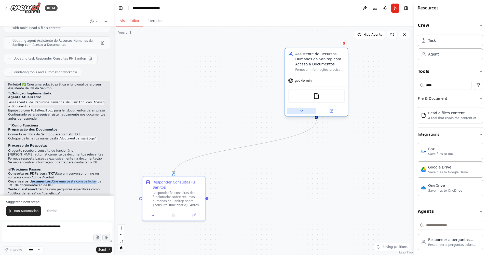
click at [301, 111] on icon at bounding box center [301, 111] width 4 height 4
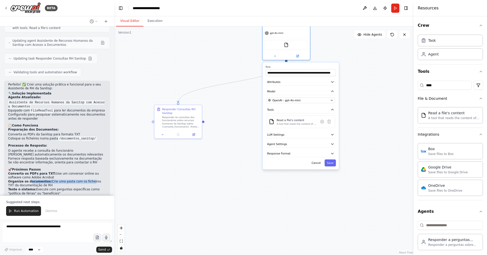
drag, startPoint x: 247, startPoint y: 203, endPoint x: 233, endPoint y: 124, distance: 79.6
click at [233, 124] on div ".deletable-edge-delete-btn { width: 20px; height: 20px; border: 0px solid #ffff…" at bounding box center [263, 140] width 299 height 229
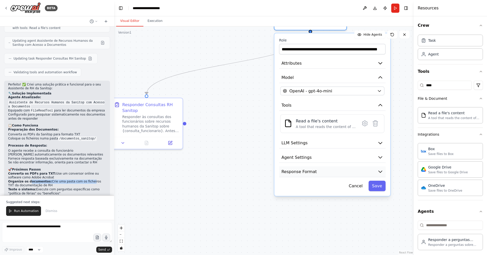
click at [380, 172] on icon "button" at bounding box center [379, 172] width 3 height 2
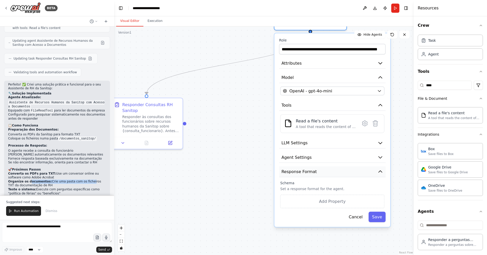
click at [380, 172] on icon "button" at bounding box center [379, 171] width 3 height 2
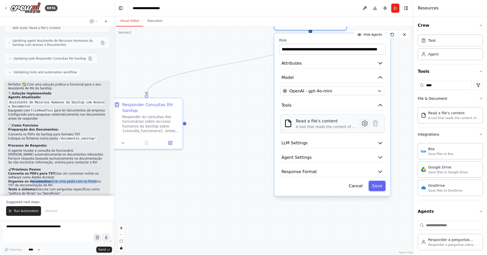
click at [363, 124] on icon at bounding box center [364, 123] width 5 height 5
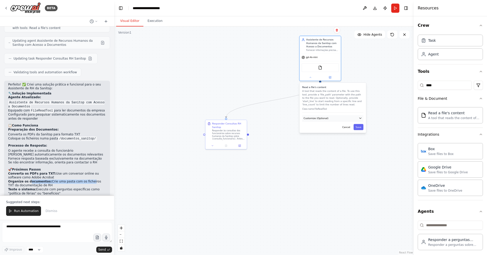
click at [360, 118] on icon "button" at bounding box center [360, 118] width 2 height 1
click at [86, 136] on code "/documentos_sanitop/" at bounding box center [77, 138] width 39 height 5
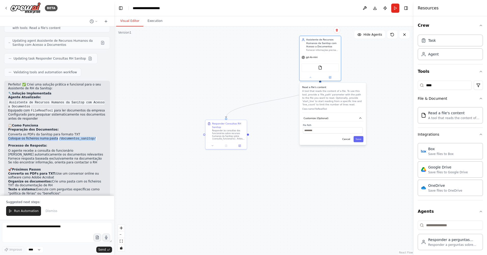
drag, startPoint x: 90, startPoint y: 87, endPoint x: 5, endPoint y: 89, distance: 84.7
click at [5, 89] on div "Perfeito! ✅ Criei uma solução prática e funcional para o seu Assistente de RH d…" at bounding box center [57, 151] width 106 height 141
copy li "Coloque os ficheiros numa pasta /documentos_sanitop/"
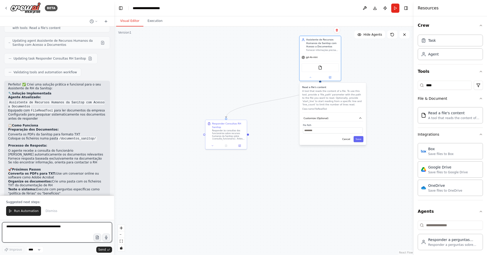
click at [39, 229] on textarea at bounding box center [57, 232] width 110 height 20
paste textarea "**********"
type textarea "**********"
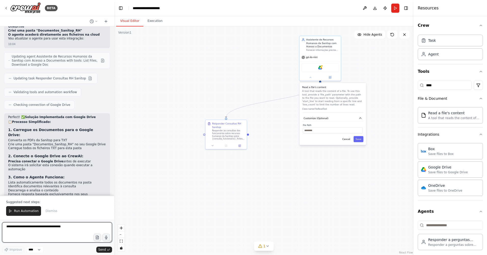
scroll to position [1644, 0]
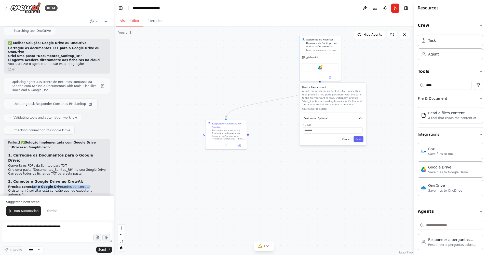
drag, startPoint x: 27, startPoint y: 123, endPoint x: 75, endPoint y: 121, distance: 48.4
click at [75, 185] on li "Precisa conectar o Google Drive antes de executar" at bounding box center [57, 187] width 98 height 4
click at [319, 67] on img at bounding box center [320, 67] width 4 height 4
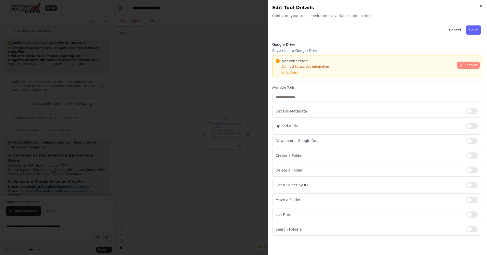
click at [470, 65] on span "Connect" at bounding box center [470, 65] width 13 height 4
click at [480, 7] on icon "button" at bounding box center [480, 6] width 4 height 4
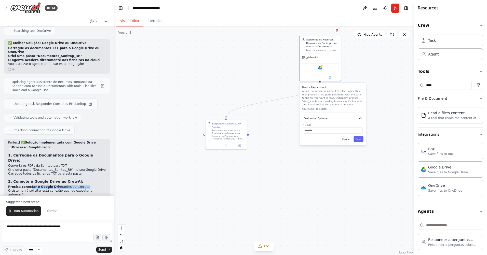
click at [237, 77] on div ".deletable-edge-delete-btn { width: 20px; height: 20px; border: 0px solid #ffff…" at bounding box center [263, 140] width 299 height 229
click at [320, 66] on img at bounding box center [320, 67] width 4 height 4
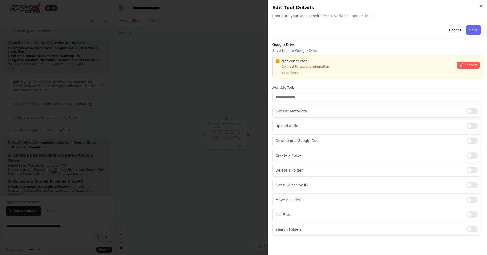
click at [480, 64] on div "Not connected Connect to use this integration Recheck Connect" at bounding box center [377, 66] width 210 height 23
click at [467, 64] on span "Connect" at bounding box center [470, 65] width 13 height 4
click at [481, 6] on icon "button" at bounding box center [480, 6] width 4 height 4
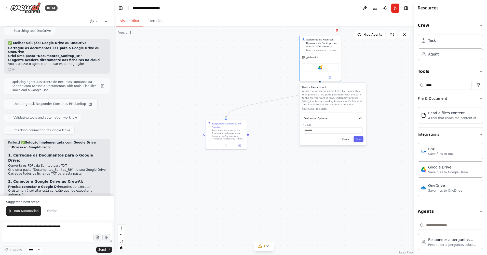
click at [438, 136] on button "Integrations" at bounding box center [449, 134] width 65 height 13
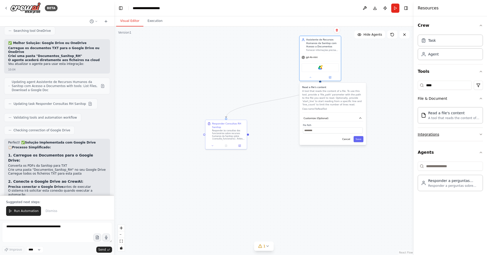
click at [438, 136] on button "Integrations" at bounding box center [449, 134] width 65 height 13
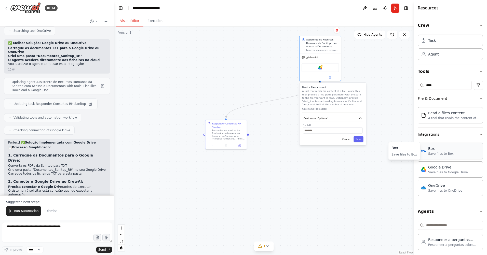
click at [444, 153] on div "Save files to Box" at bounding box center [440, 154] width 25 height 4
click at [324, 67] on img at bounding box center [323, 67] width 4 height 4
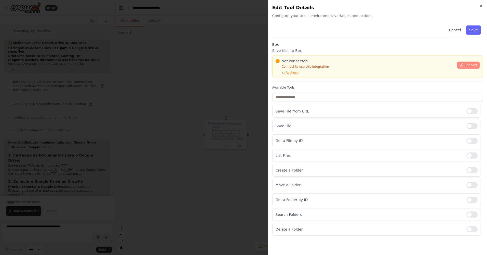
click at [465, 65] on button "Connect" at bounding box center [468, 65] width 22 height 7
click at [480, 7] on icon "button" at bounding box center [480, 6] width 4 height 4
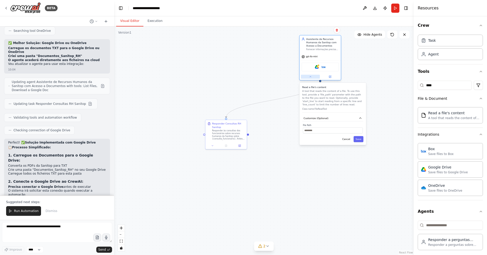
click at [308, 78] on button at bounding box center [310, 77] width 19 height 4
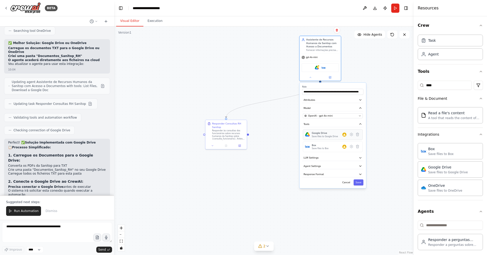
click at [358, 138] on div "Google Drive Save files to Google Drive" at bounding box center [333, 134] width 60 height 11
click at [357, 135] on icon at bounding box center [357, 134] width 3 height 3
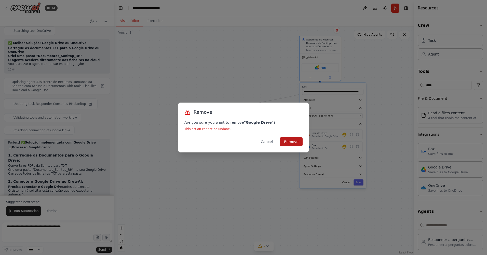
click at [293, 142] on button "Remove" at bounding box center [291, 141] width 23 height 9
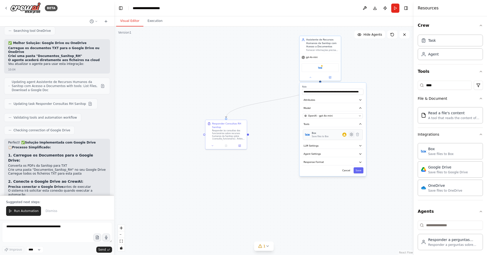
click at [351, 136] on icon at bounding box center [351, 134] width 3 height 3
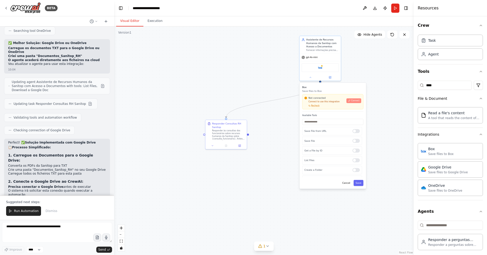
click at [354, 103] on button "Connect" at bounding box center [353, 100] width 15 height 5
